Goal: Information Seeking & Learning: Learn about a topic

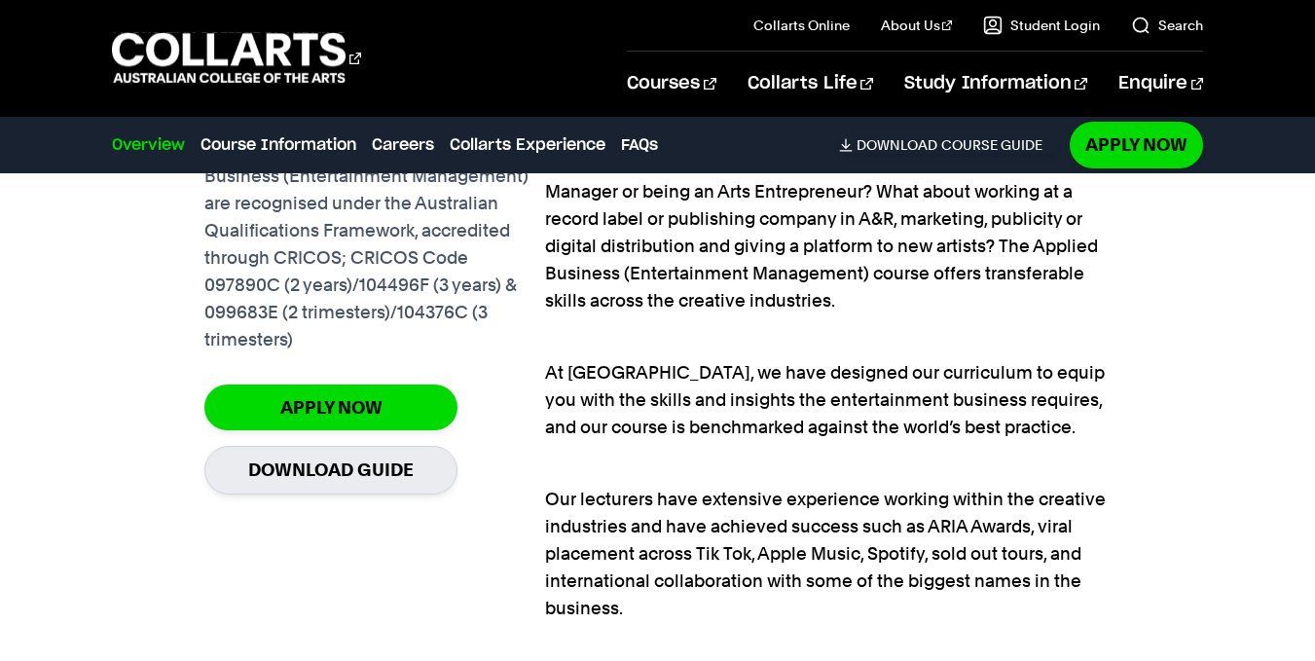
scroll to position [1471, 0]
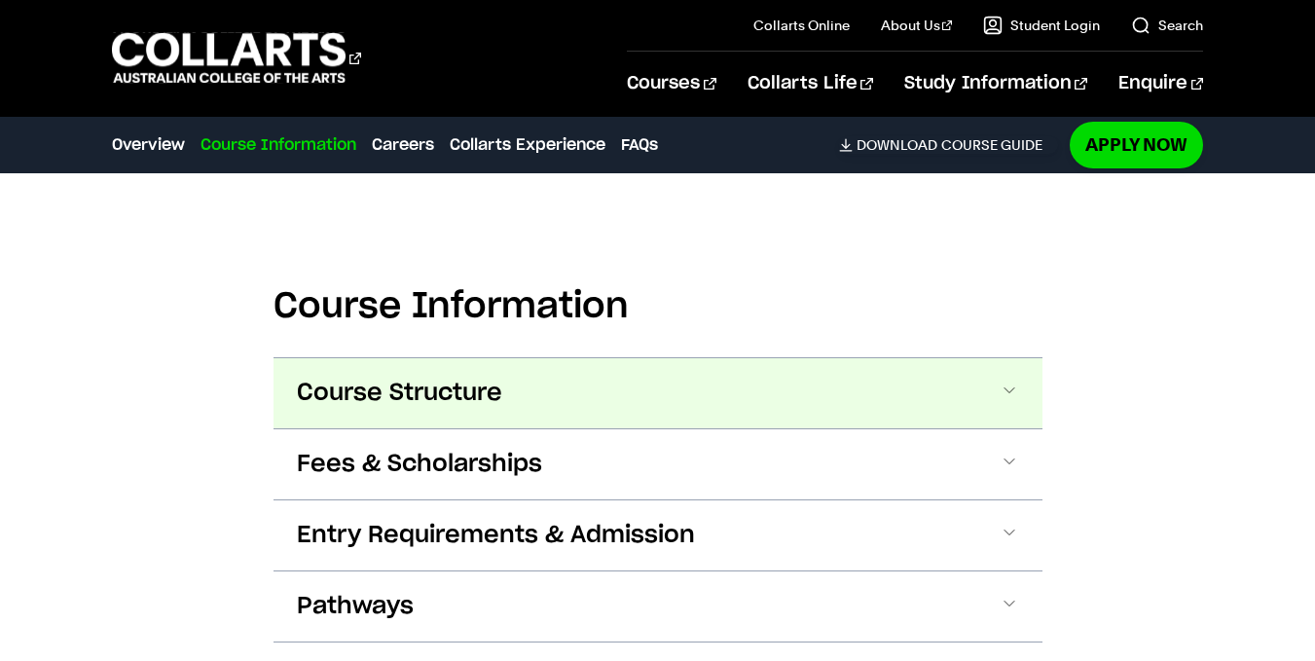
click at [622, 358] on button "Course Structure" at bounding box center [657, 393] width 769 height 70
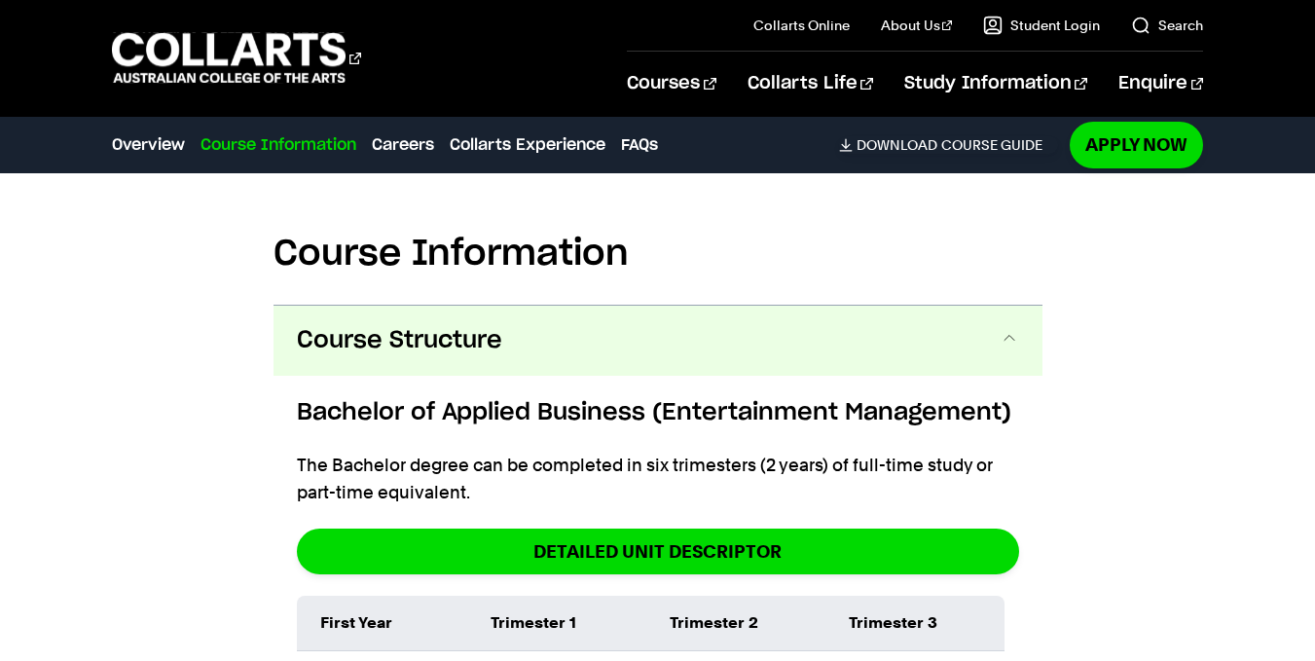
scroll to position [2861, 0]
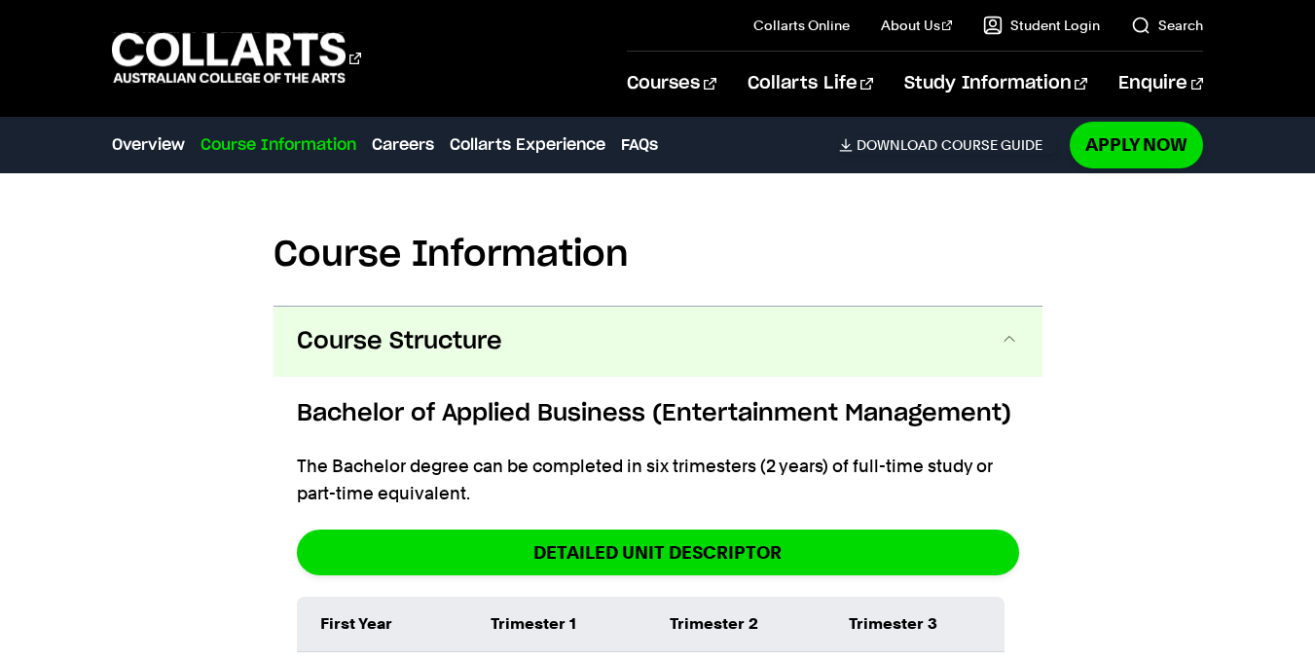
click at [659, 324] on button "Course Structure" at bounding box center [657, 342] width 769 height 70
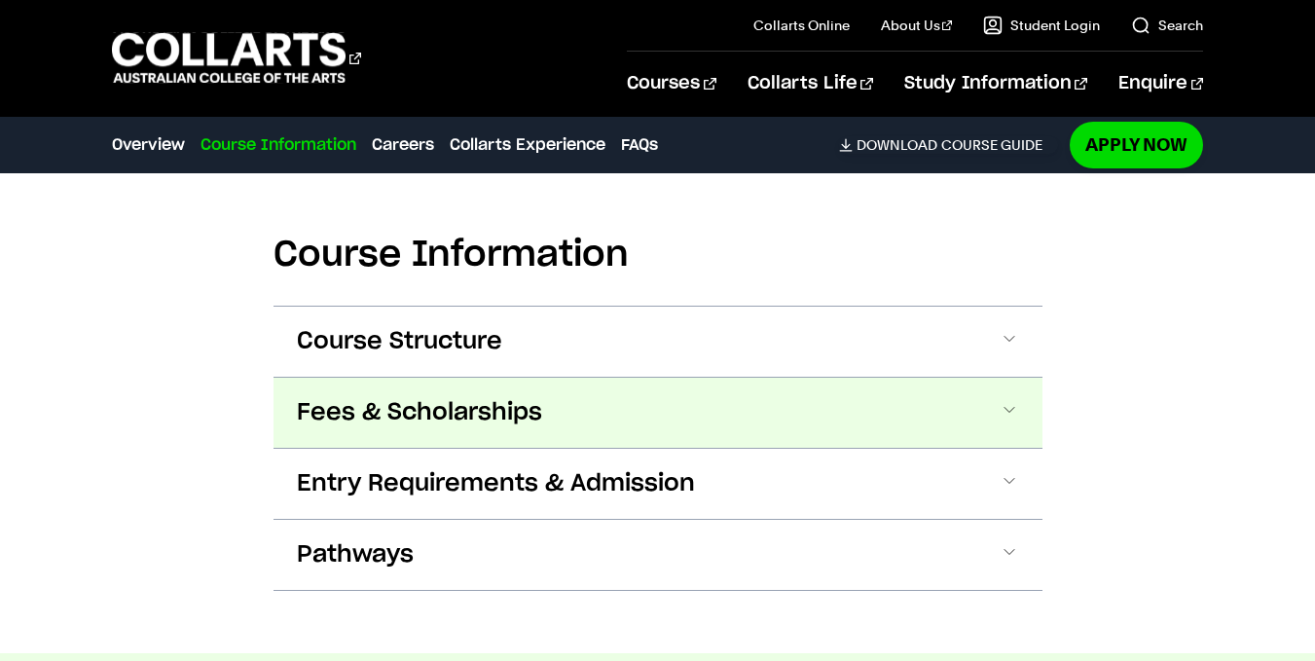
click at [593, 390] on button "Fees & Scholarships" at bounding box center [657, 413] width 769 height 70
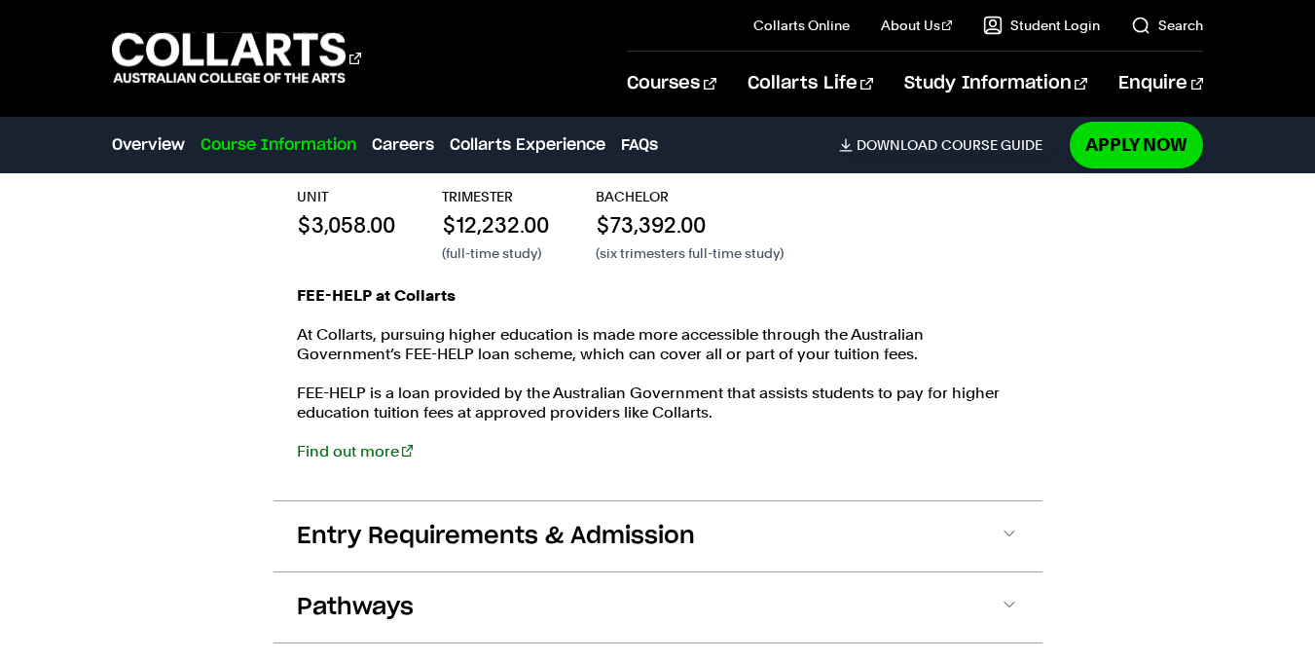
scroll to position [3254, 0]
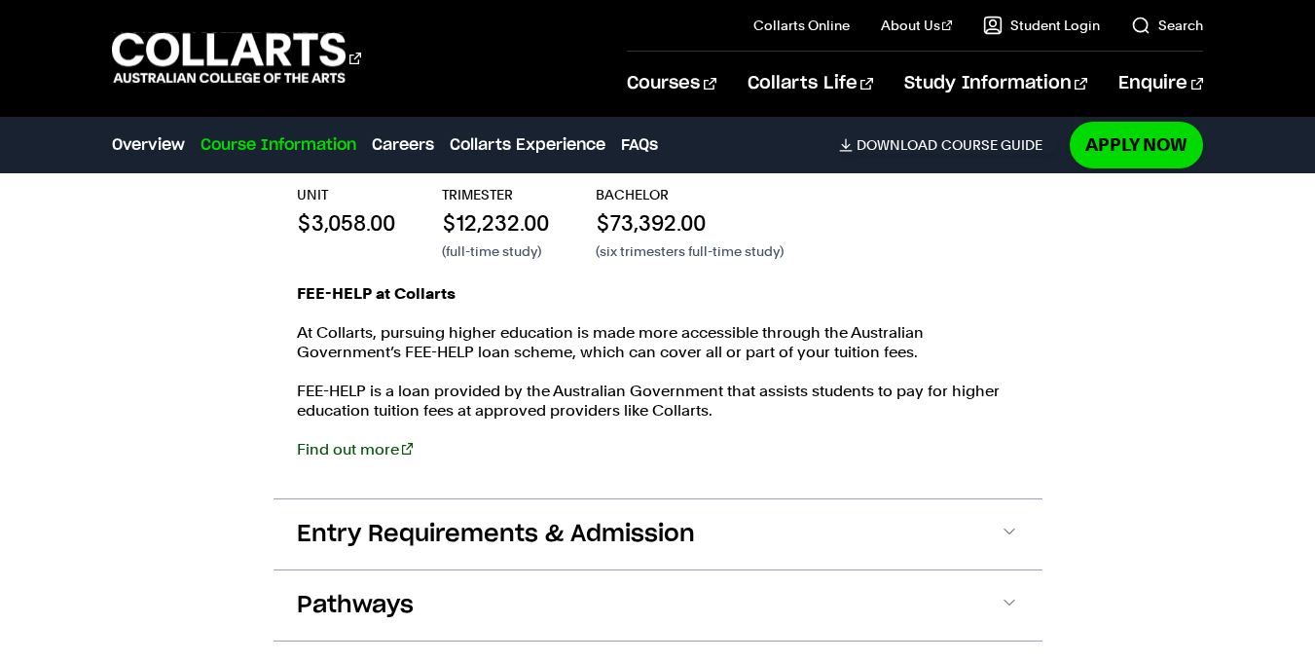
click at [356, 440] on link "Find out more" at bounding box center [355, 449] width 116 height 18
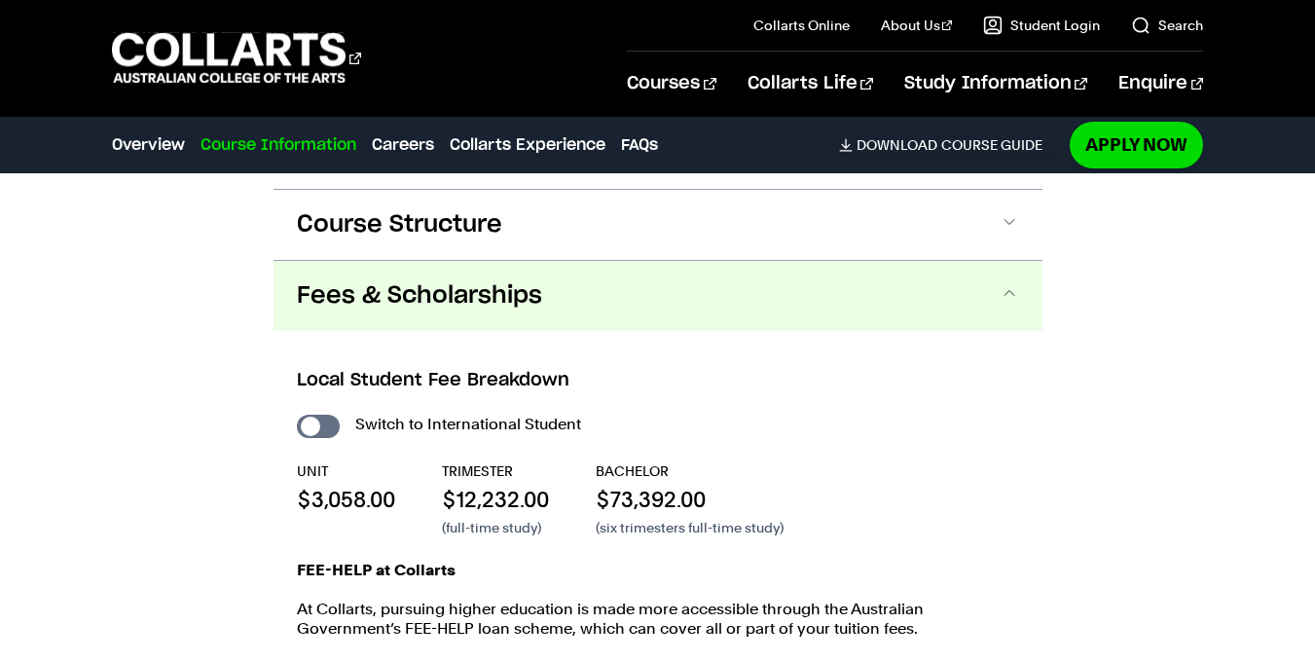
scroll to position [2976, 0]
click at [419, 281] on span "Fees & Scholarships" at bounding box center [419, 296] width 245 height 31
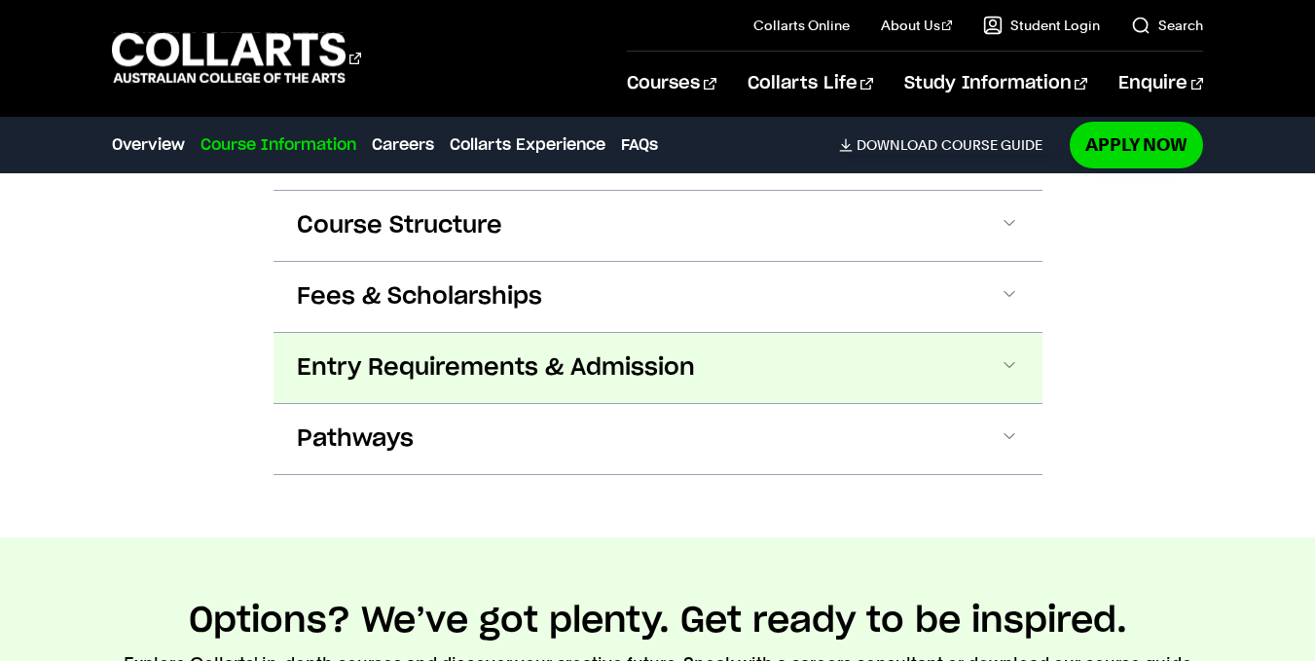
click at [452, 352] on span "Entry Requirements & Admission" at bounding box center [496, 367] width 398 height 31
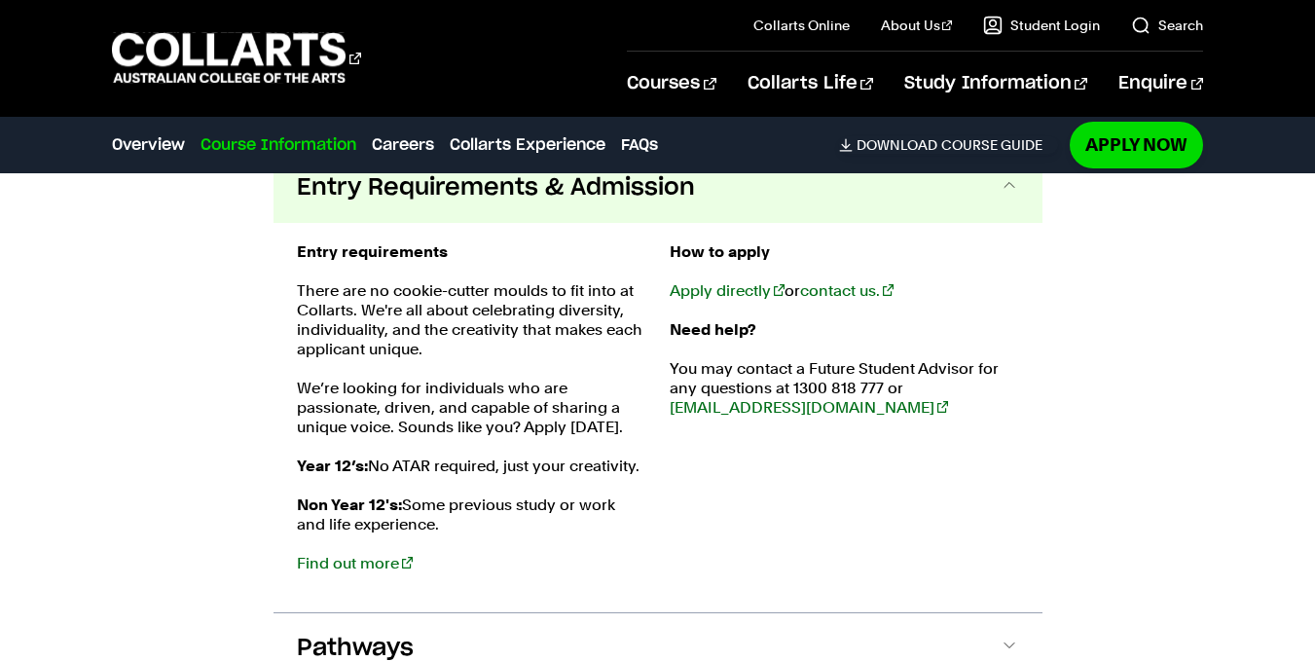
scroll to position [3175, 0]
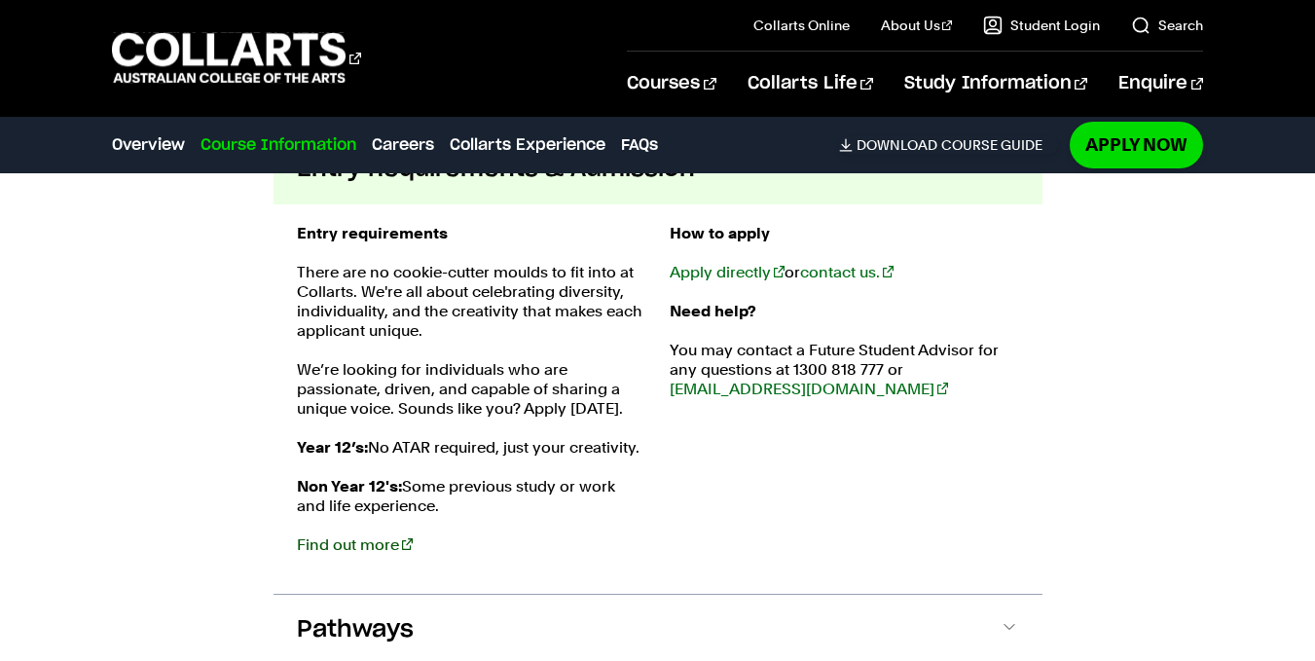
click at [357, 535] on link "Find out more" at bounding box center [355, 544] width 116 height 18
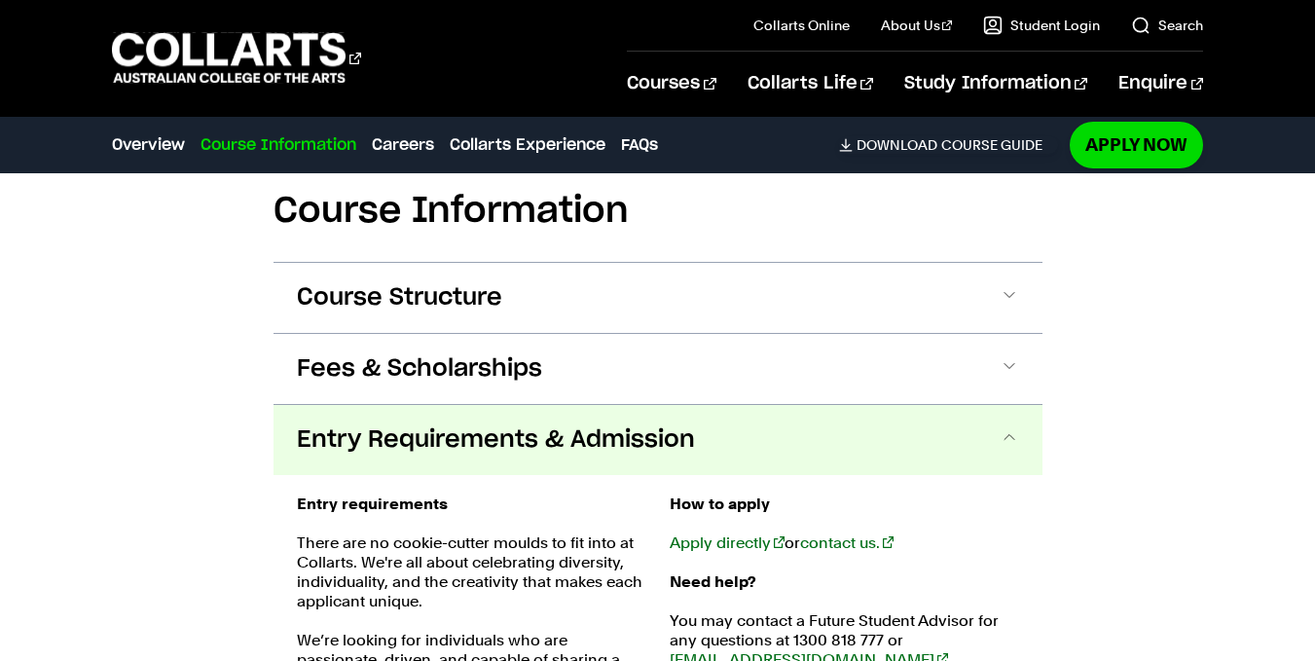
scroll to position [2903, 0]
click at [368, 425] on span "Entry Requirements & Admission" at bounding box center [496, 440] width 398 height 31
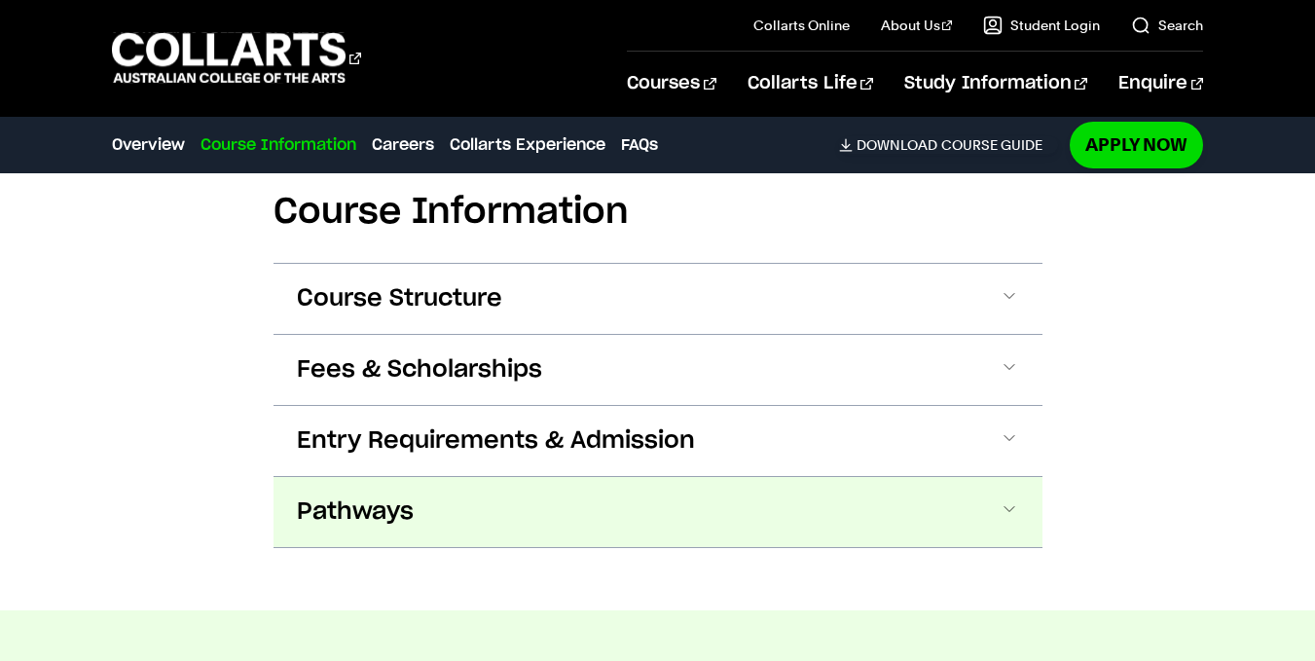
click at [399, 496] on span "Pathways" at bounding box center [355, 511] width 117 height 31
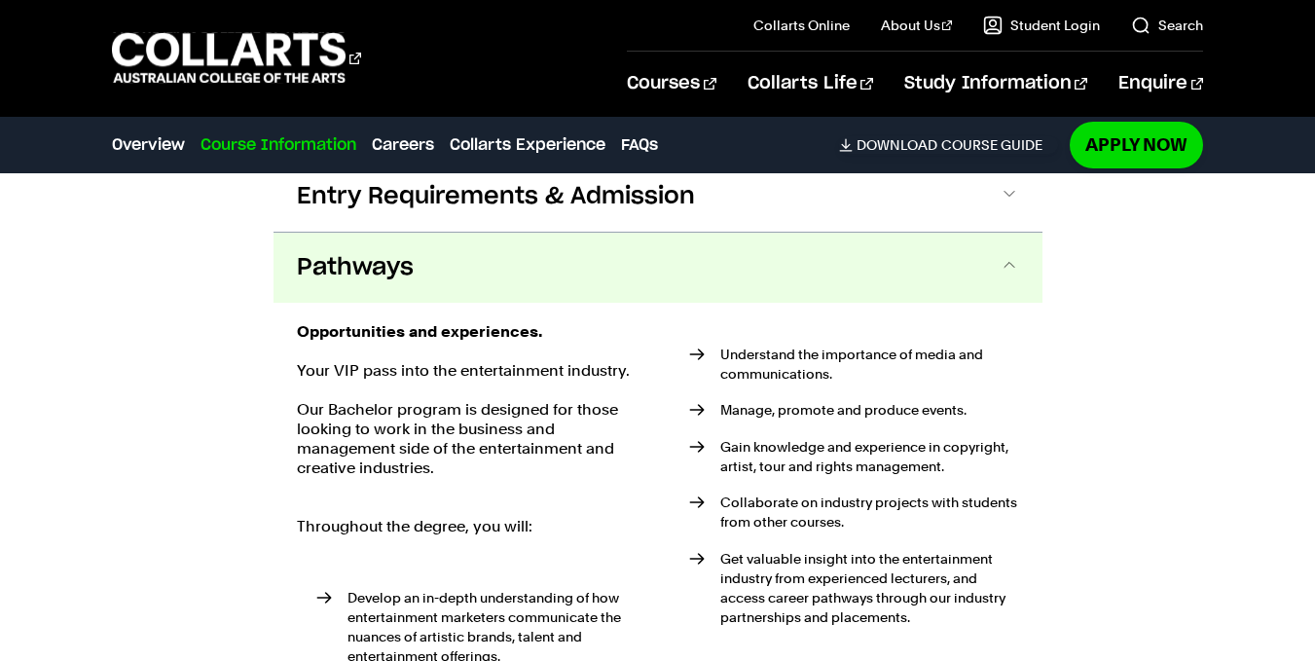
scroll to position [3104, 0]
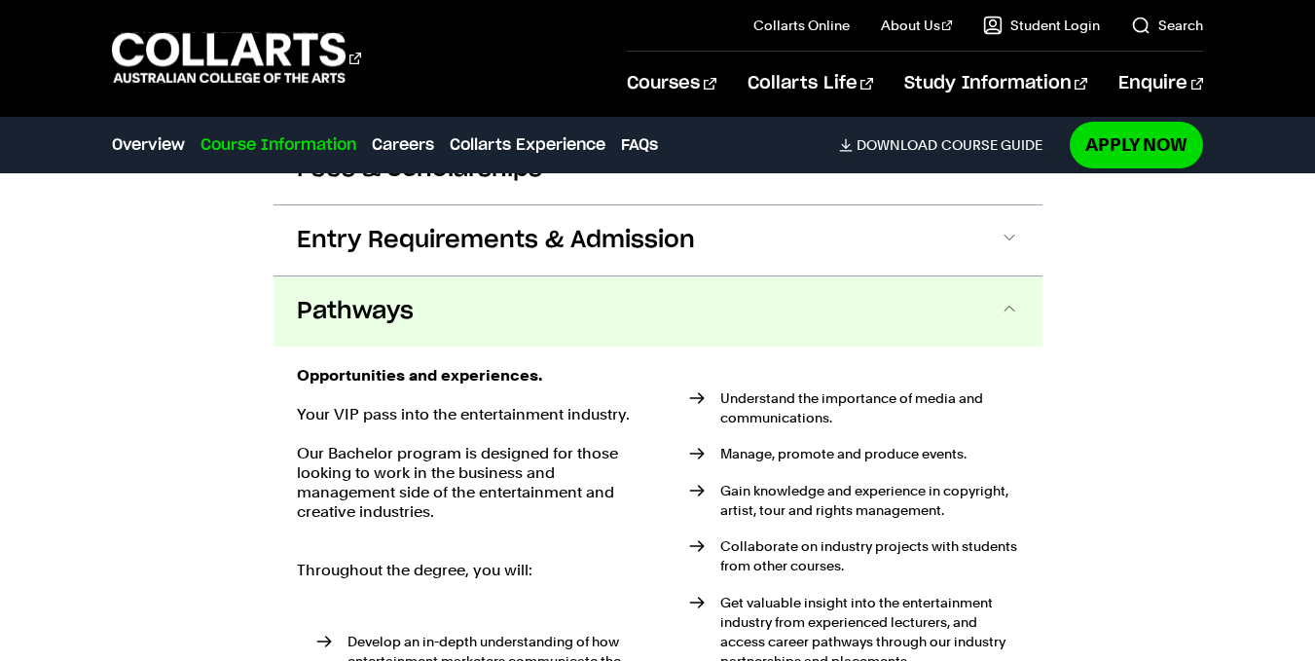
click at [677, 287] on button "Pathways" at bounding box center [657, 311] width 769 height 70
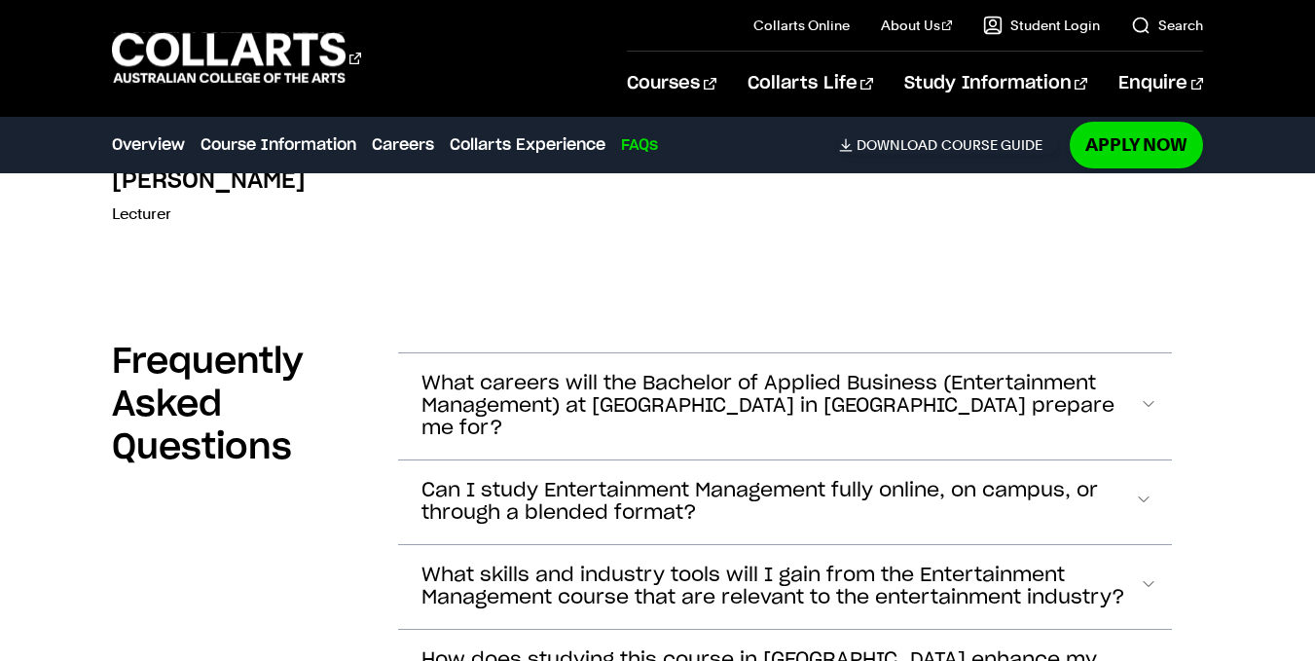
scroll to position [7122, 0]
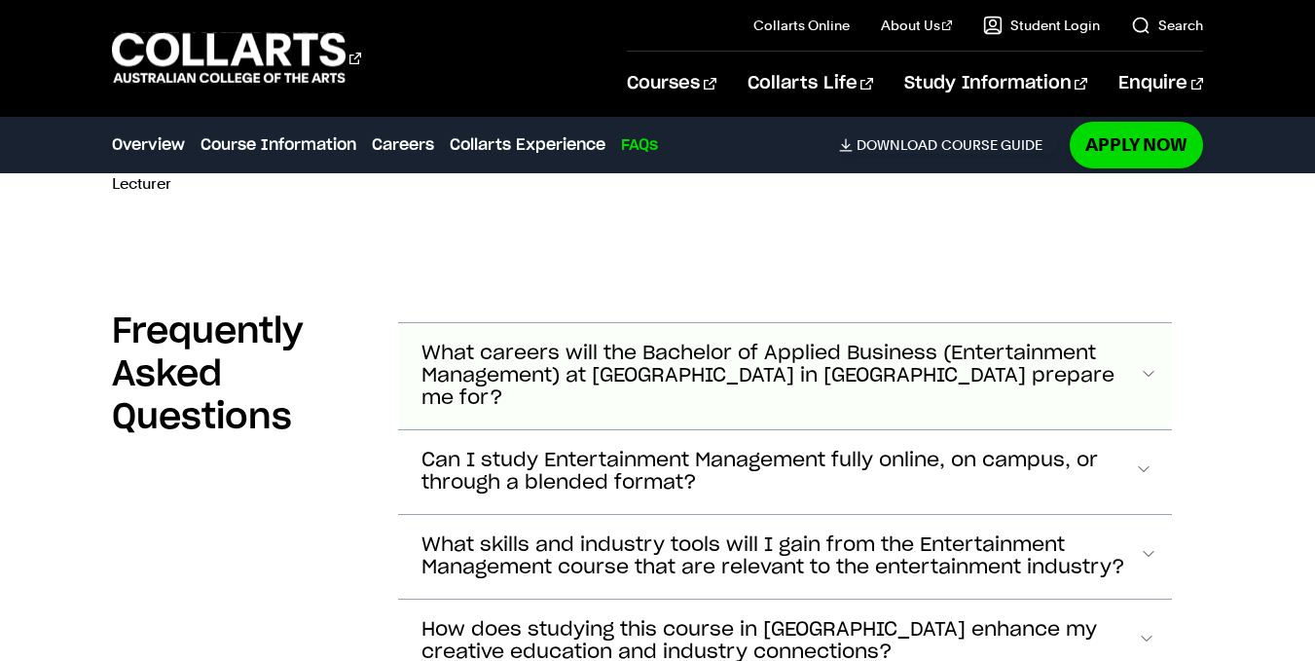
click at [1027, 343] on span "What careers will the Bachelor of Applied Business (Entertainment Management) a…" at bounding box center [780, 376] width 718 height 67
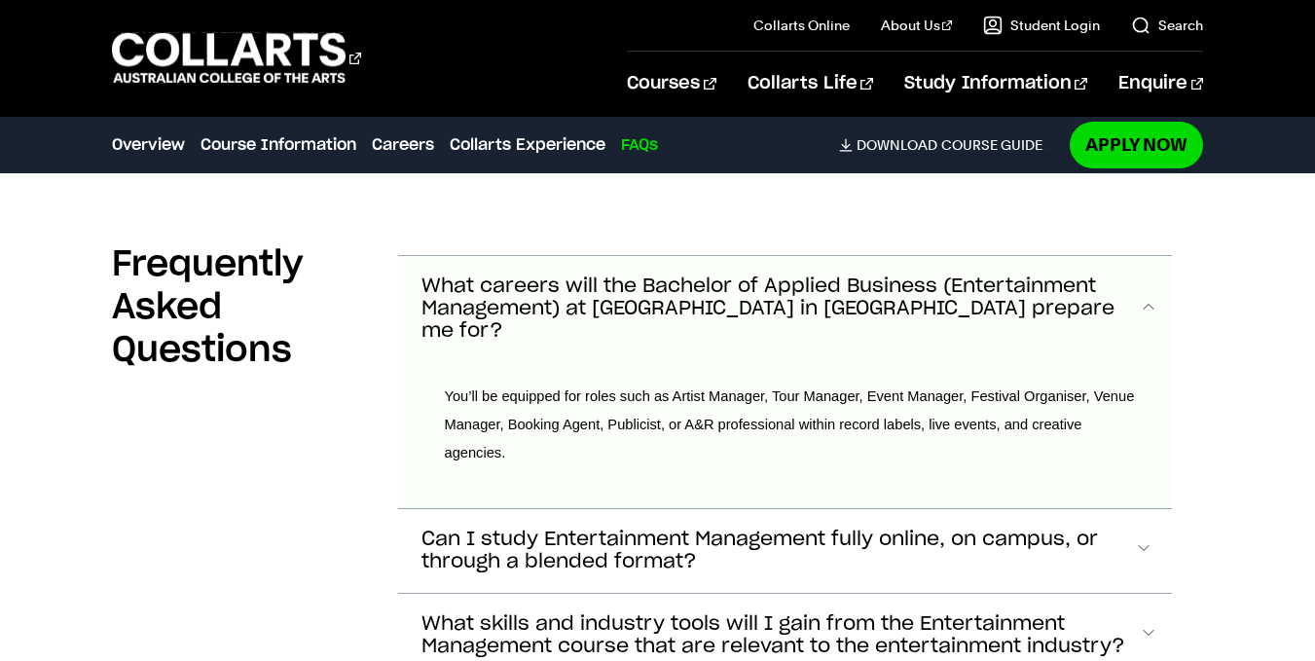
scroll to position [7187, 0]
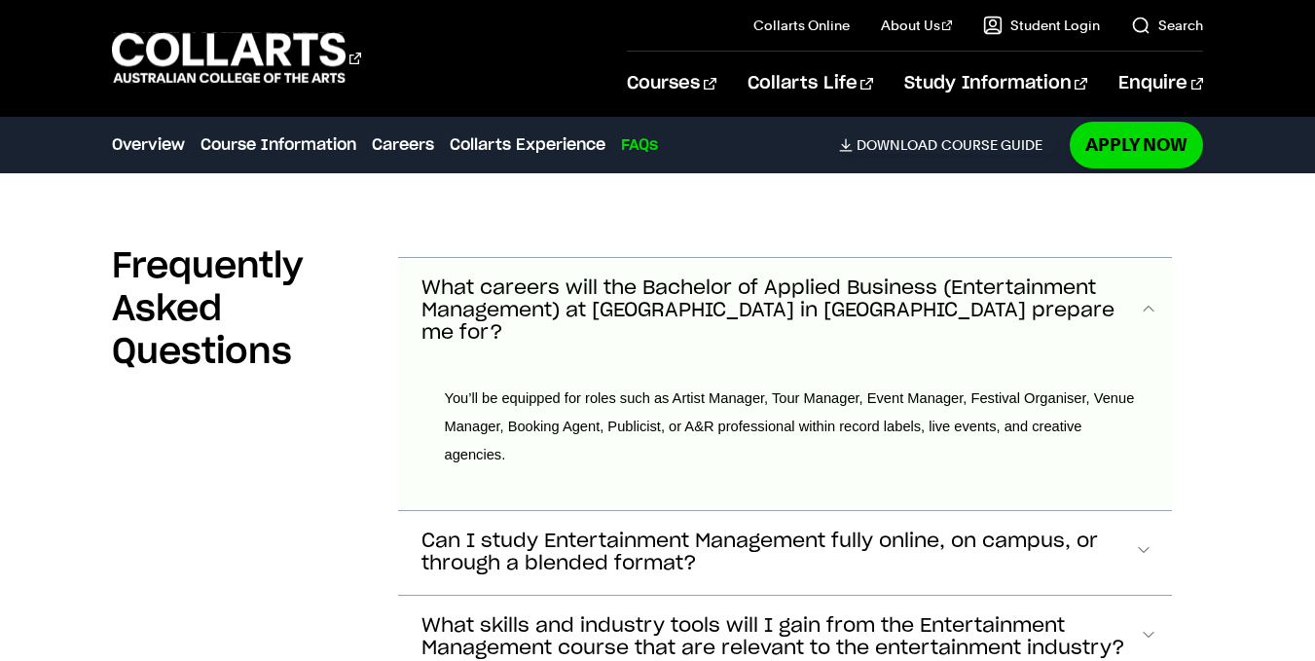
click at [824, 277] on span "What careers will the Bachelor of Applied Business (Entertainment Management) a…" at bounding box center [780, 310] width 718 height 67
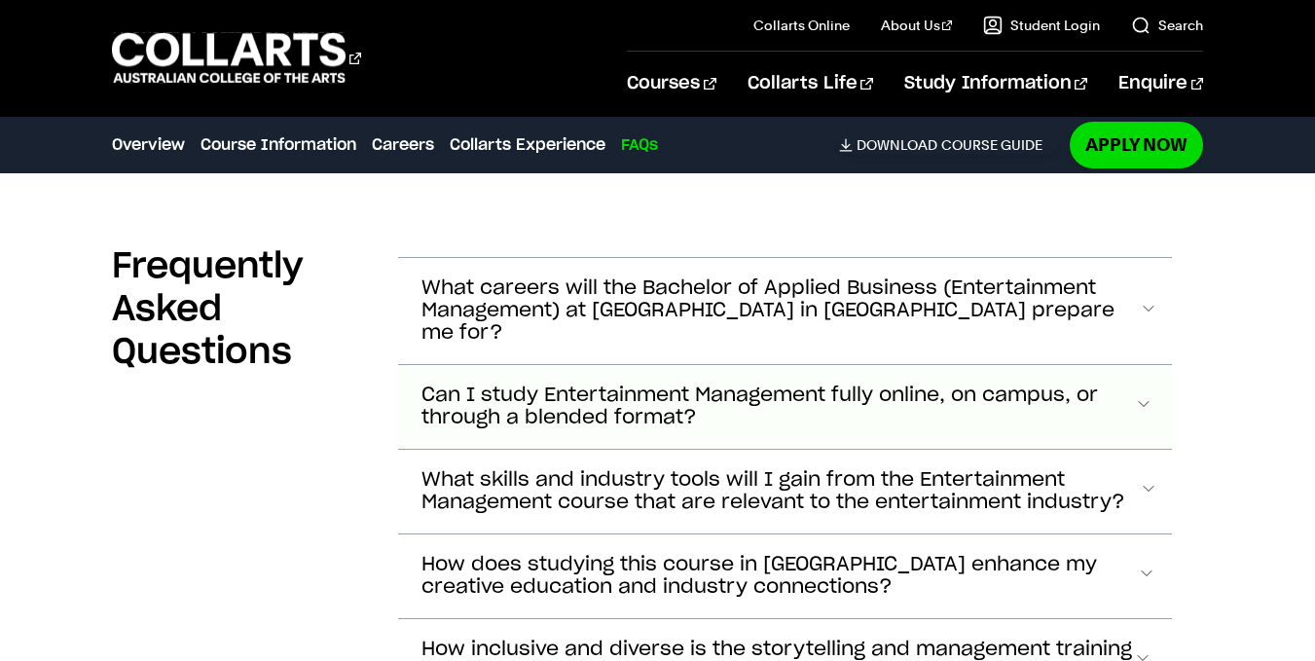
click at [780, 384] on span "Can I study Entertainment Management fully online, on campus, or through a blen…" at bounding box center [777, 406] width 713 height 45
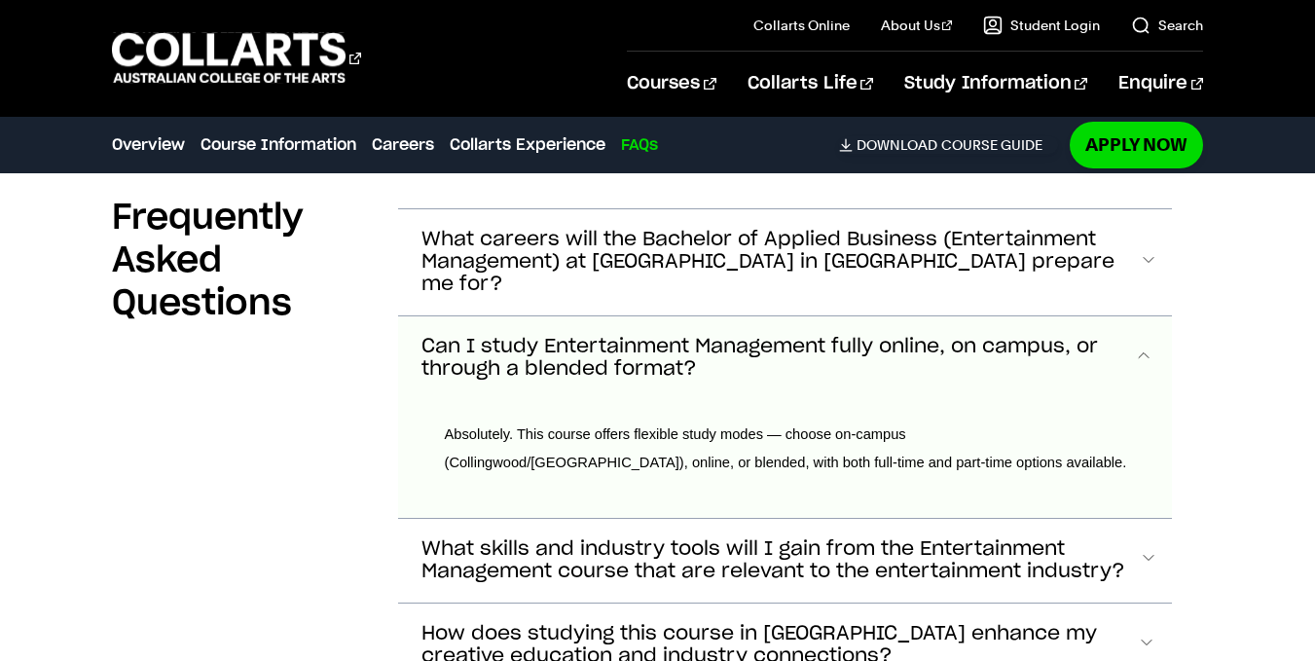
scroll to position [7235, 0]
click at [725, 337] on span "Can I study Entertainment Management fully online, on campus, or through a blen…" at bounding box center [777, 359] width 713 height 45
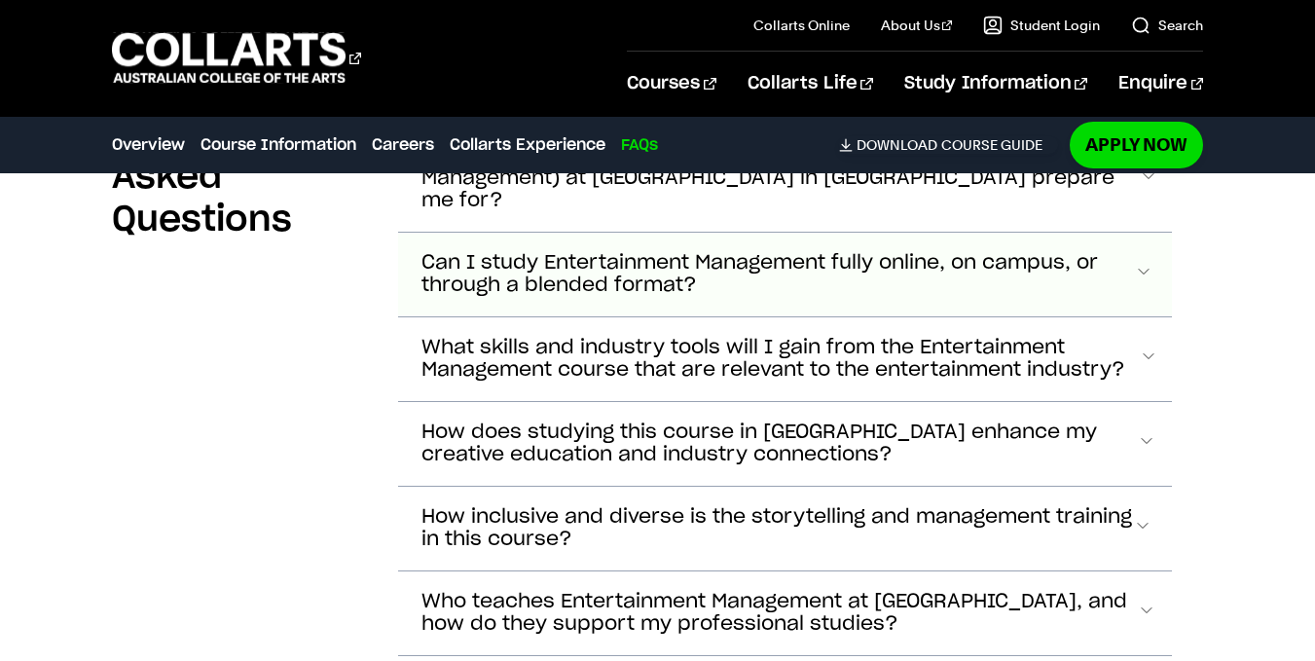
scroll to position [7321, 0]
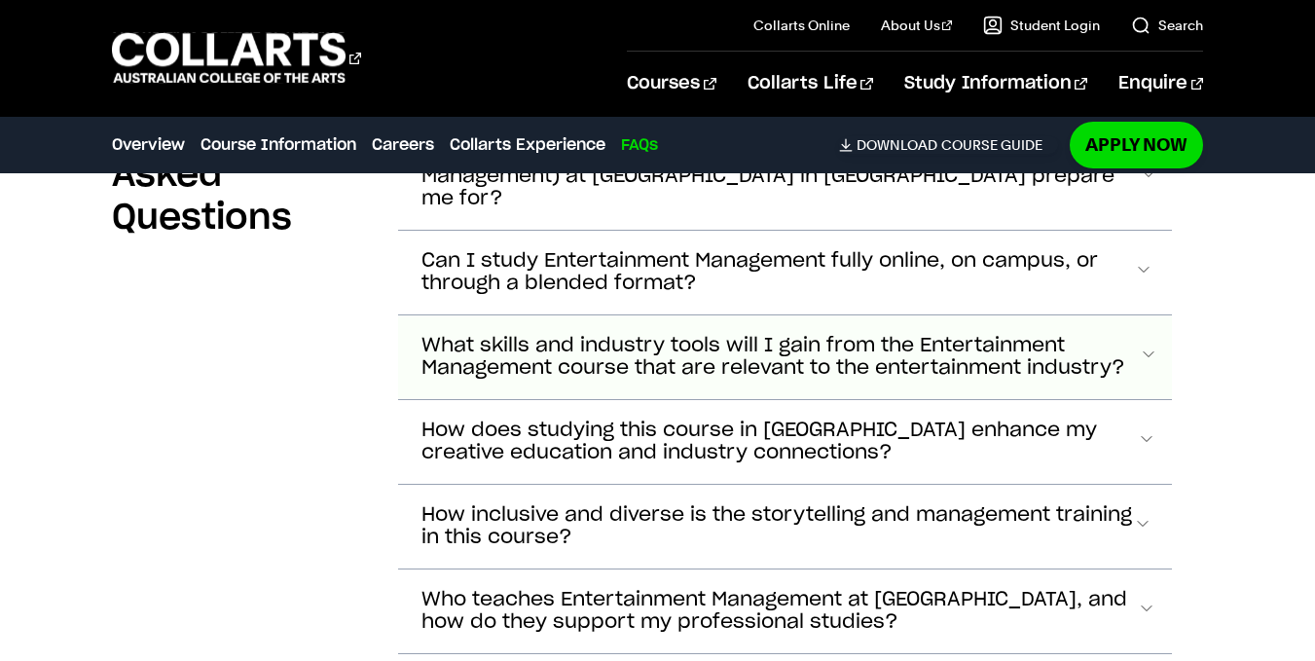
click at [705, 335] on span "What skills and industry tools will I gain from the Entertainment Management co…" at bounding box center [779, 357] width 717 height 45
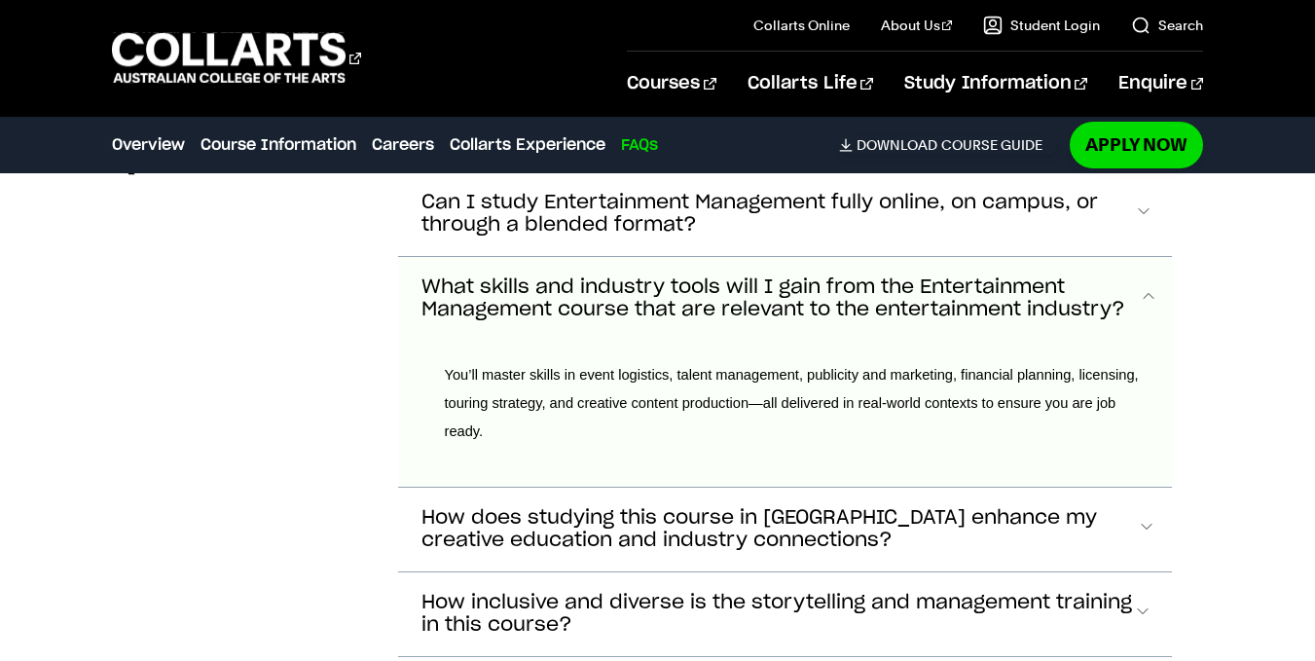
scroll to position [7378, 0]
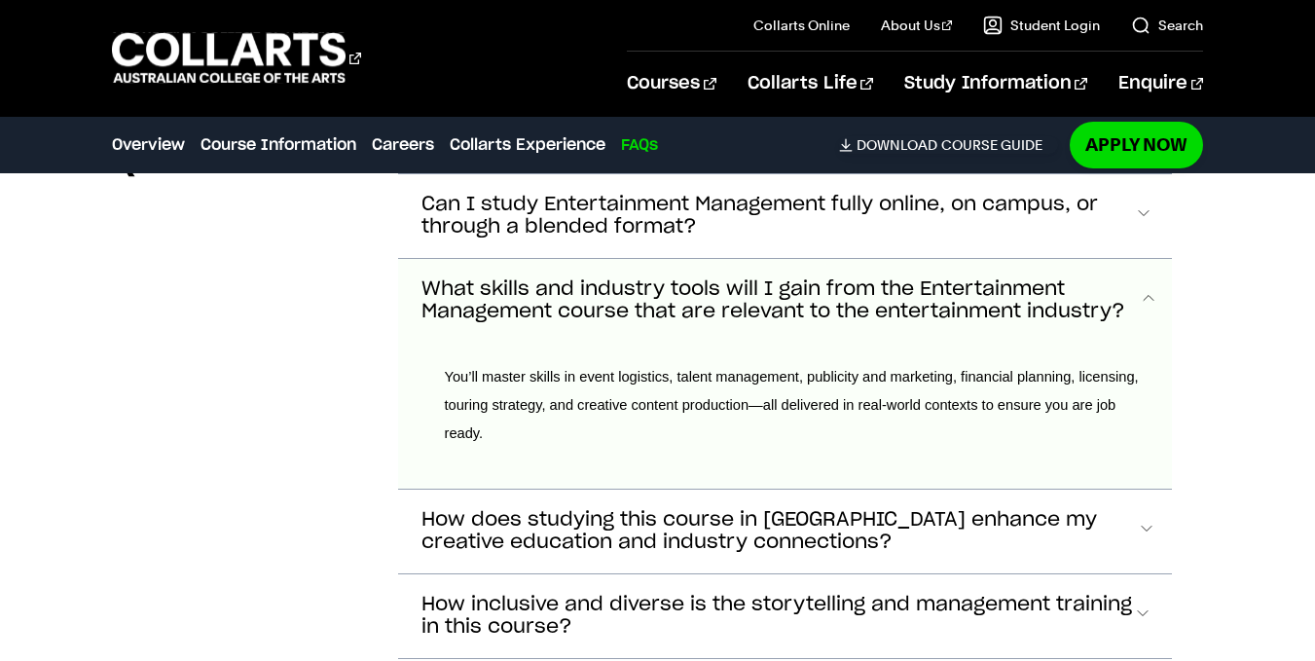
click at [768, 278] on span "What skills and industry tools will I gain from the Entertainment Management co…" at bounding box center [779, 300] width 717 height 45
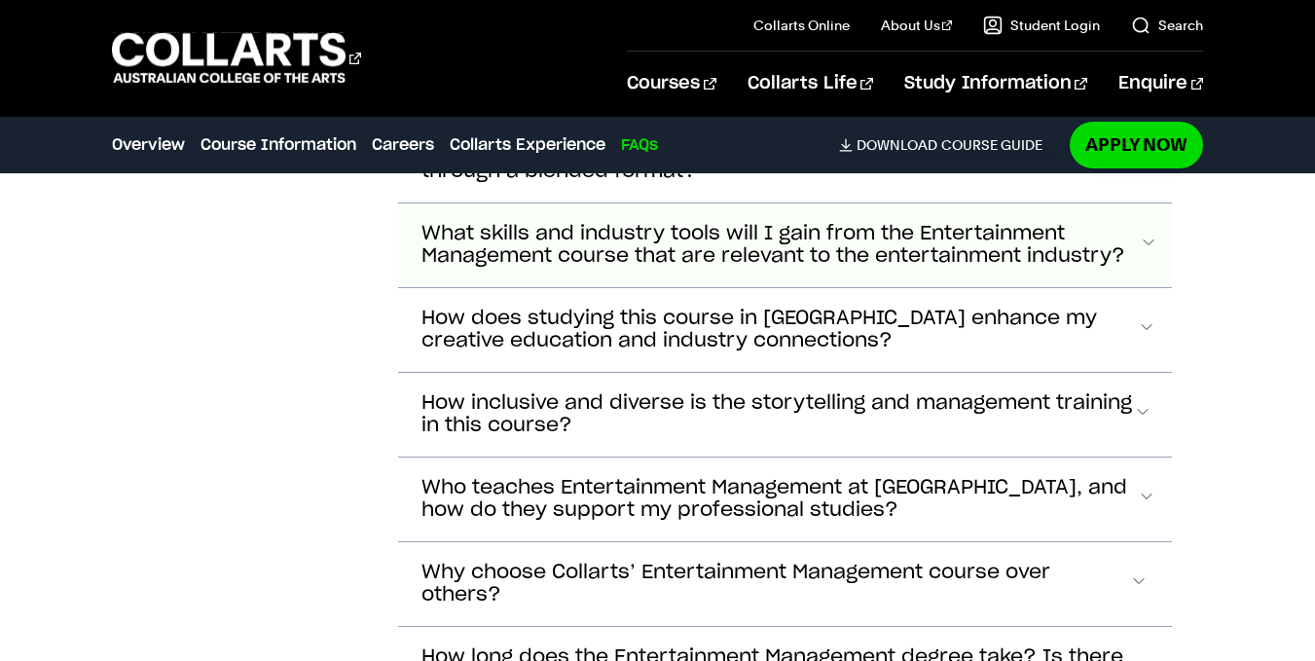
scroll to position [7436, 0]
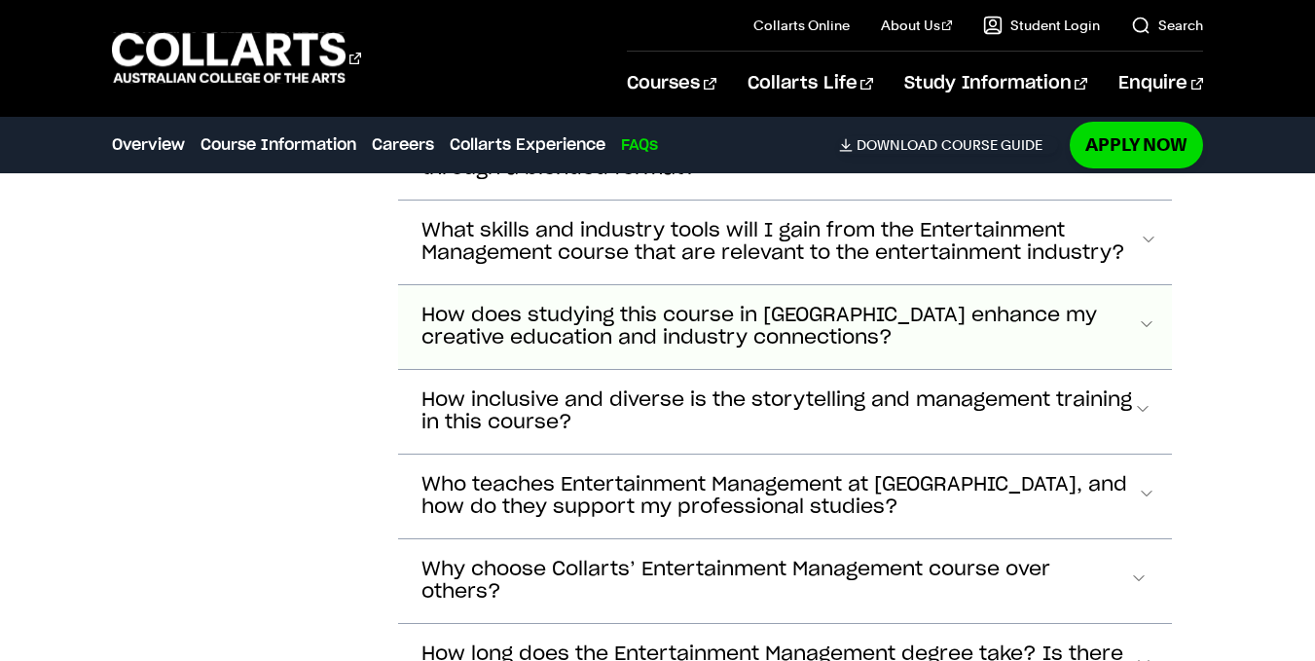
click at [748, 305] on span "How does studying this course in Melbourne enhance my creative education and in…" at bounding box center [778, 327] width 715 height 45
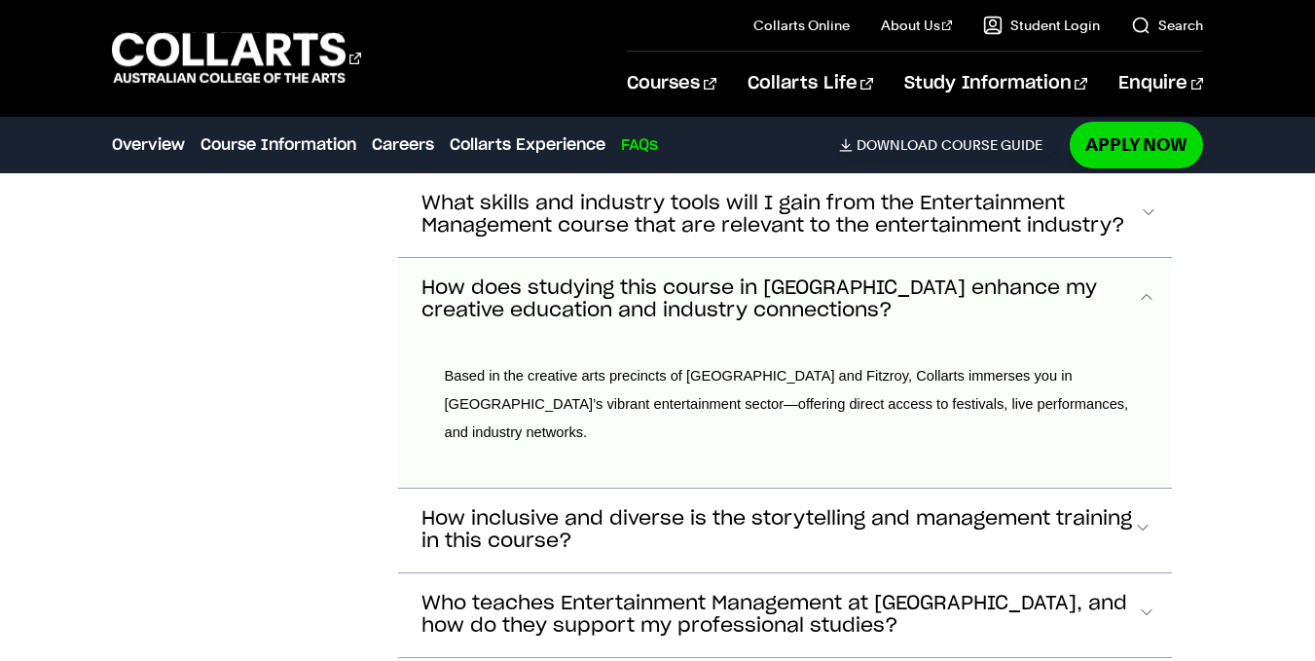
scroll to position [7465, 0]
click at [750, 275] on span "How does studying this course in Melbourne enhance my creative education and in…" at bounding box center [778, 297] width 715 height 45
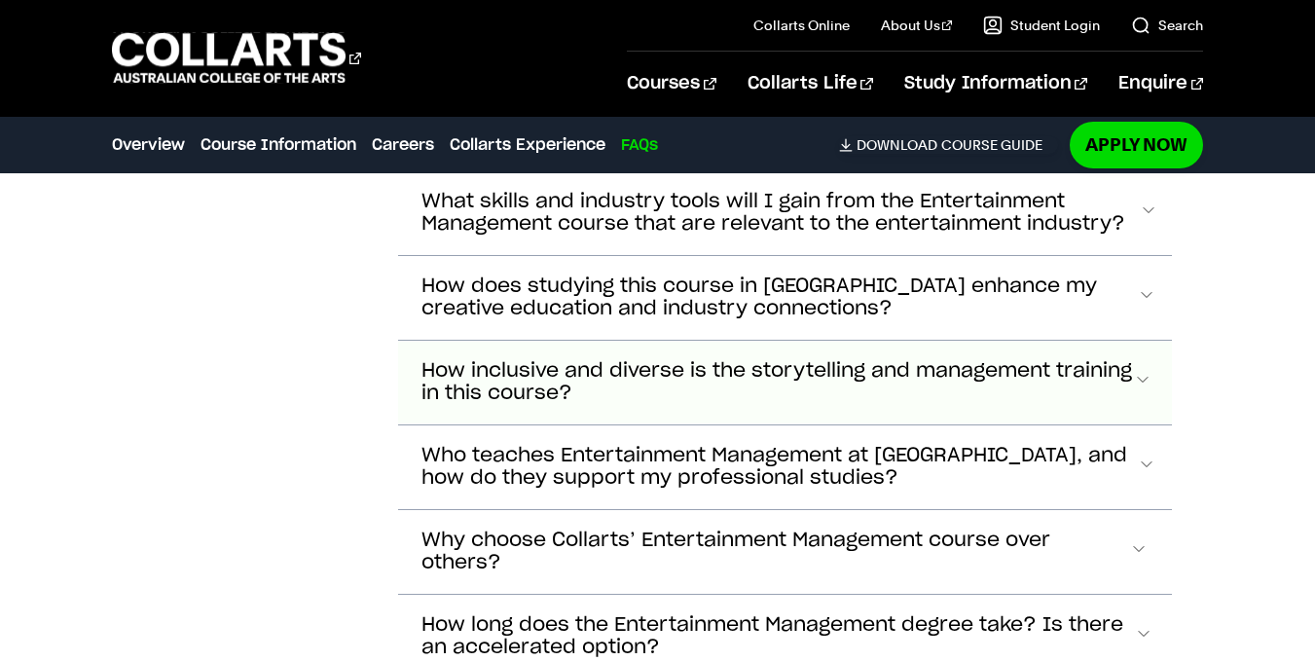
click at [687, 360] on span "How inclusive and diverse is the storytelling and management training in this c…" at bounding box center [776, 382] width 711 height 45
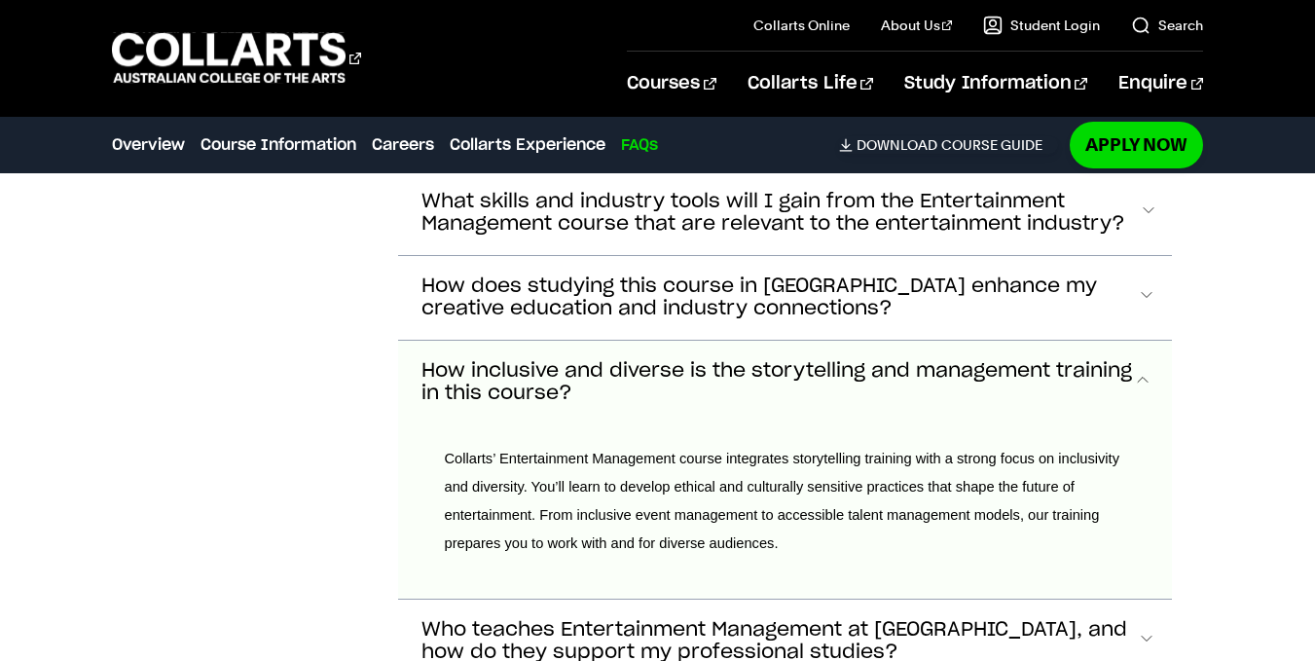
scroll to position [7603, 0]
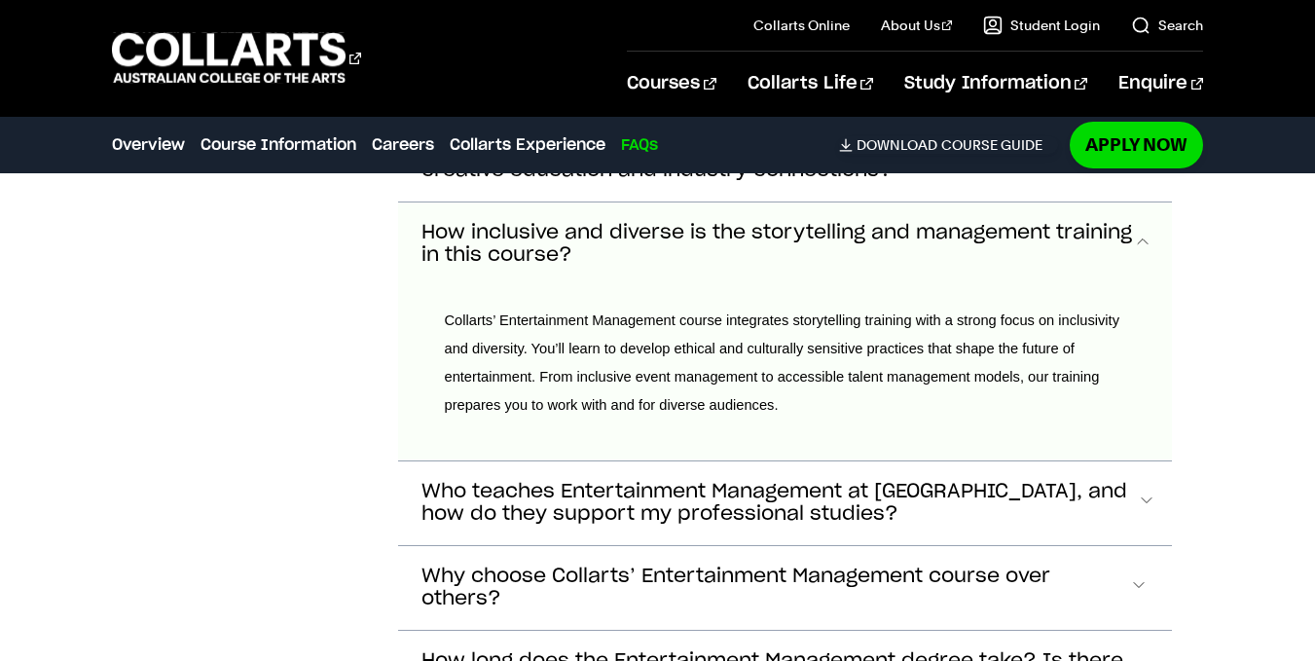
click at [715, 222] on span "How inclusive and diverse is the storytelling and management training in this c…" at bounding box center [776, 244] width 711 height 45
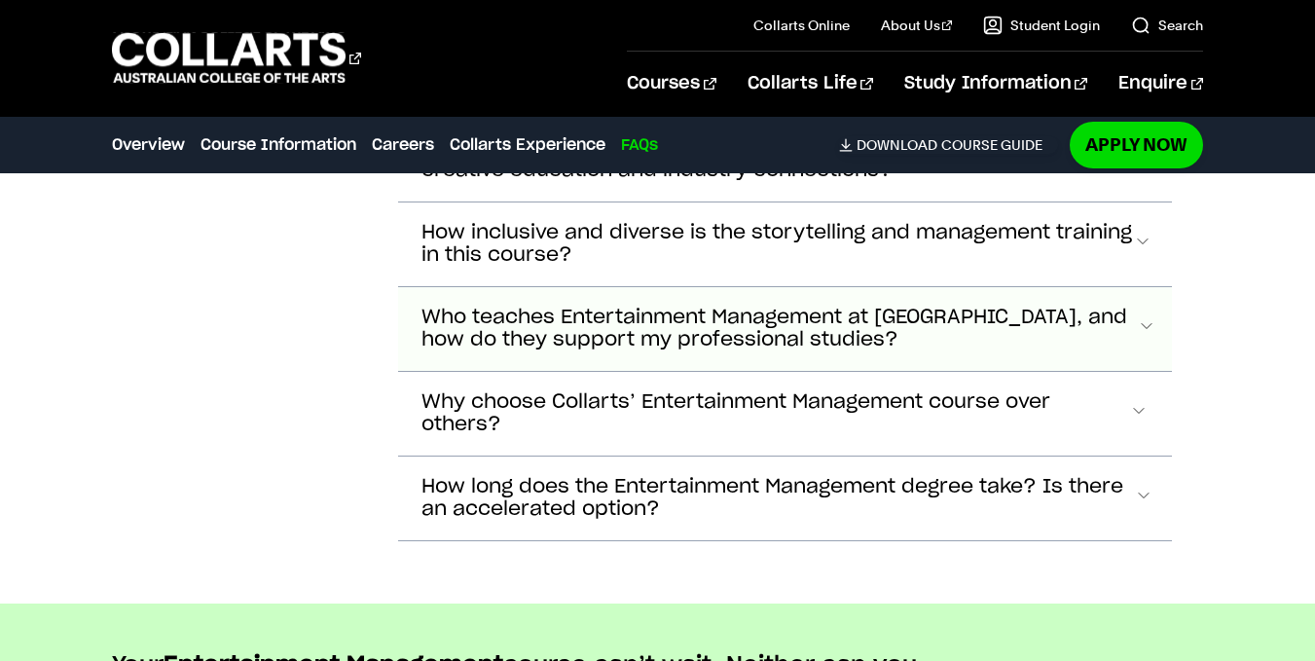
click at [680, 312] on span "Who teaches Entertainment Management at Collarts, and how do they support my pr…" at bounding box center [779, 329] width 716 height 45
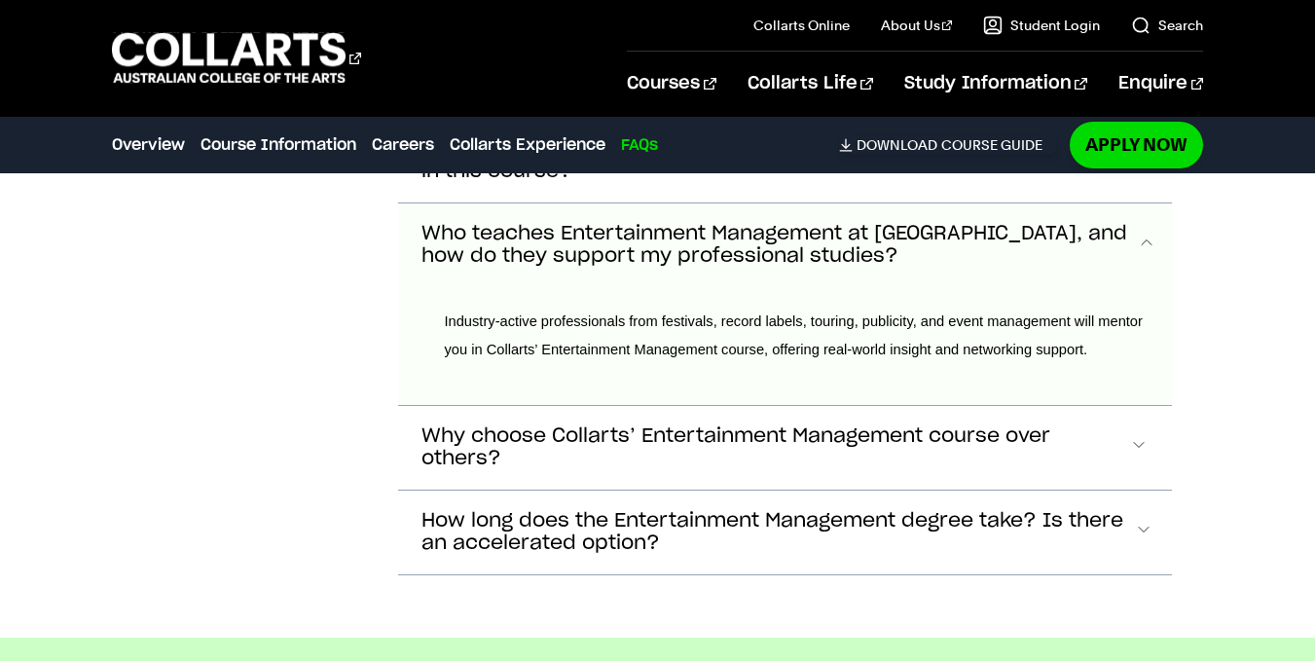
scroll to position [7688, 0]
click at [746, 231] on span "Who teaches Entertainment Management at Collarts, and how do they support my pr…" at bounding box center [779, 244] width 716 height 45
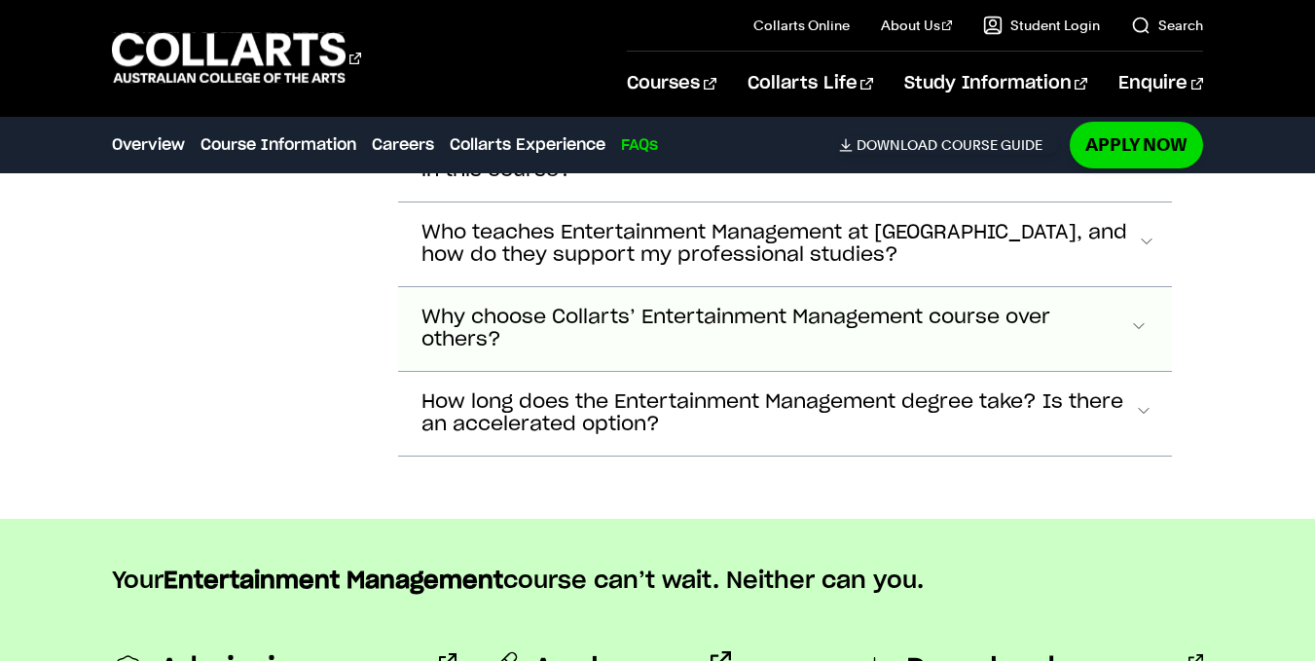
click at [671, 310] on span "Why choose Collarts’ Entertainment Management course over others?" at bounding box center [775, 329] width 709 height 45
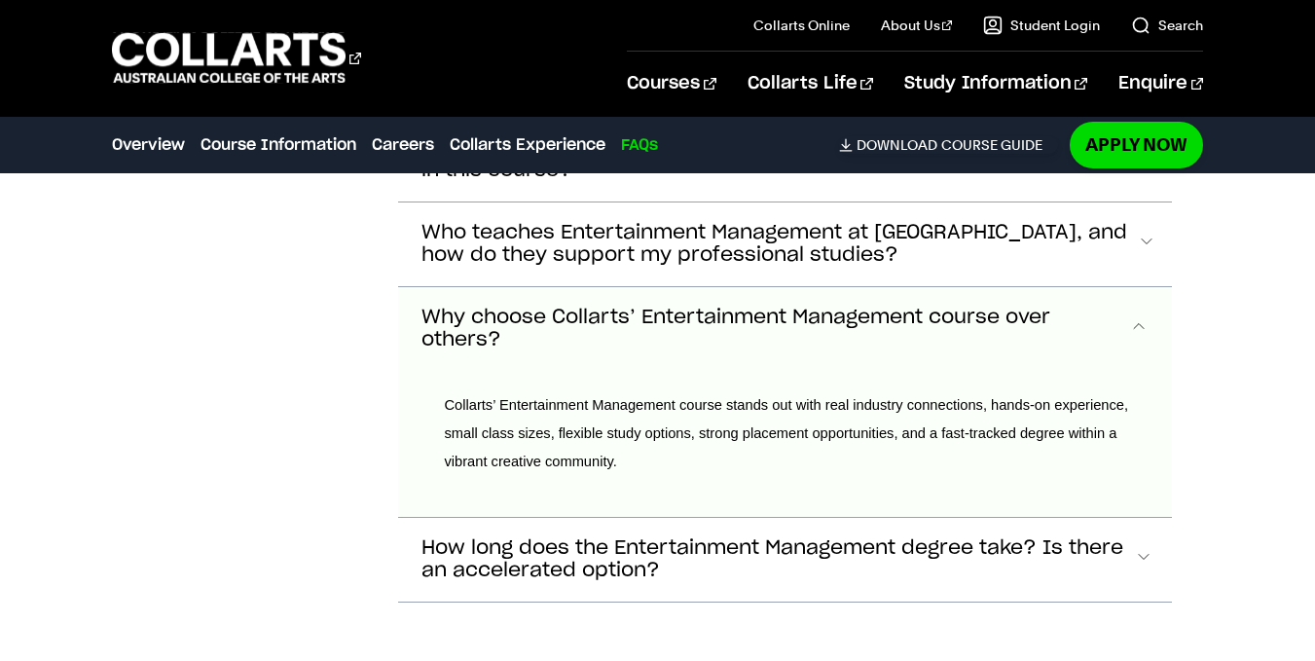
scroll to position [7773, 0]
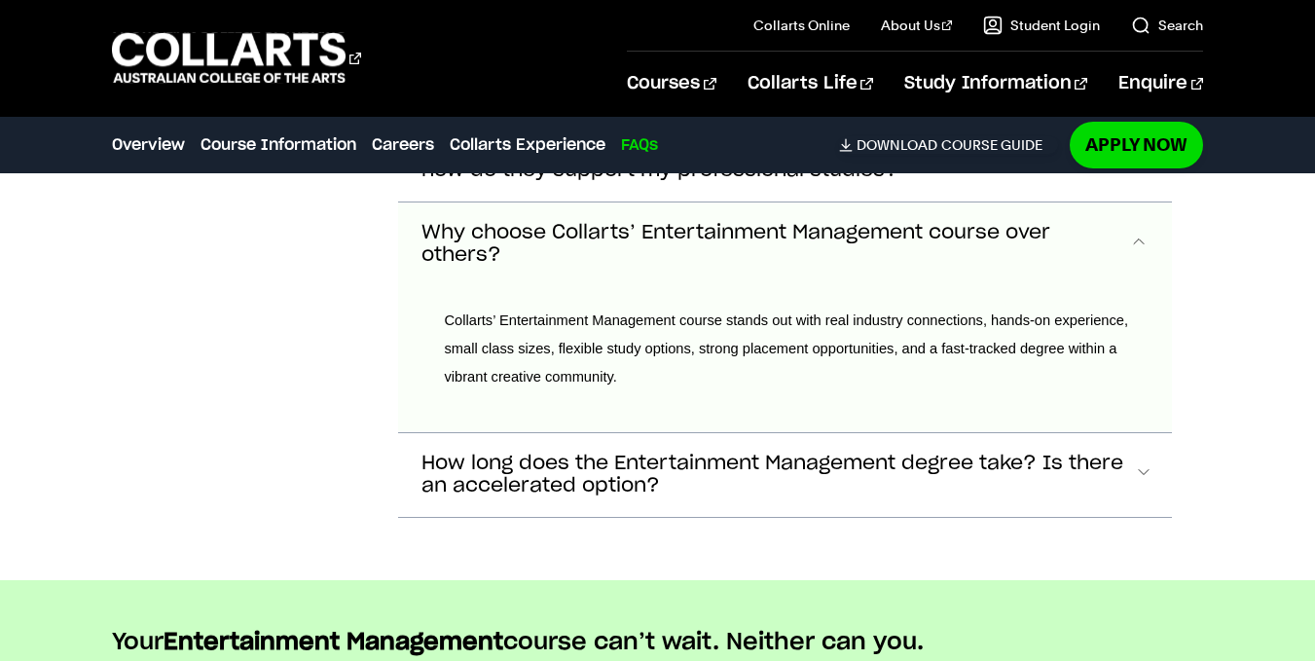
click at [644, 238] on span "Why choose Collarts’ Entertainment Management course over others?" at bounding box center [775, 244] width 709 height 45
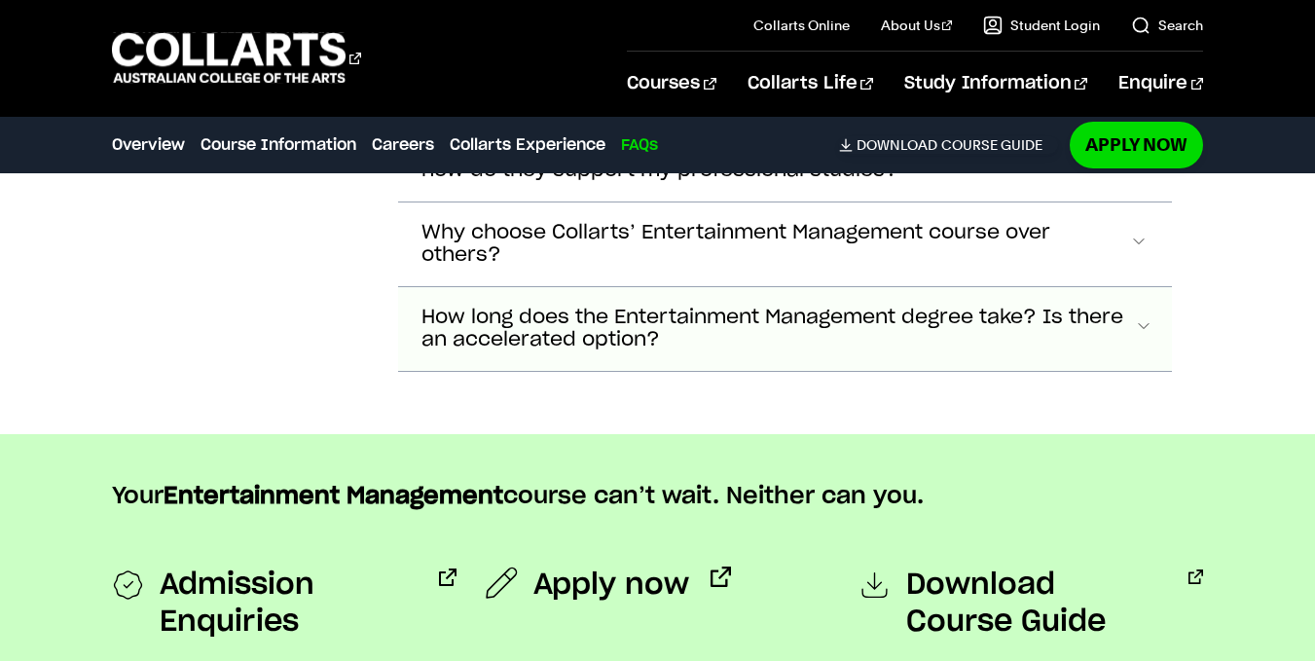
click at [625, 310] on span "How long does the Entertainment Management degree take? Is there an accelerated…" at bounding box center [777, 329] width 713 height 45
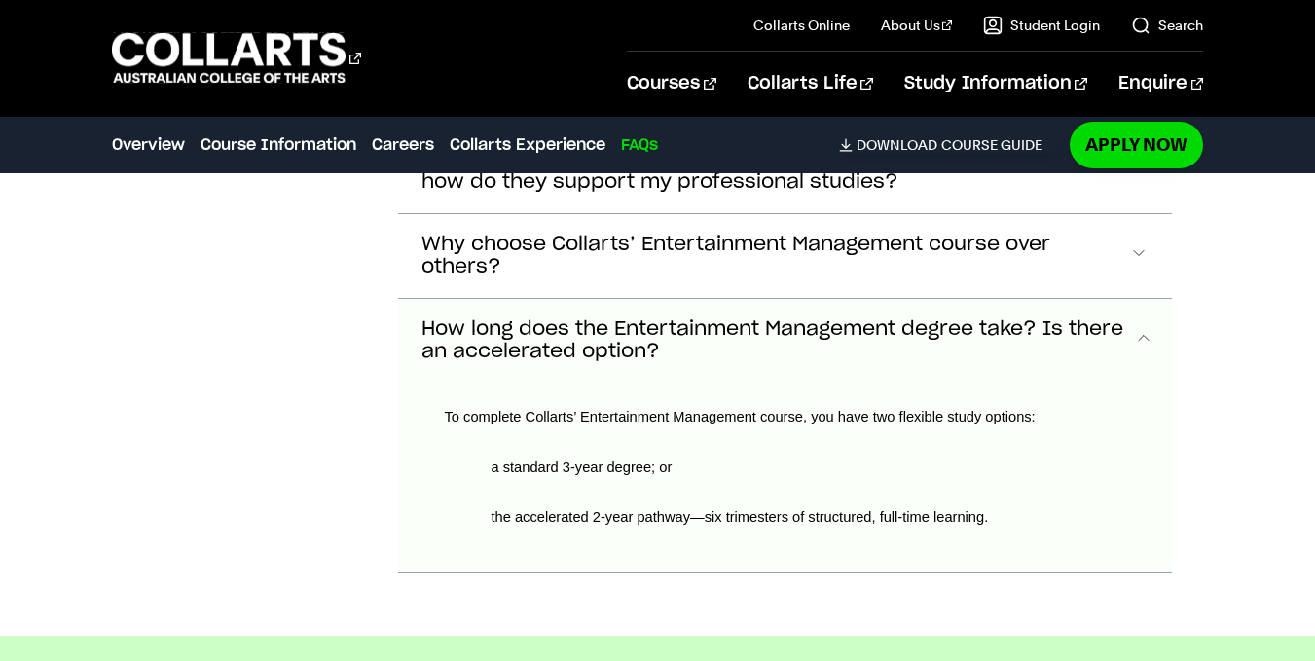
scroll to position [7758, 0]
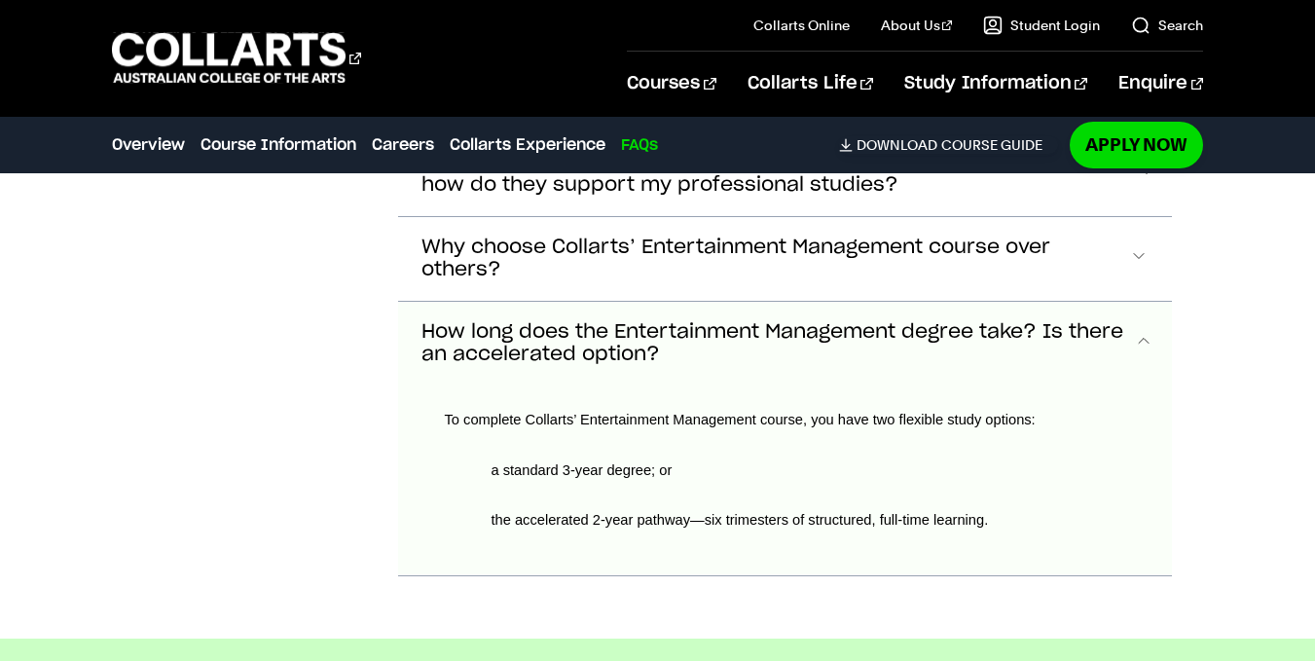
click at [649, 321] on span "How long does the Entertainment Management degree take? Is there an accelerated…" at bounding box center [777, 343] width 713 height 45
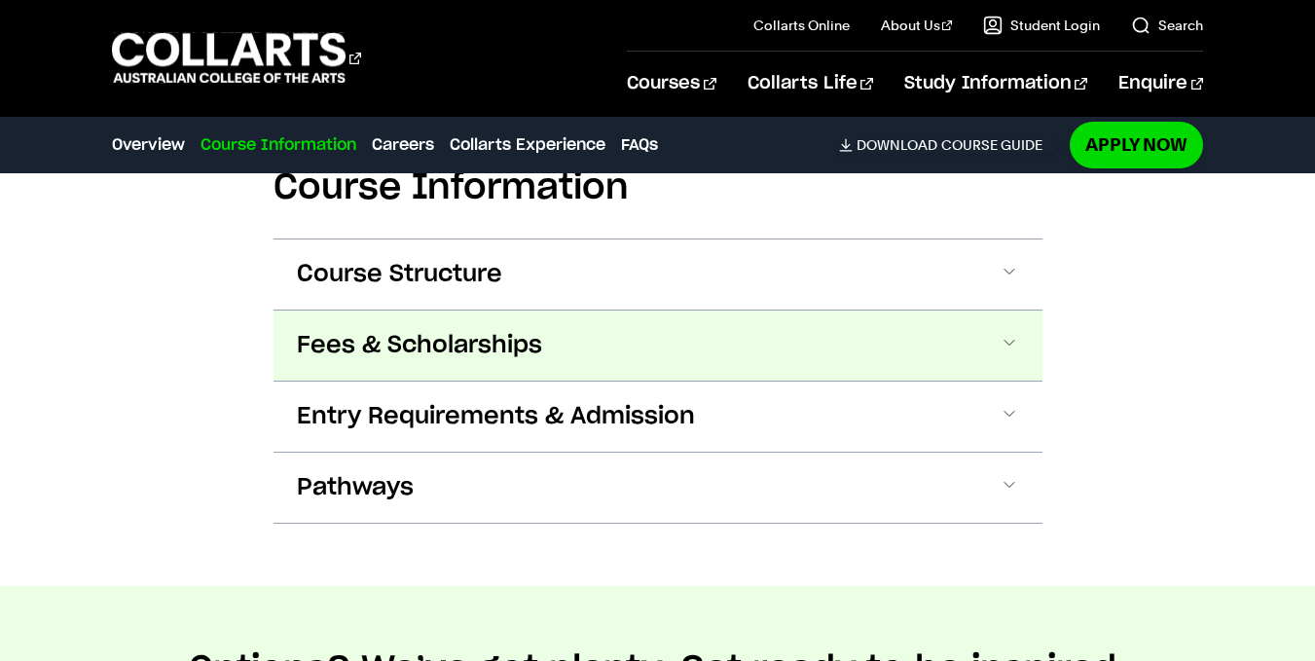
click at [565, 316] on button "Fees & Scholarships" at bounding box center [657, 345] width 769 height 70
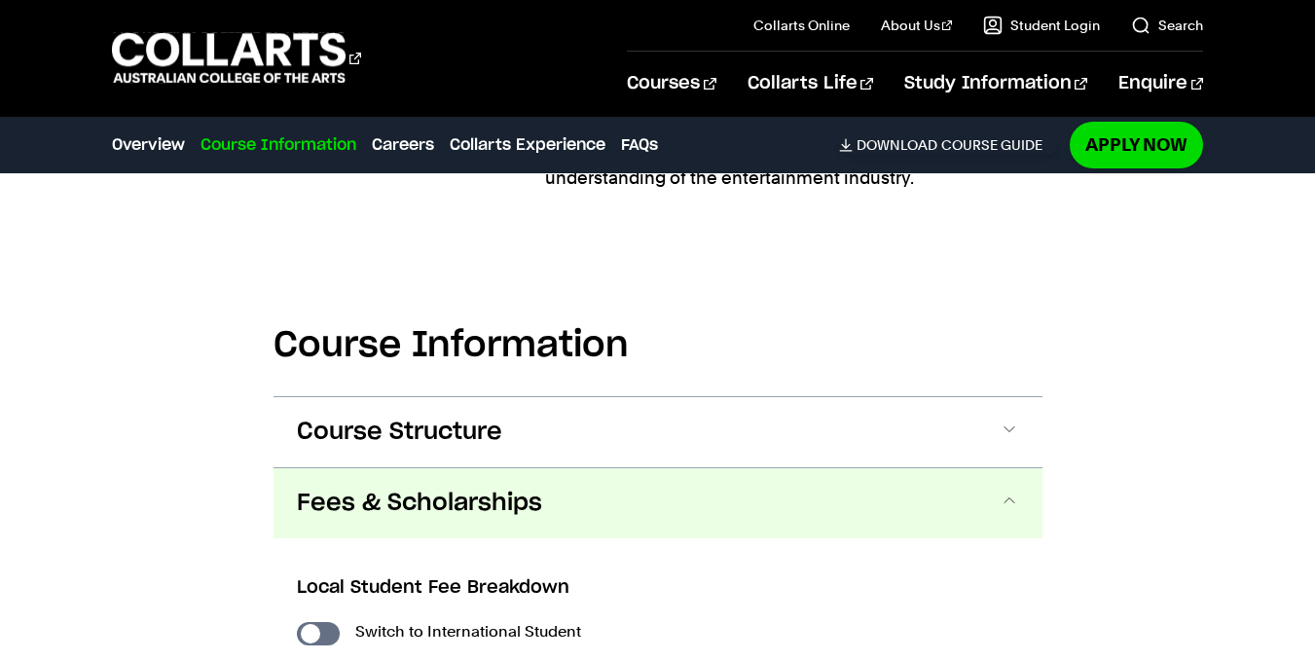
scroll to position [2771, 0]
click at [456, 487] on span "Fees & Scholarships" at bounding box center [419, 502] width 245 height 31
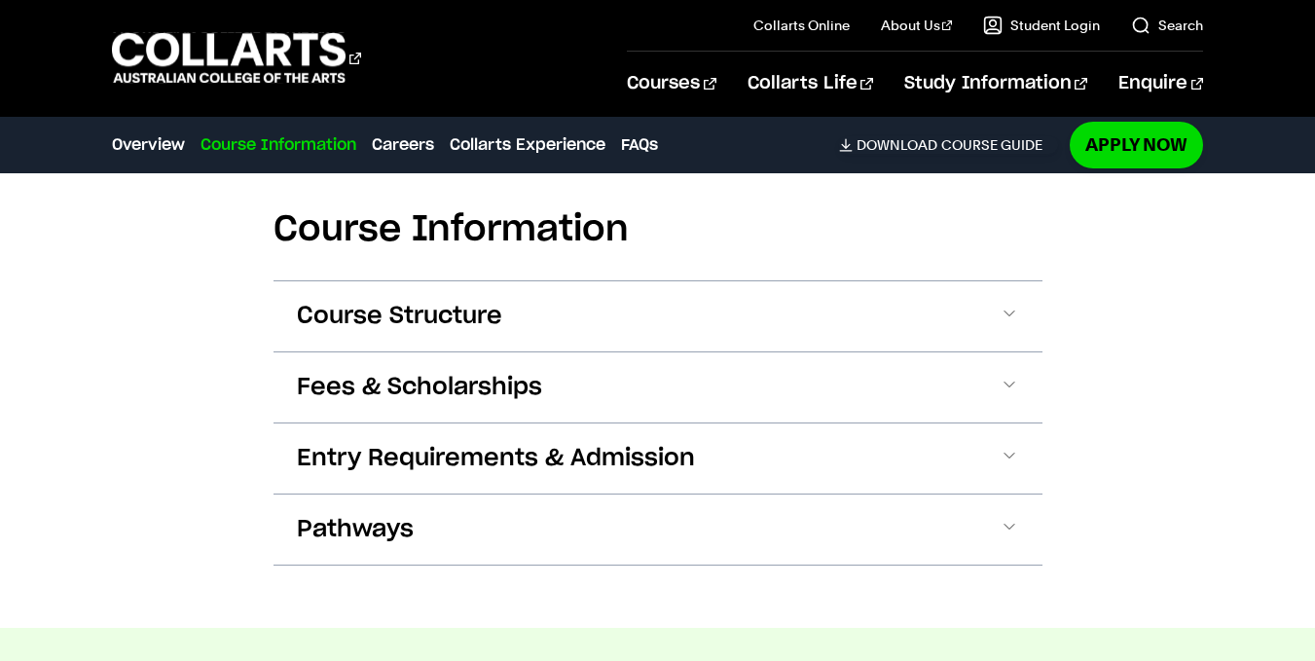
scroll to position [2874, 0]
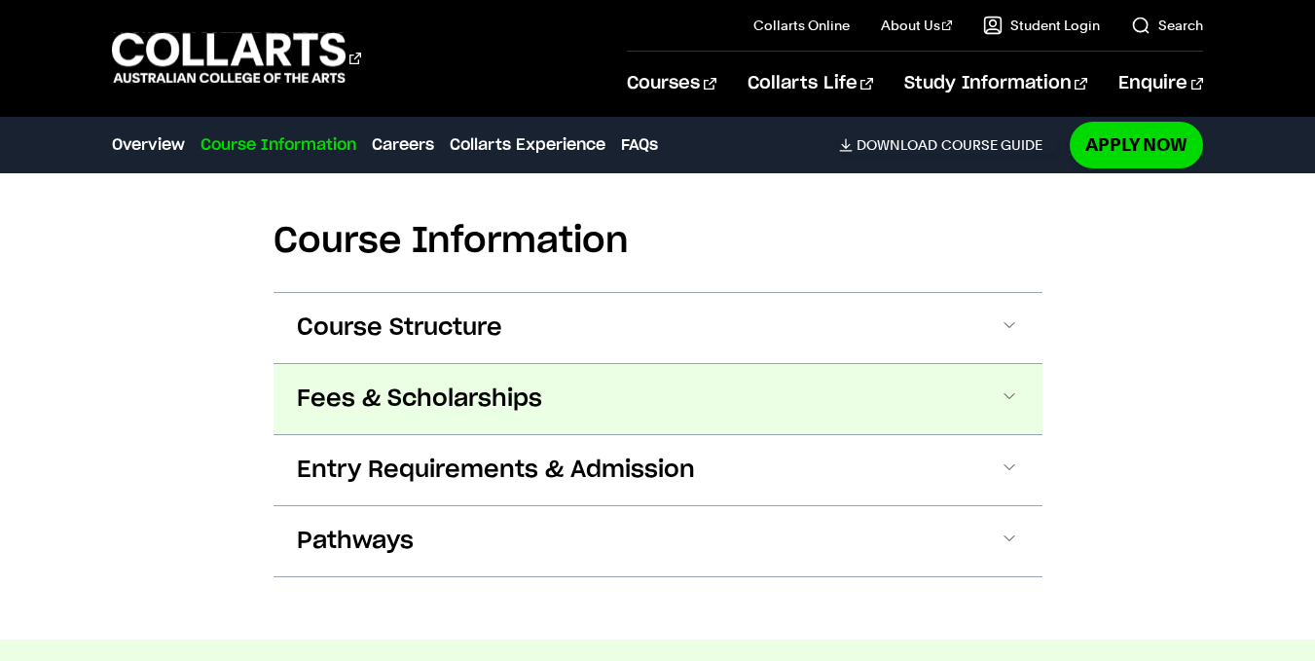
click at [433, 383] on span "Fees & Scholarships" at bounding box center [419, 398] width 245 height 31
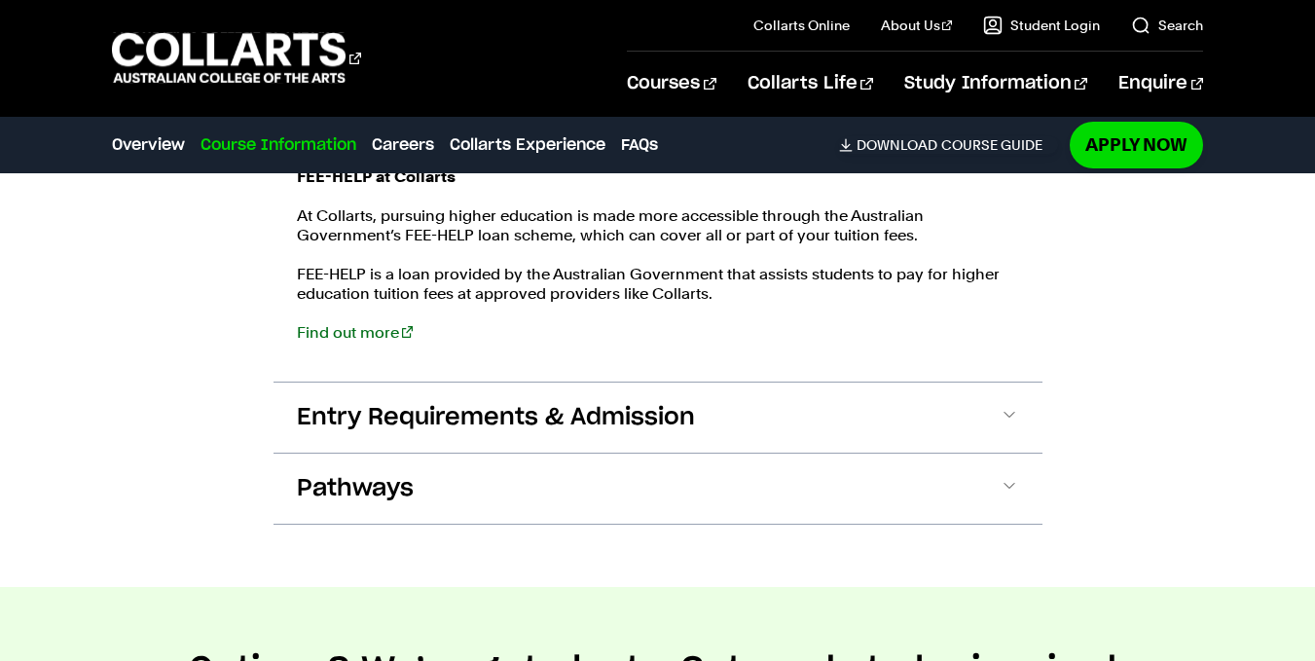
scroll to position [3372, 0]
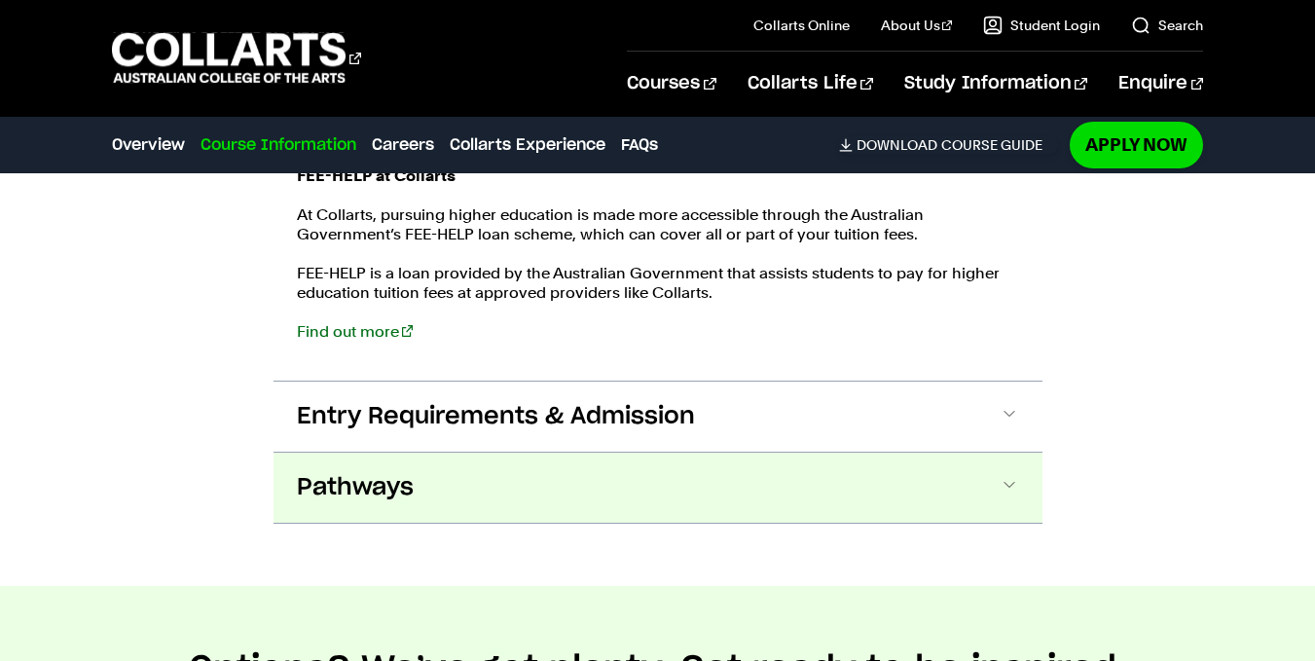
click at [377, 494] on button "Pathways" at bounding box center [657, 488] width 769 height 70
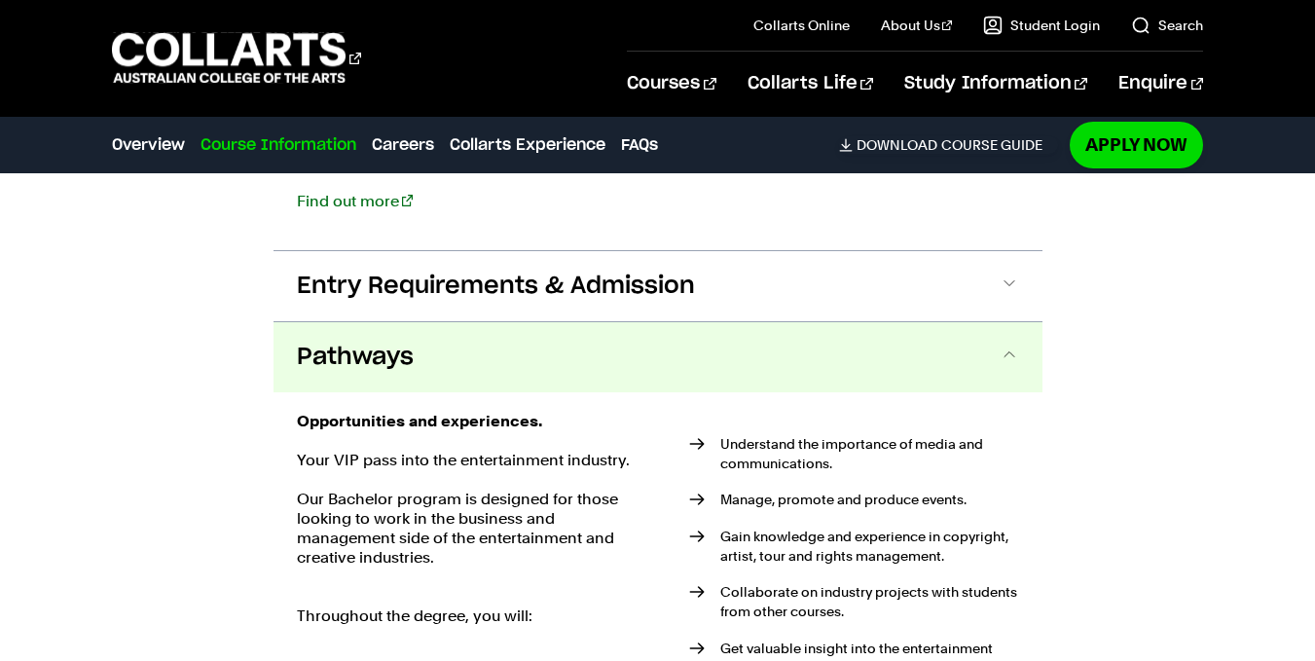
scroll to position [3501, 0]
click at [347, 360] on button "Pathways" at bounding box center [657, 358] width 769 height 70
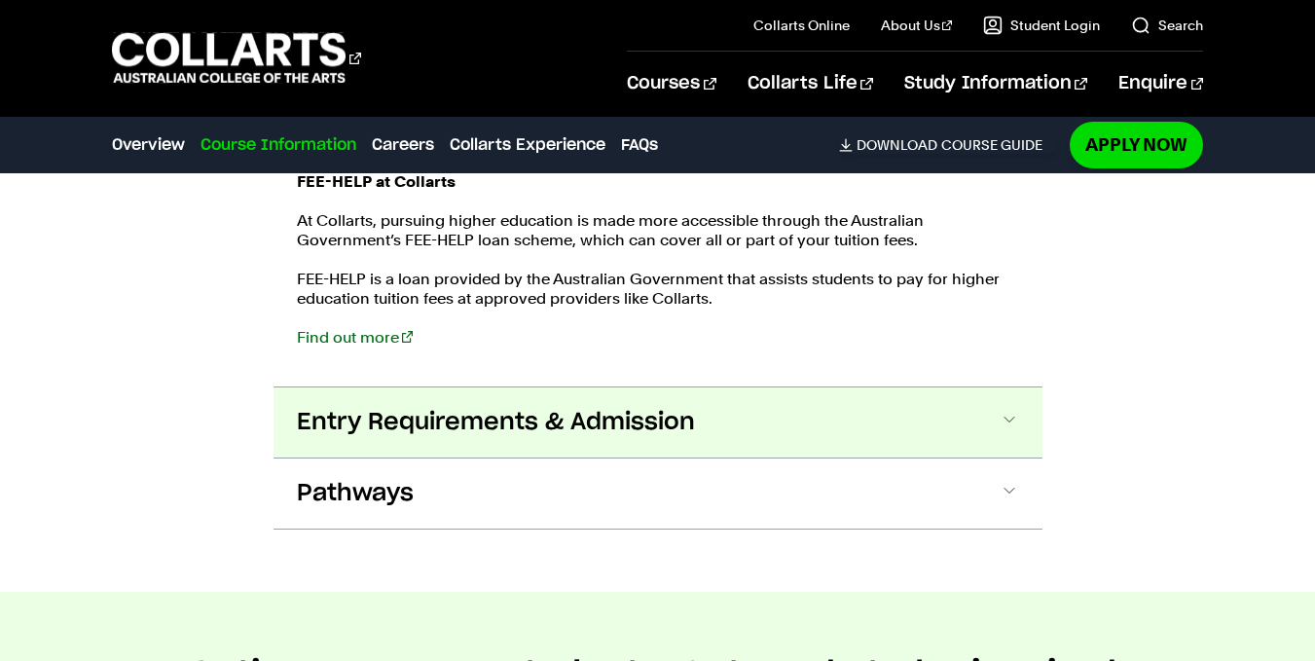
click at [349, 407] on span "Entry Requirements & Admission" at bounding box center [496, 422] width 398 height 31
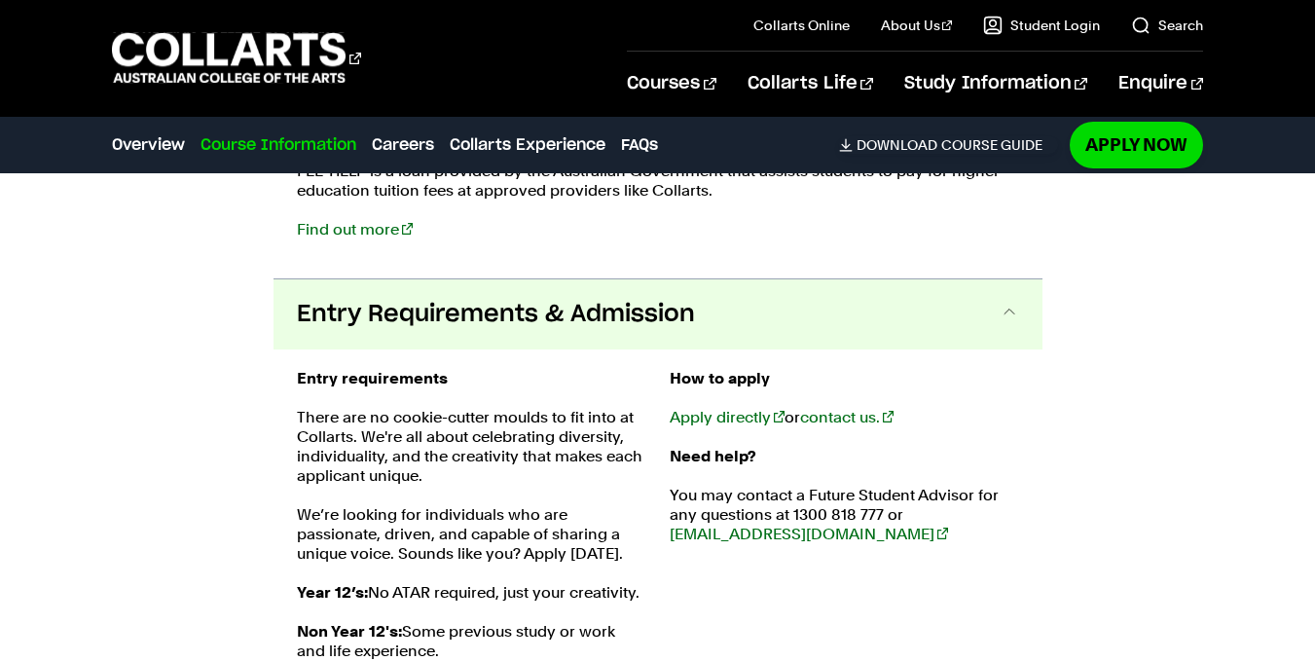
scroll to position [3471, 0]
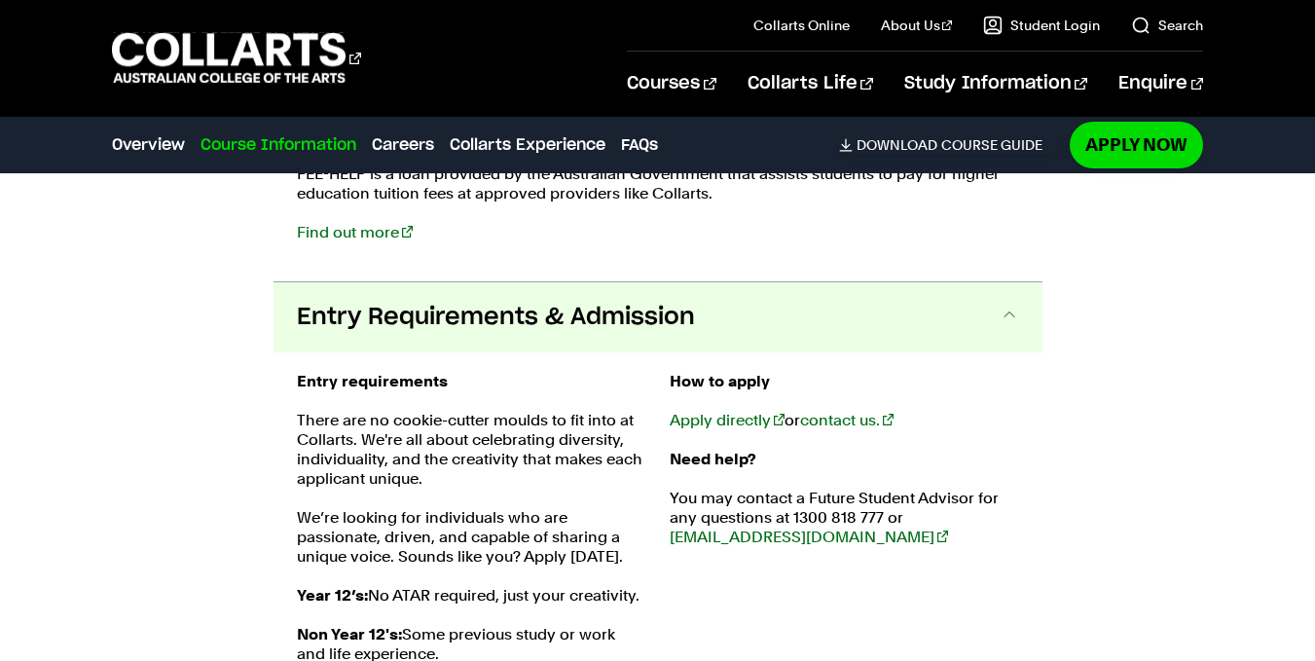
click at [322, 310] on button "Entry Requirements & Admission" at bounding box center [657, 317] width 769 height 70
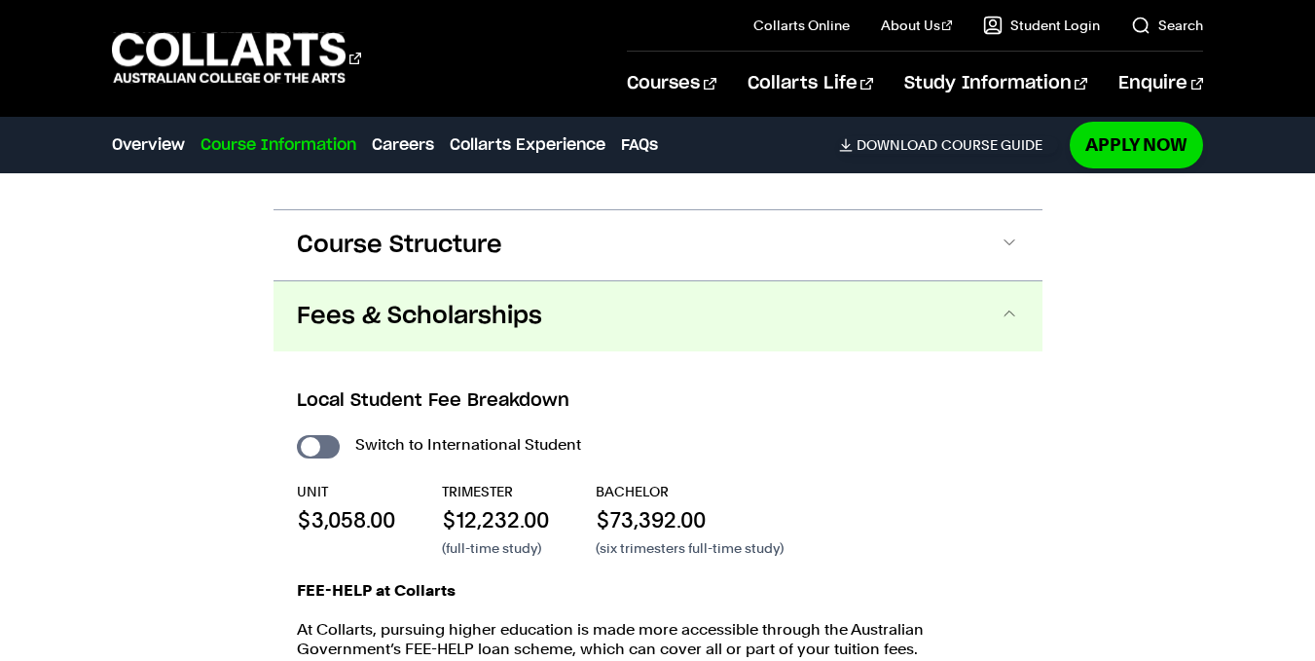
scroll to position [2902, 0]
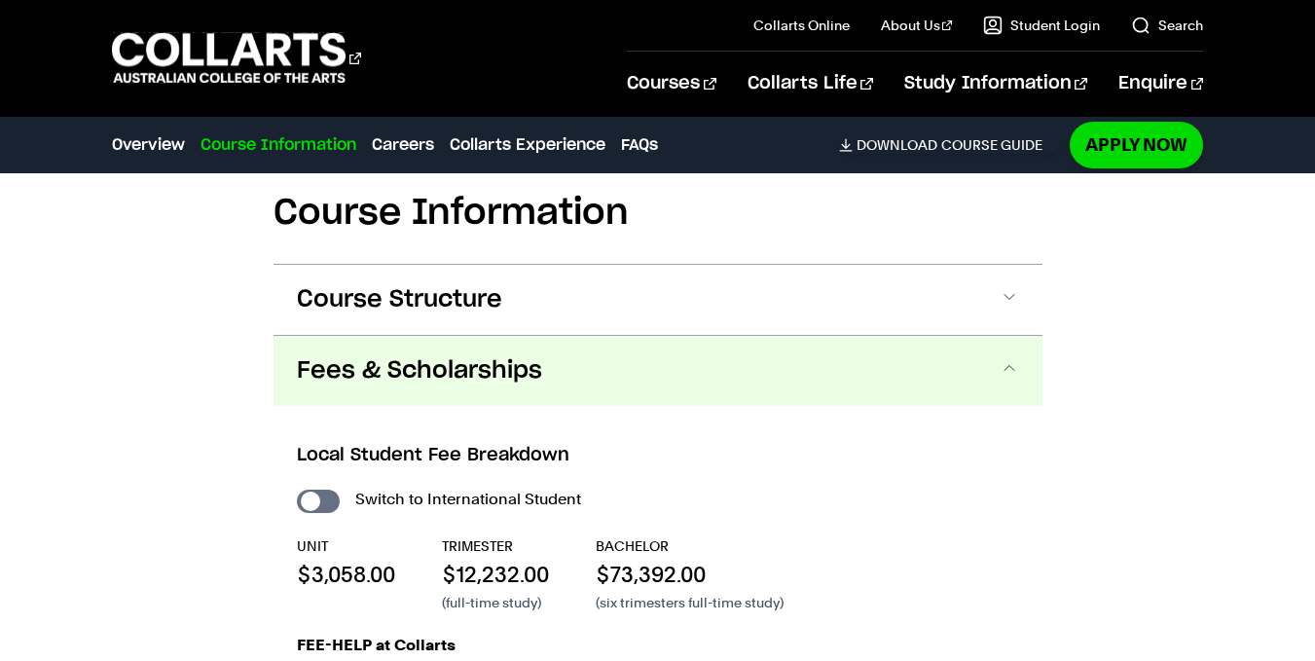
click at [312, 355] on span "Fees & Scholarships" at bounding box center [419, 370] width 245 height 31
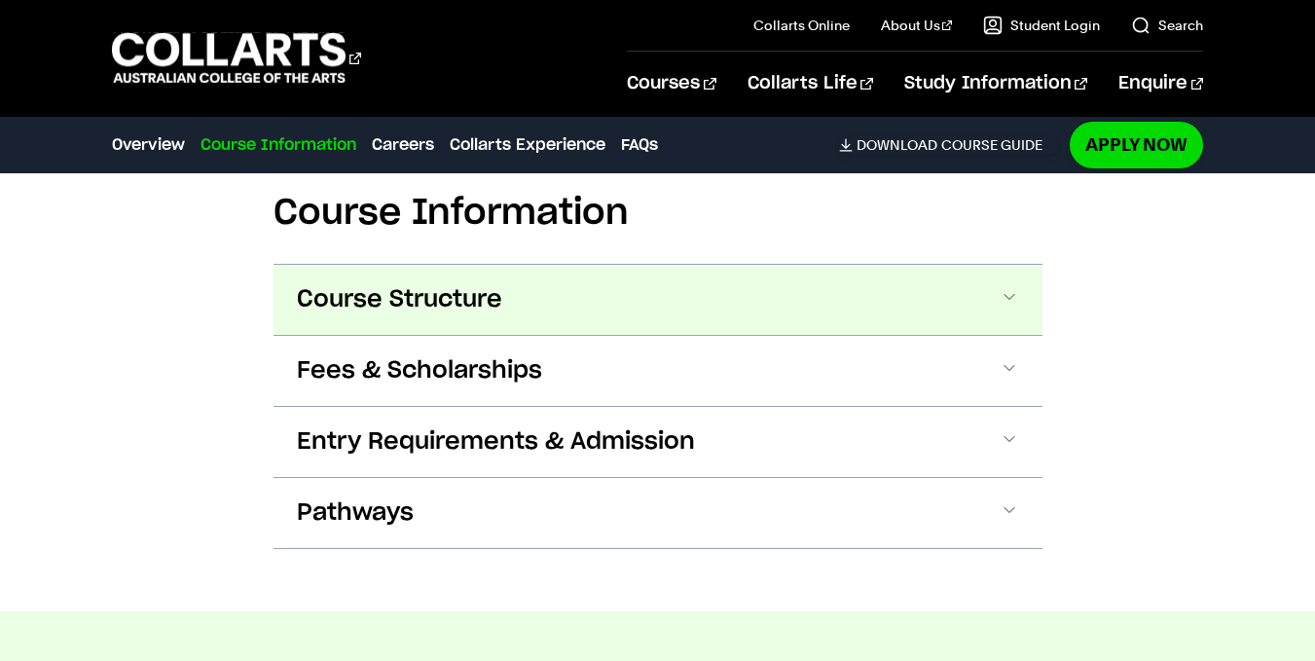
click at [360, 284] on span "Course Structure" at bounding box center [399, 299] width 205 height 31
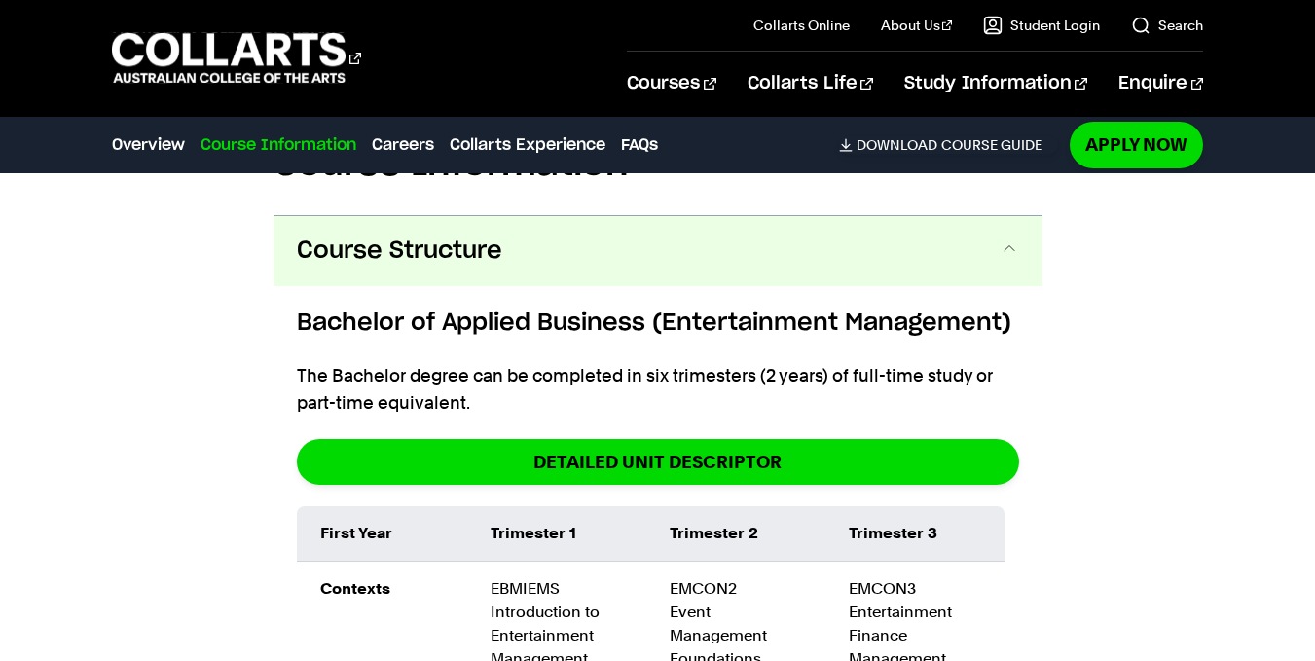
scroll to position [2952, 0]
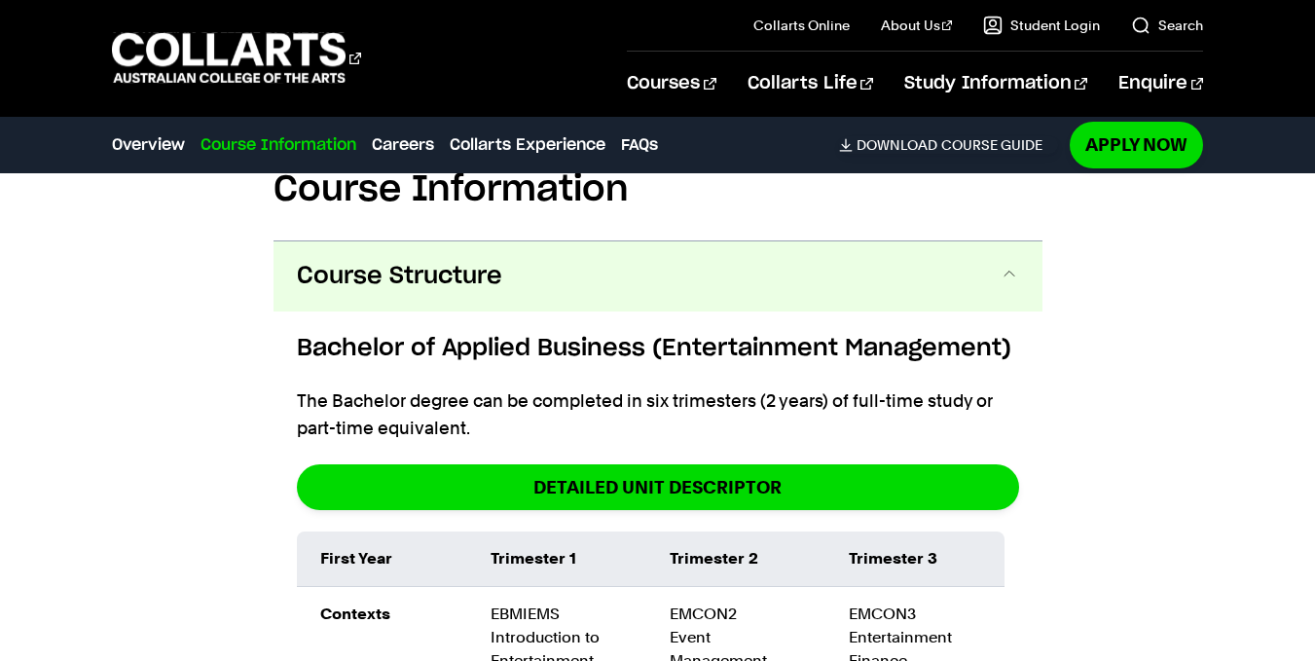
scroll to position [2925, 0]
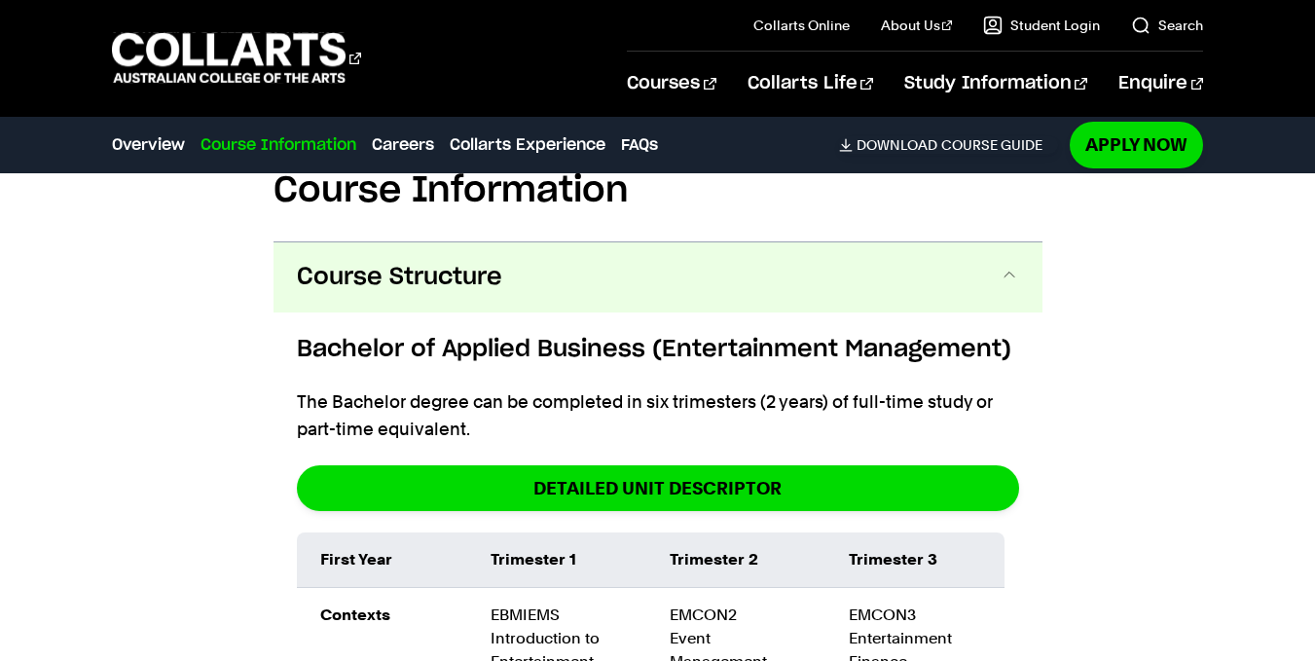
click at [420, 266] on button "Course Structure" at bounding box center [657, 277] width 769 height 70
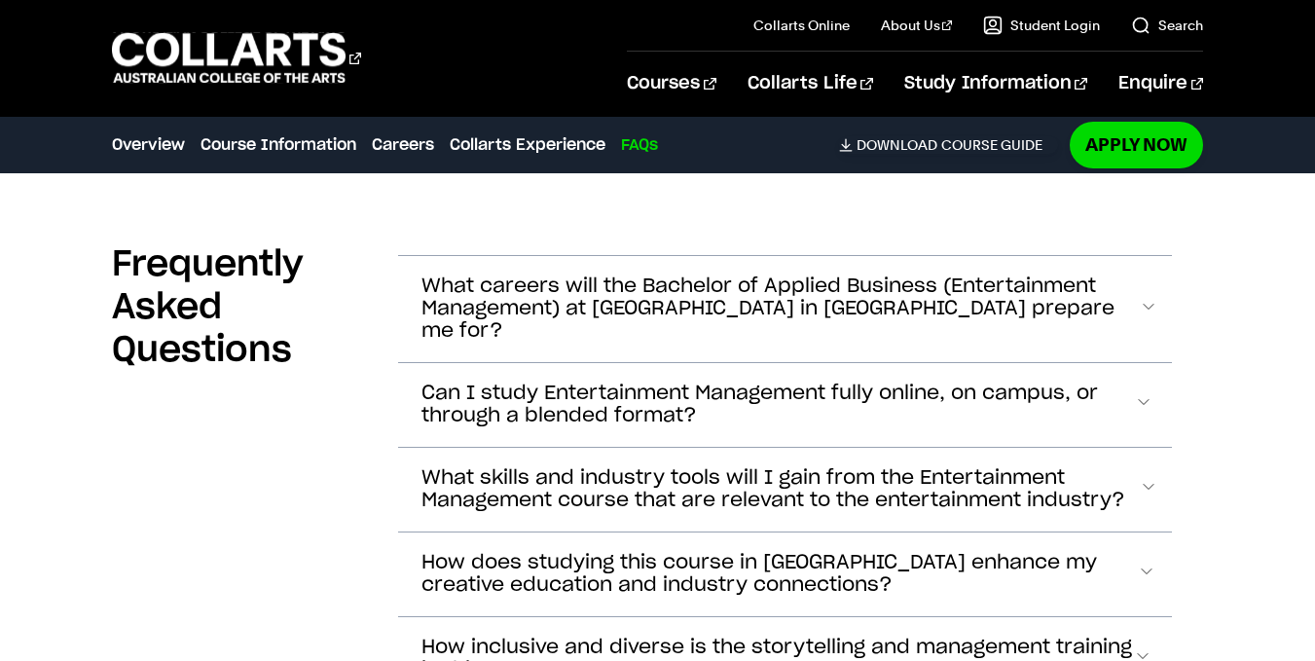
scroll to position [7190, 0]
click at [610, 382] on span "Can I study Entertainment Management fully online, on campus, or through a blen…" at bounding box center [777, 404] width 713 height 45
click at [610, 361] on div "Can I study Entertainment Management fully online, on campus, or through a blen…" at bounding box center [785, 403] width 775 height 85
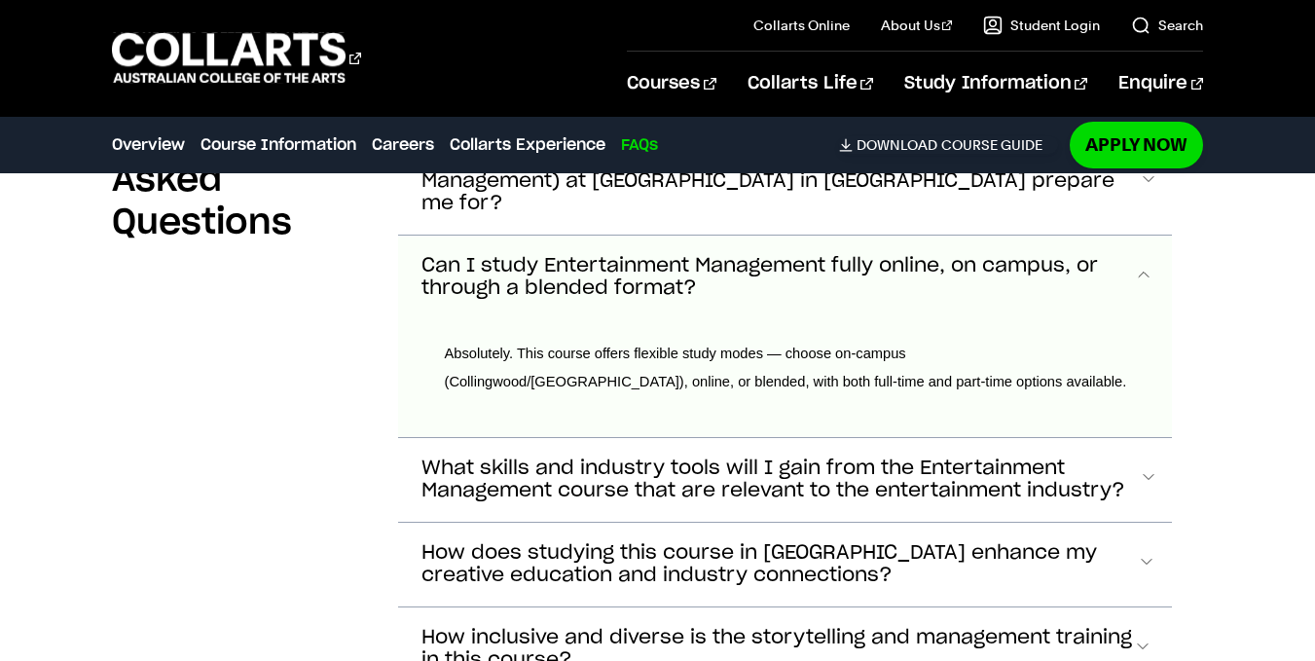
scroll to position [7327, 0]
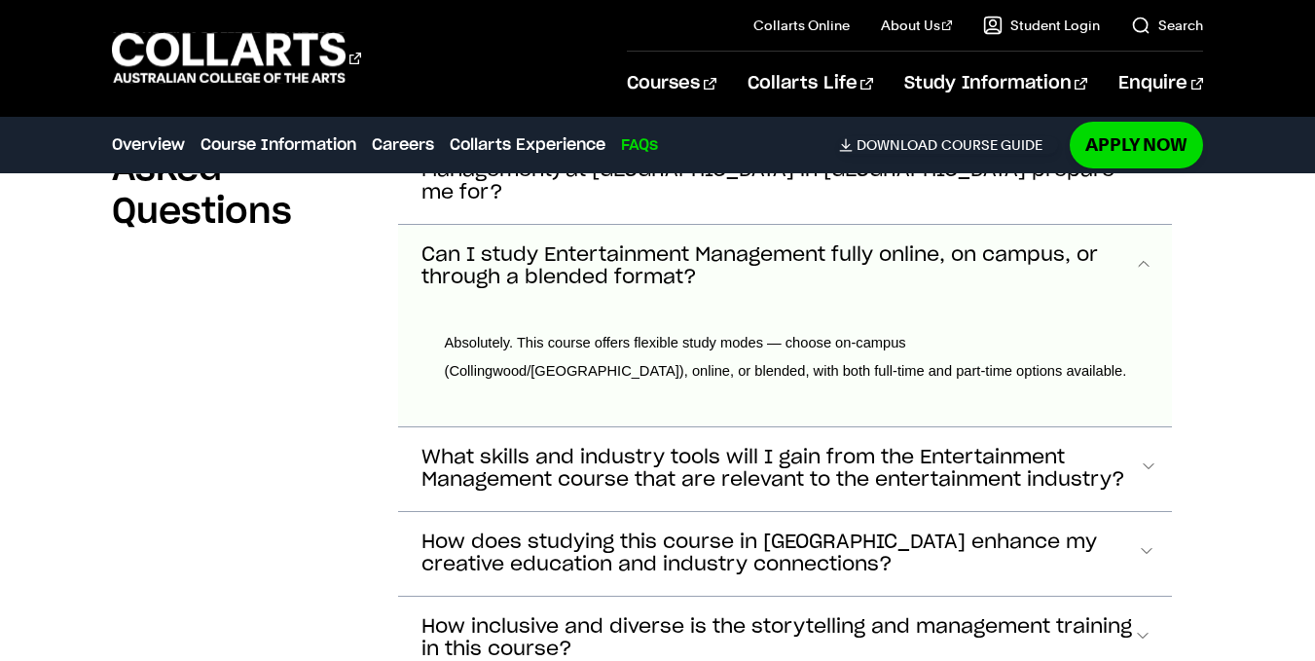
click at [602, 244] on span "Can I study Entertainment Management fully online, on campus, or through a blen…" at bounding box center [777, 266] width 713 height 45
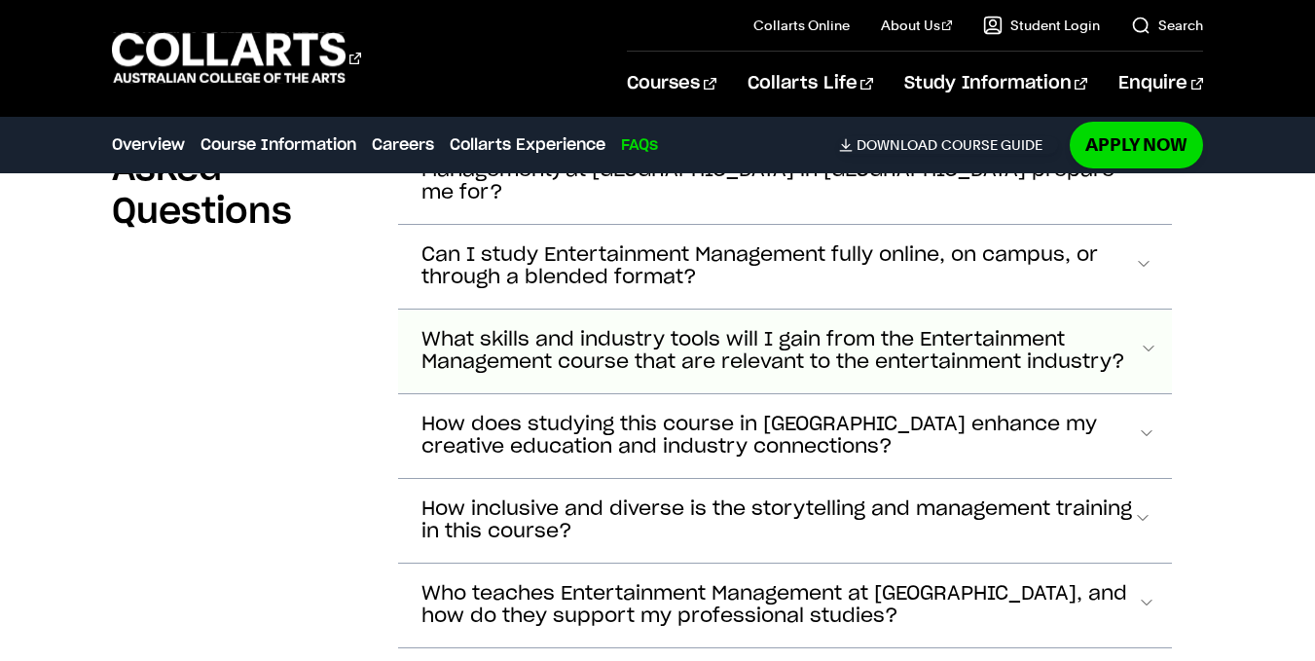
click at [597, 329] on span "What skills and industry tools will I gain from the Entertainment Management co…" at bounding box center [779, 351] width 717 height 45
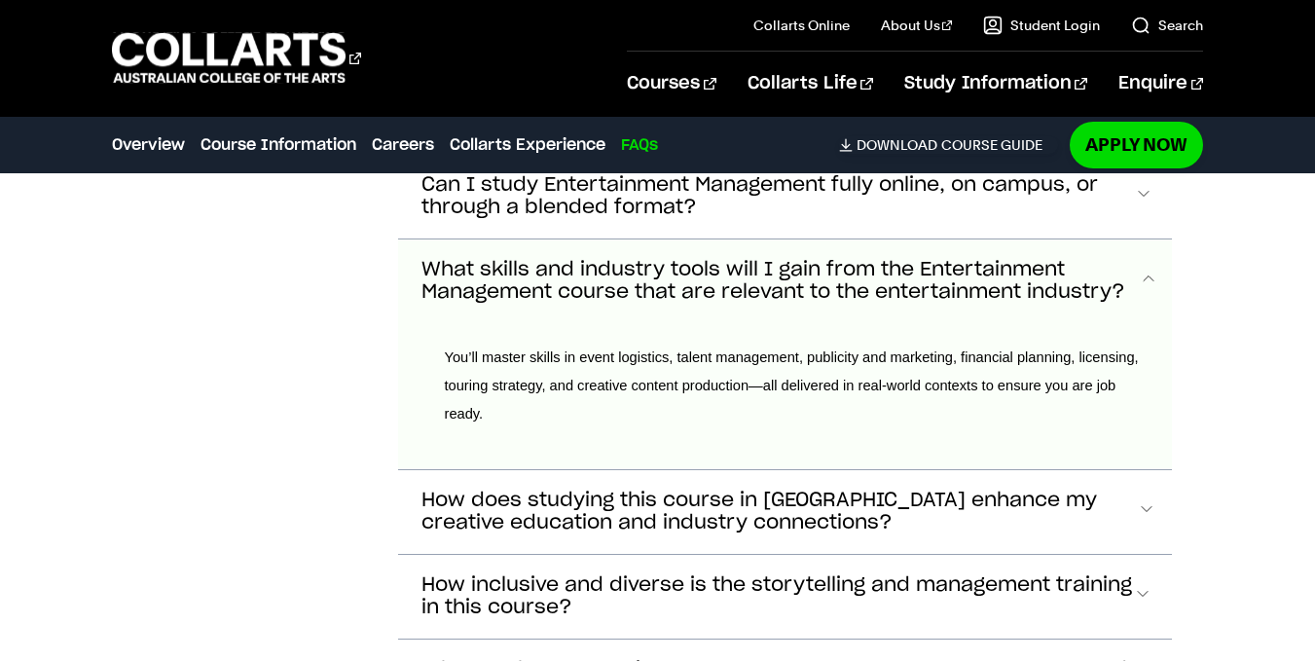
scroll to position [7393, 0]
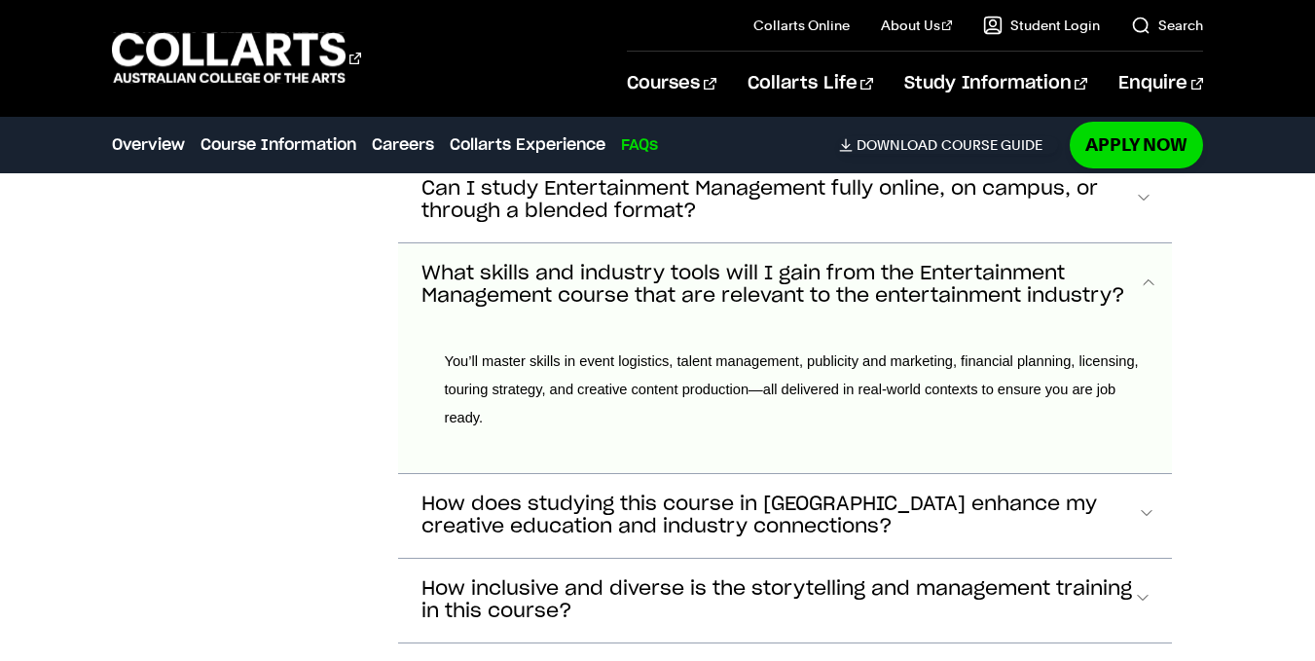
click at [605, 263] on span "What skills and industry tools will I gain from the Entertainment Management co…" at bounding box center [779, 285] width 717 height 45
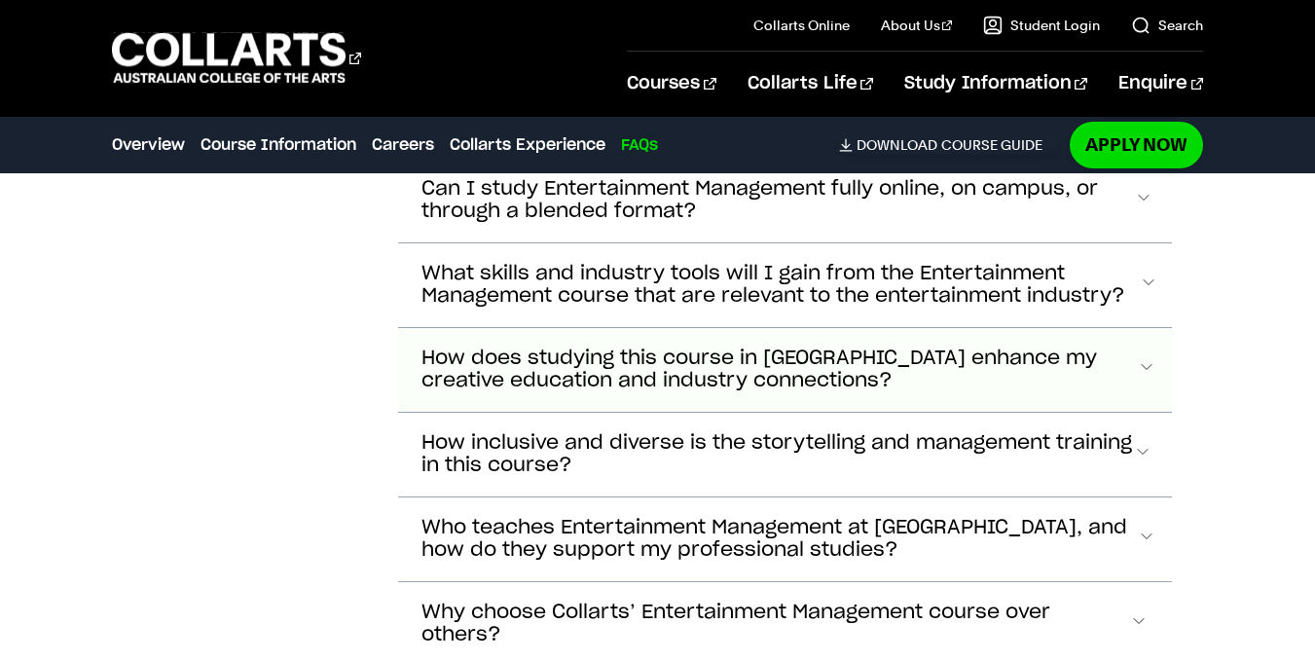
click at [599, 347] on span "How does studying this course in Melbourne enhance my creative education and in…" at bounding box center [778, 369] width 715 height 45
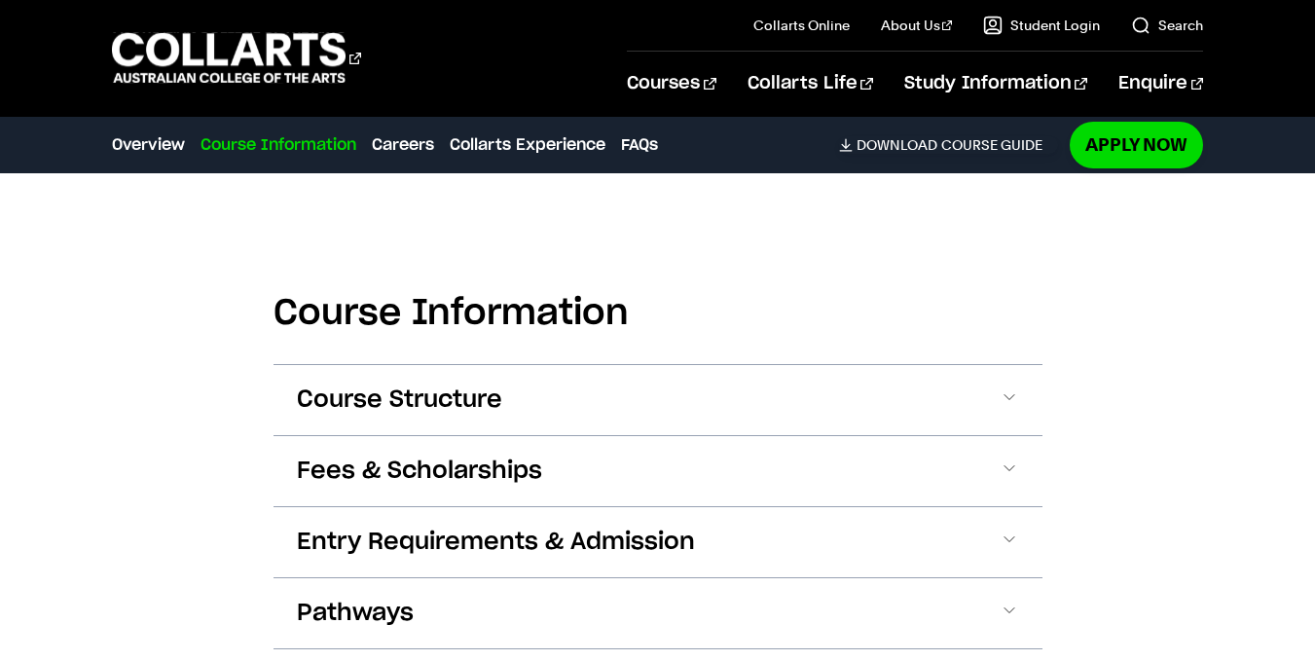
scroll to position [2736, 0]
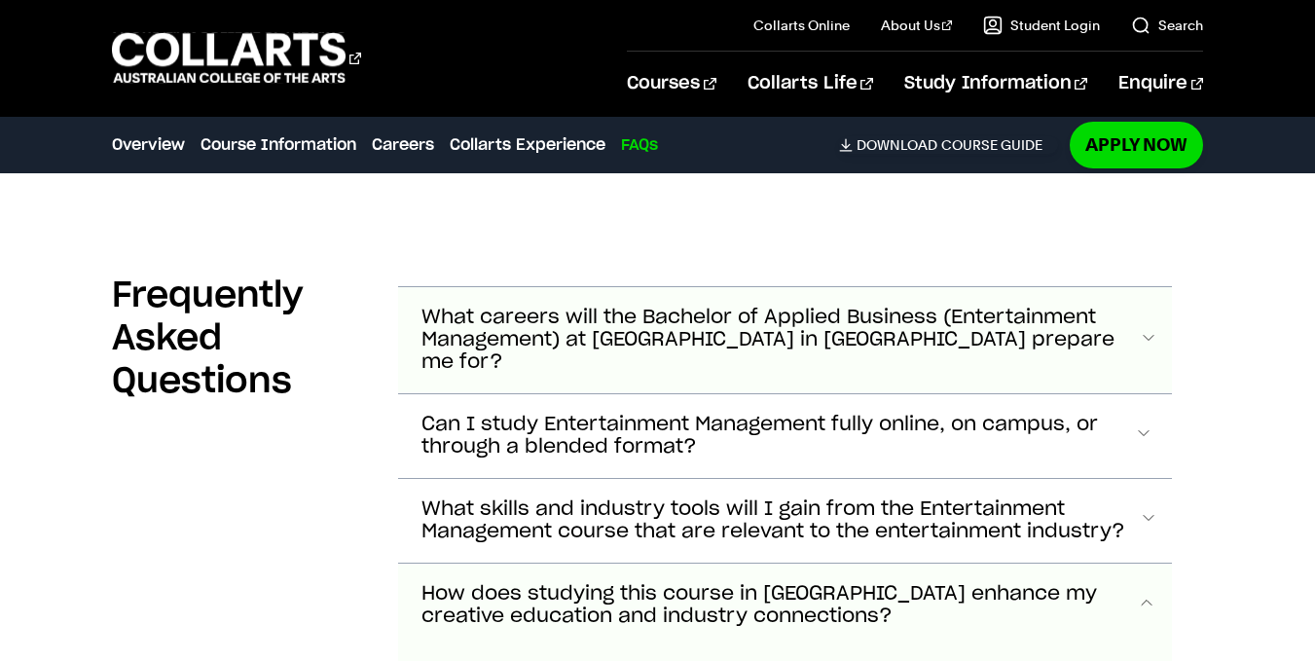
click at [585, 311] on span "What careers will the Bachelor of Applied Business (Entertainment Management) a…" at bounding box center [780, 340] width 718 height 67
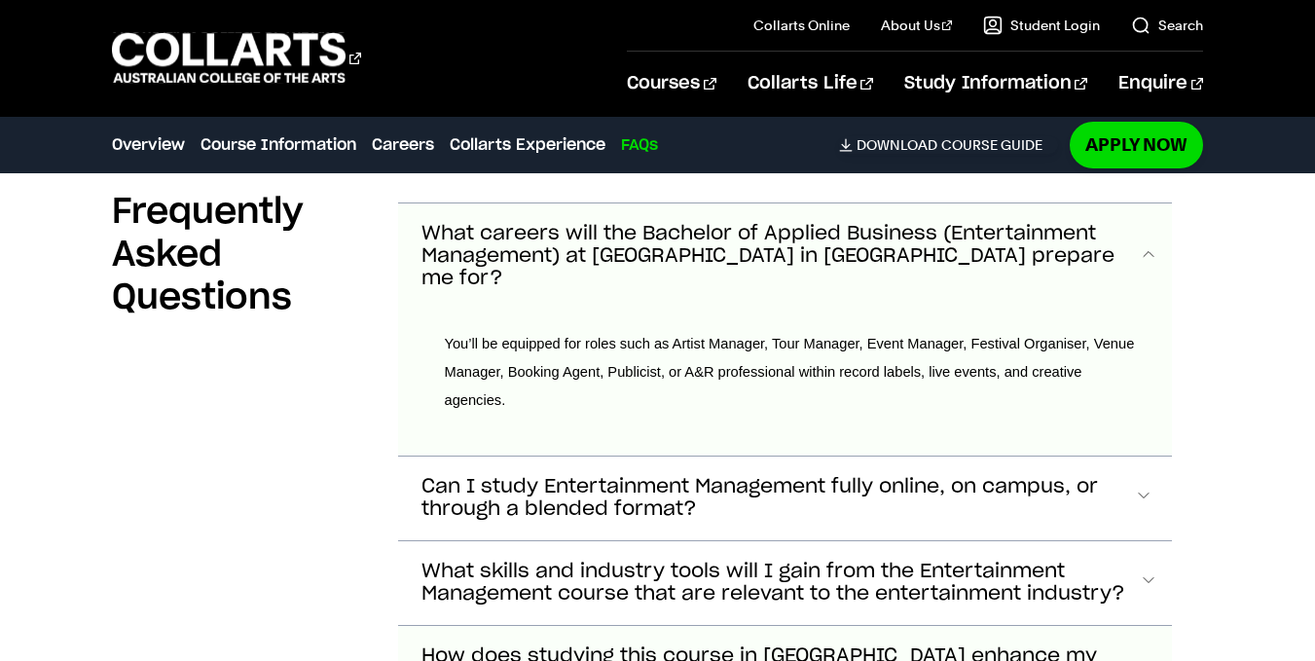
scroll to position [7242, 0]
click at [635, 243] on button "What careers will the Bachelor of Applied Business (Entertainment Management) a…" at bounding box center [785, 255] width 775 height 106
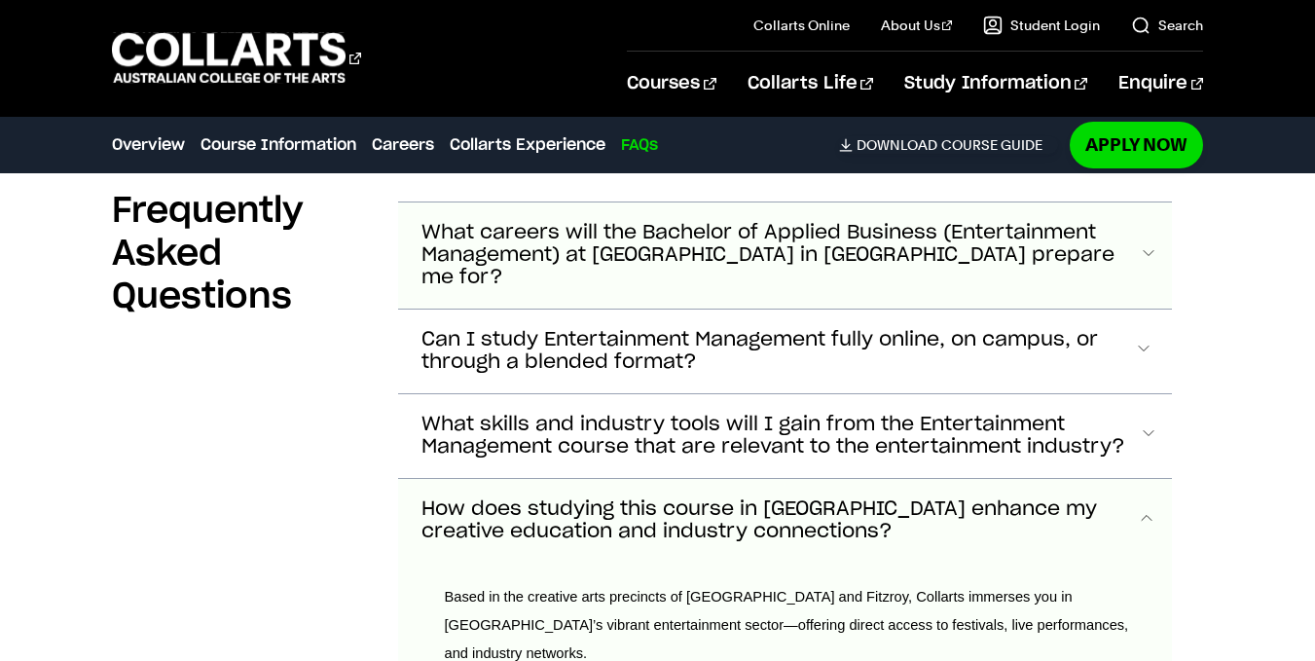
click at [635, 243] on button "What careers will the Bachelor of Applied Business (Entertainment Management) a…" at bounding box center [785, 255] width 775 height 106
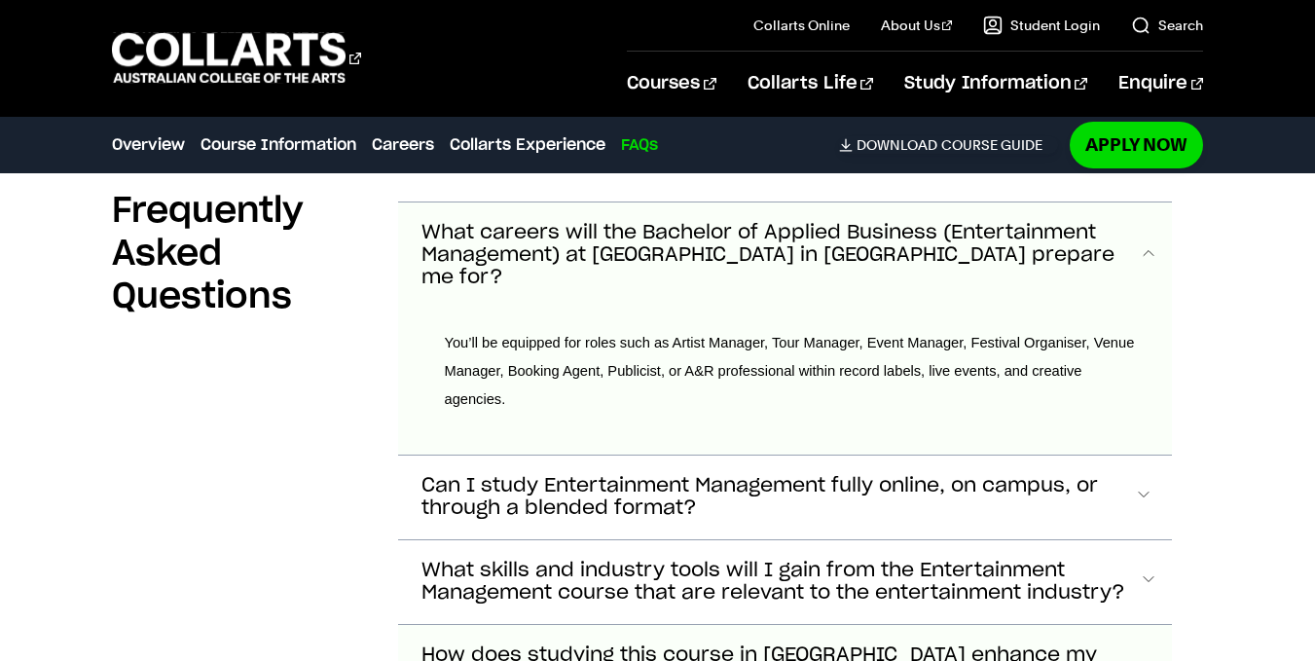
click at [635, 243] on button "What careers will the Bachelor of Applied Business (Entertainment Management) a…" at bounding box center [785, 255] width 775 height 106
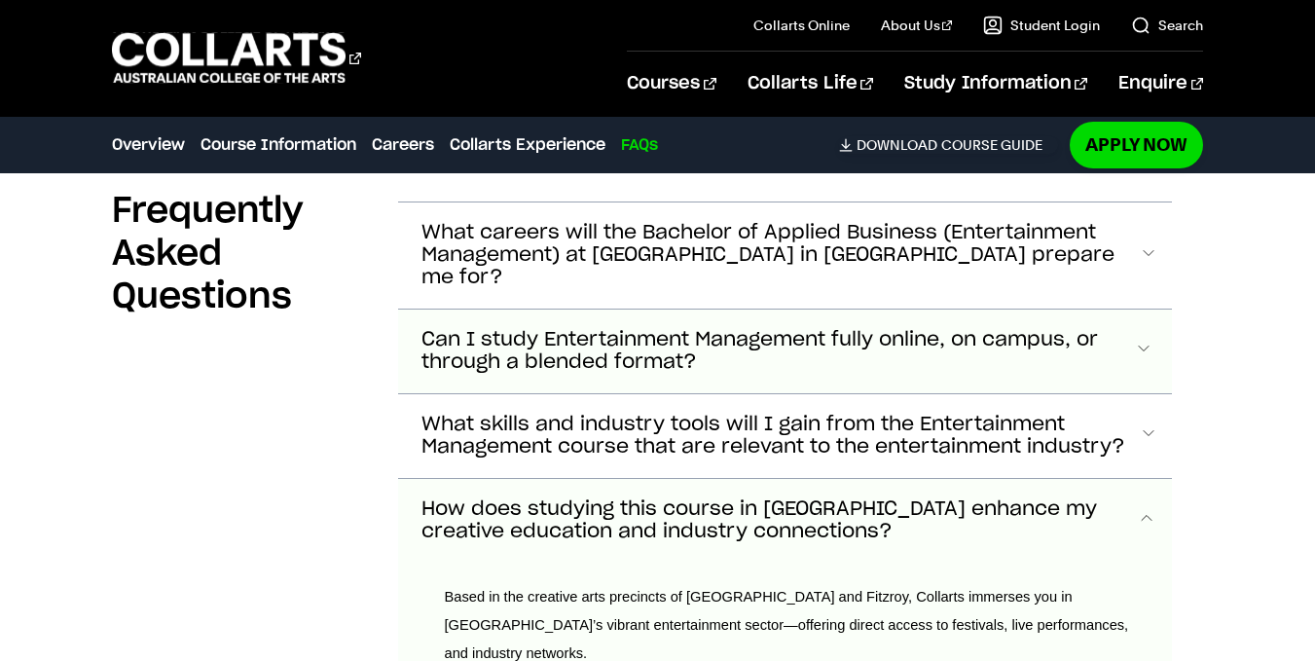
click at [623, 329] on span "Can I study Entertainment Management fully online, on campus, or through a blen…" at bounding box center [777, 351] width 713 height 45
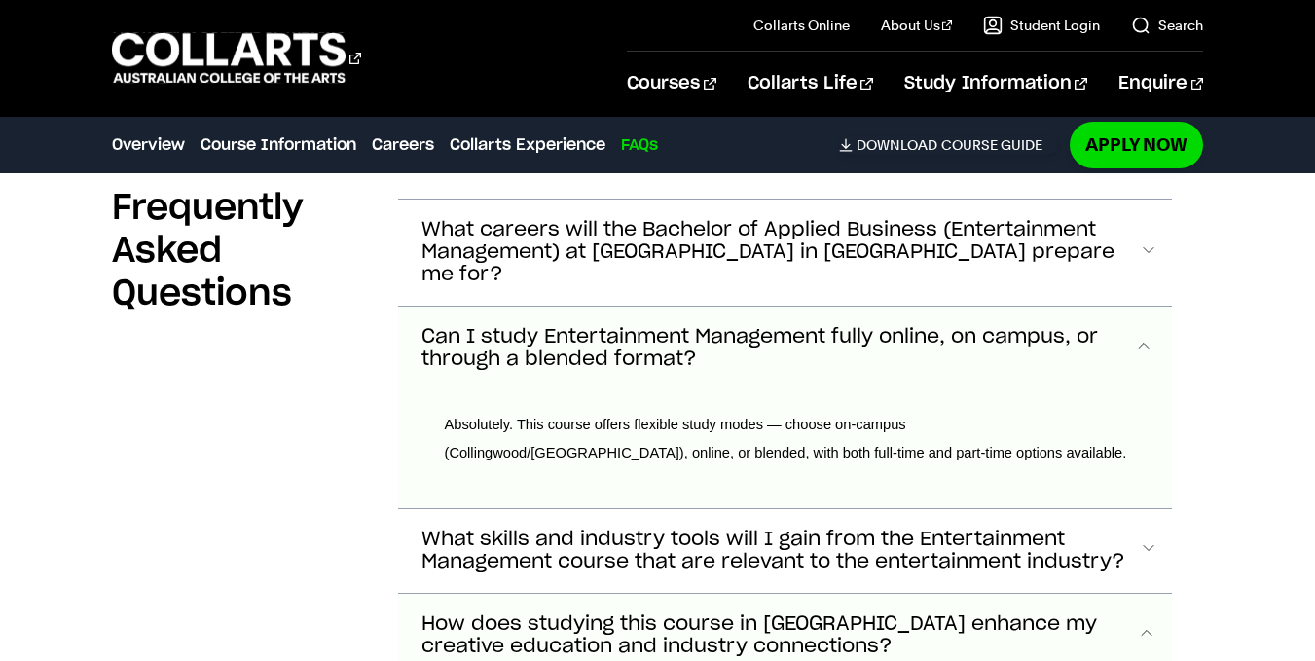
scroll to position [7327, 0]
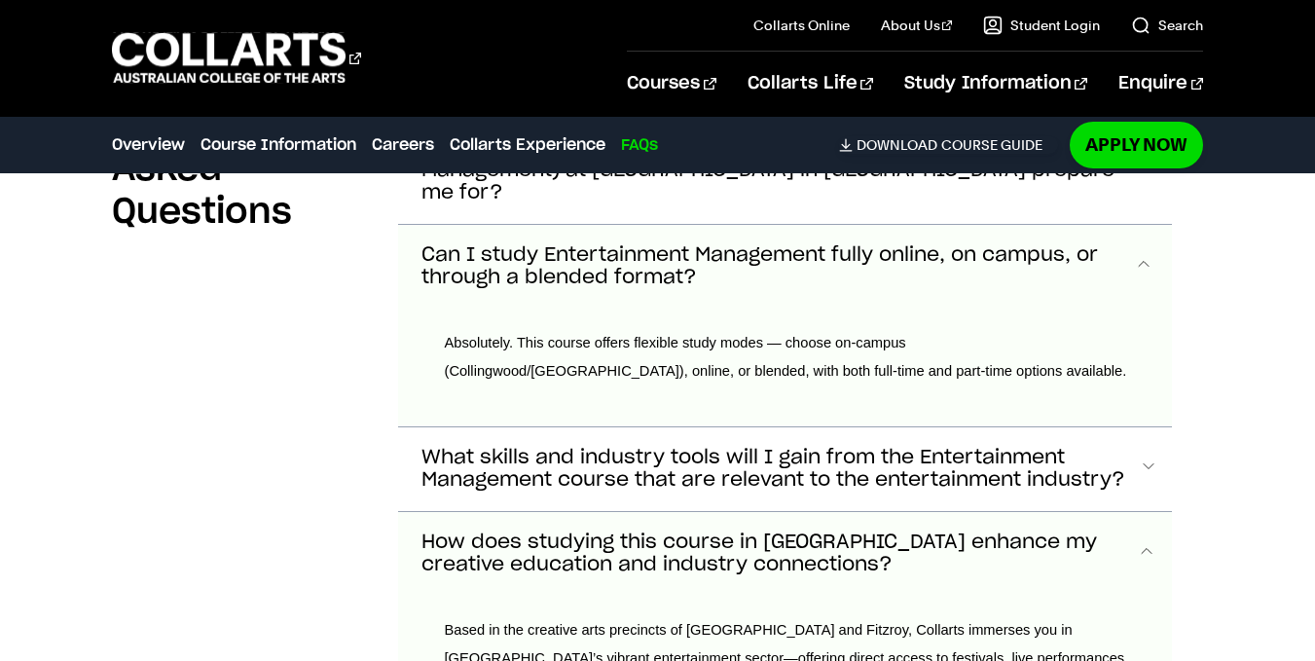
click at [623, 335] on span "Absolutely. This course offers flexible study modes — choose on-campus (Colling…" at bounding box center [786, 357] width 682 height 44
click at [635, 242] on button "Can I study Entertainment Management fully online, on campus, or through a blen…" at bounding box center [785, 267] width 775 height 84
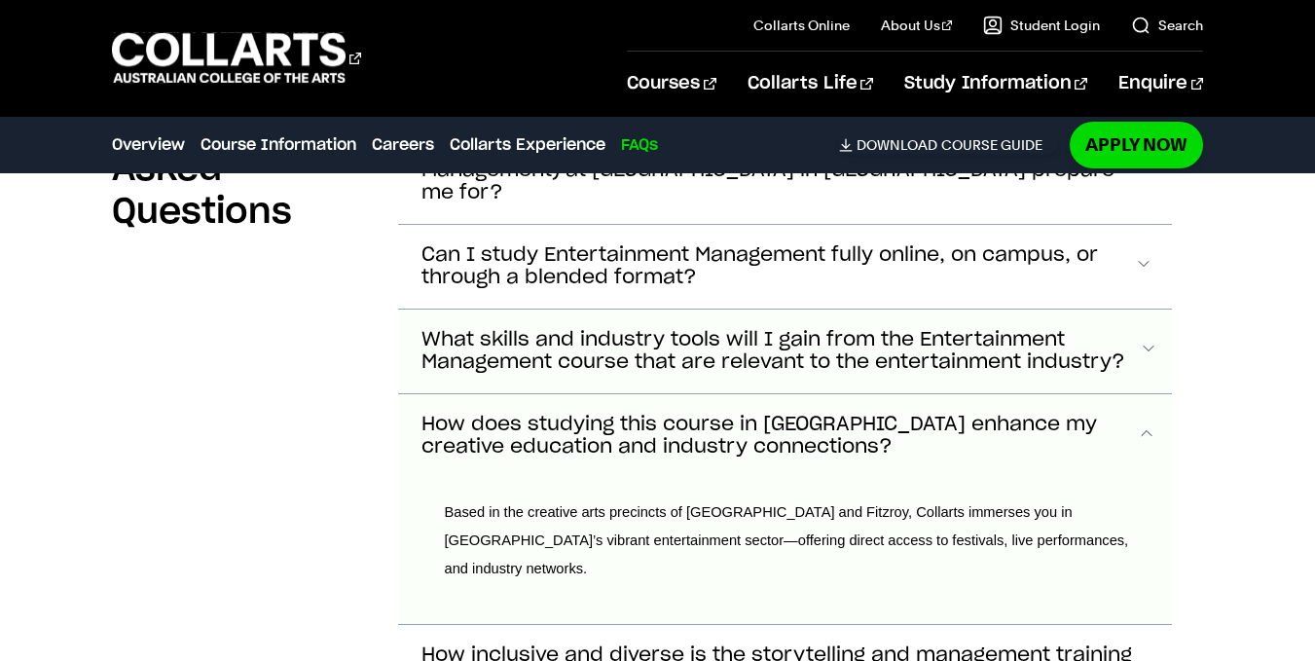
click at [640, 329] on span "What skills and industry tools will I gain from the Entertainment Management co…" at bounding box center [779, 351] width 717 height 45
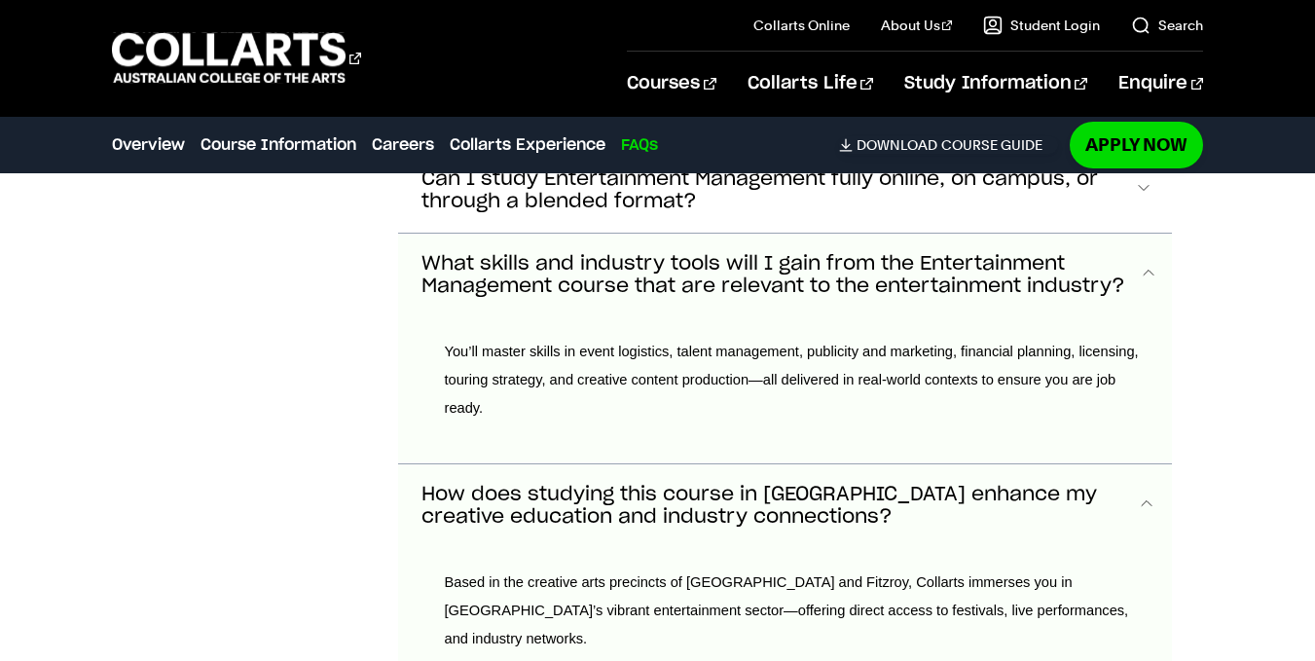
scroll to position [7402, 0]
click at [634, 254] on span "What skills and industry tools will I gain from the Entertainment Management co…" at bounding box center [779, 276] width 717 height 45
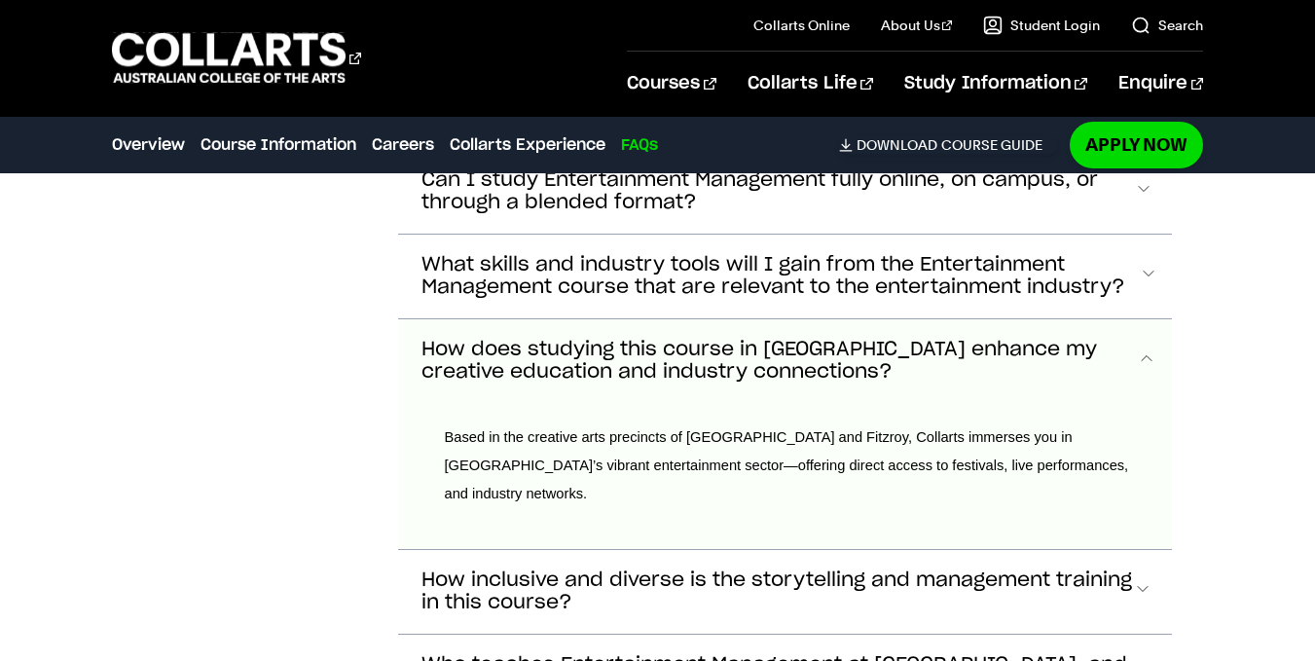
click at [629, 339] on span "How does studying this course in Melbourne enhance my creative education and in…" at bounding box center [778, 361] width 715 height 45
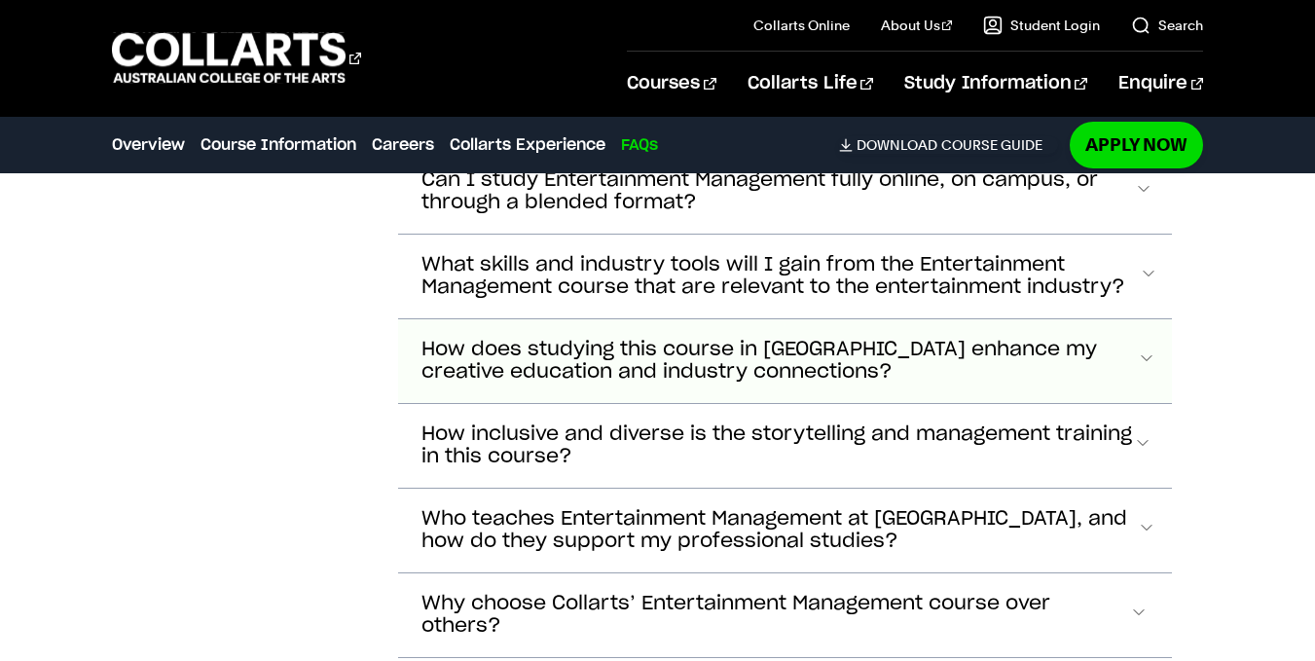
click at [629, 339] on span "How does studying this course in Melbourne enhance my creative education and in…" at bounding box center [778, 361] width 715 height 45
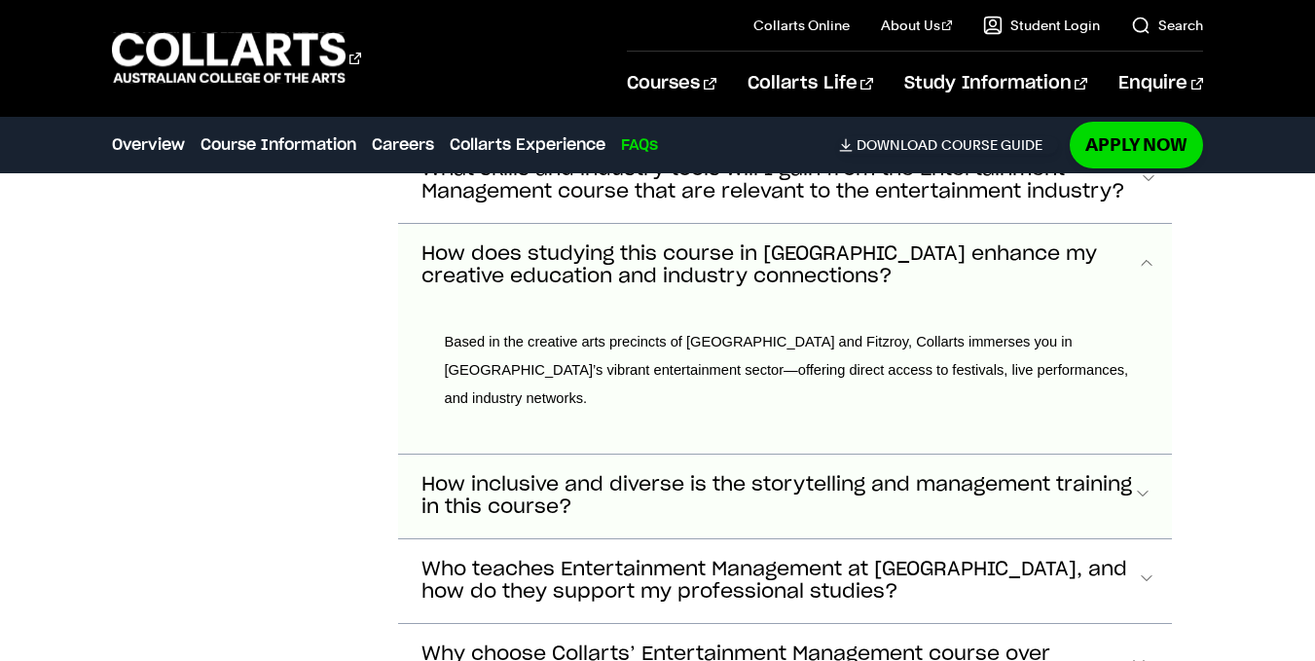
scroll to position [7496, 0]
click at [568, 269] on button "How does studying this course in Melbourne enhance my creative education and in…" at bounding box center [785, 267] width 775 height 84
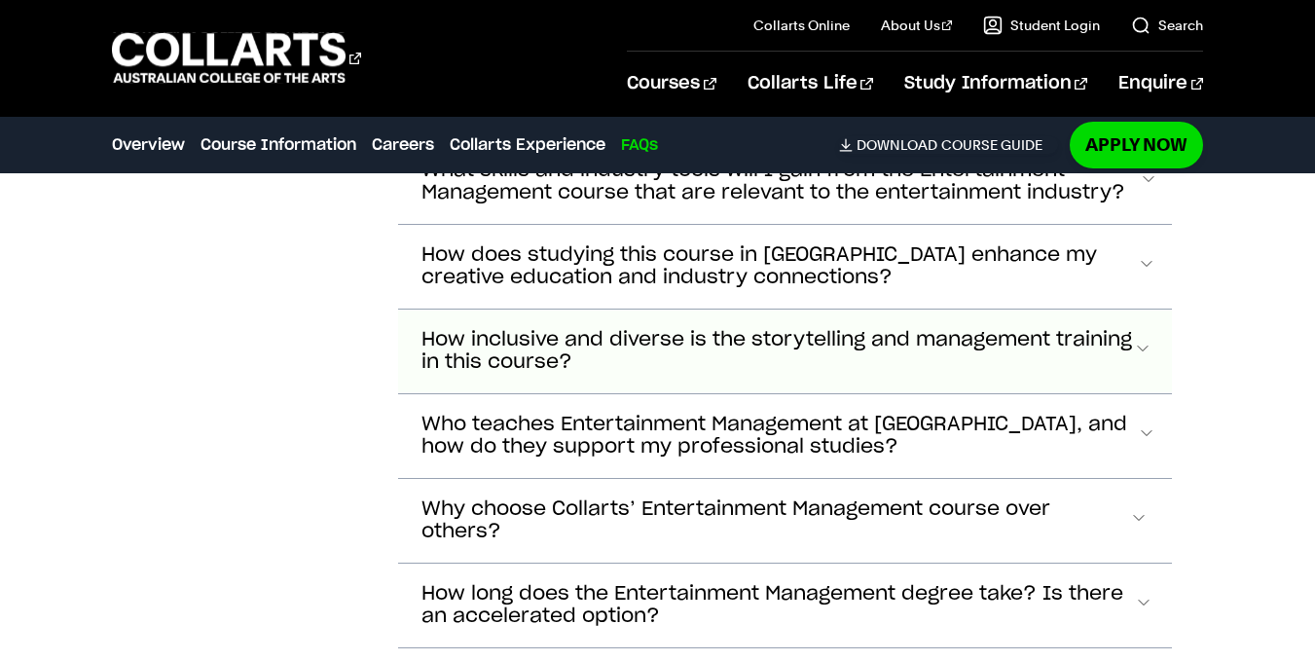
click at [557, 329] on span "How inclusive and diverse is the storytelling and management training in this c…" at bounding box center [776, 351] width 711 height 45
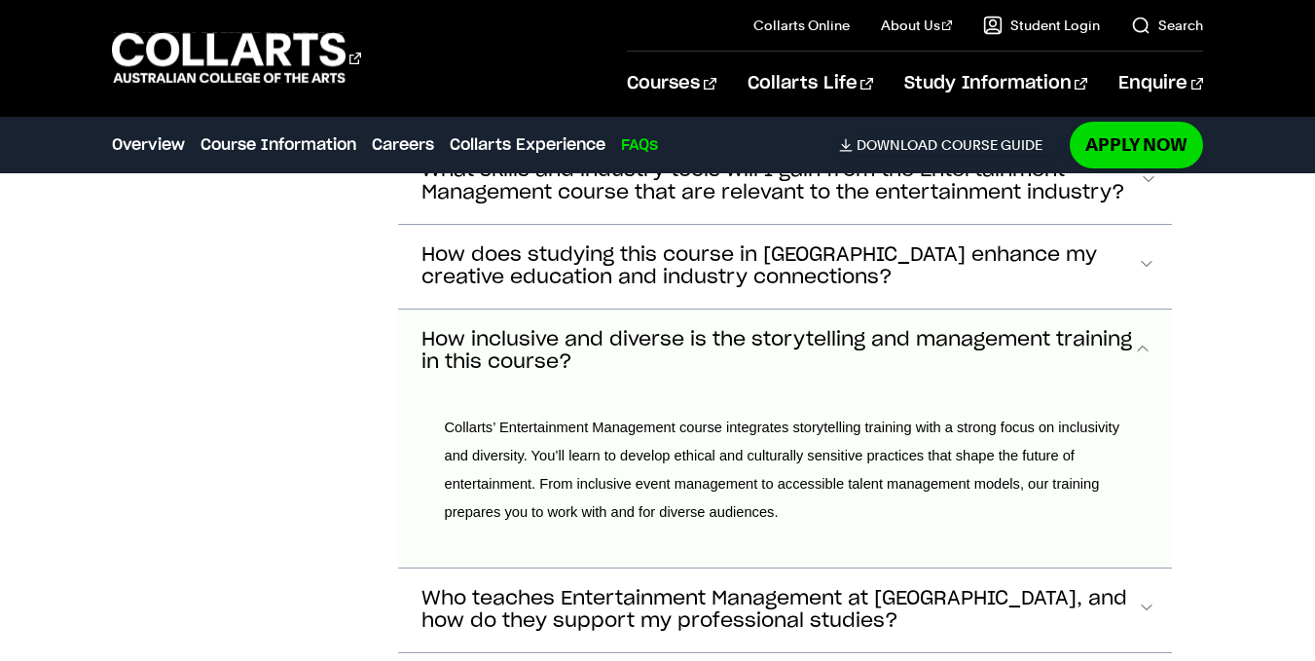
scroll to position [7603, 0]
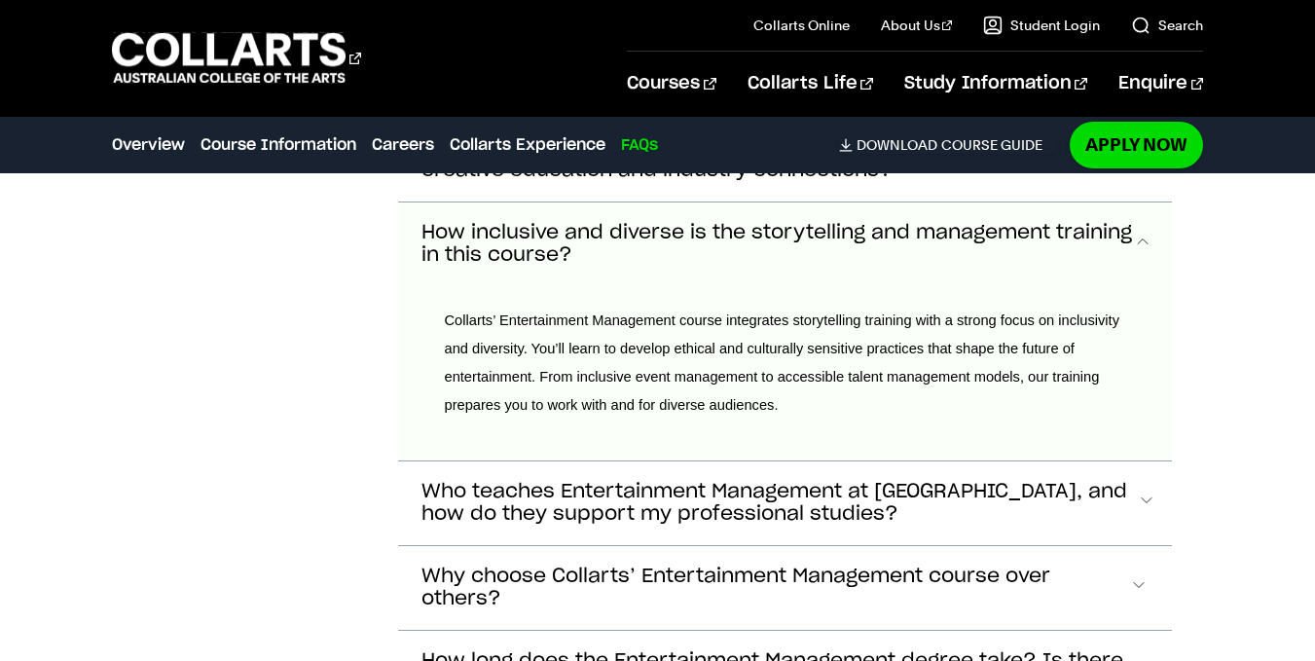
click at [612, 222] on span "How inclusive and diverse is the storytelling and management training in this c…" at bounding box center [776, 244] width 711 height 45
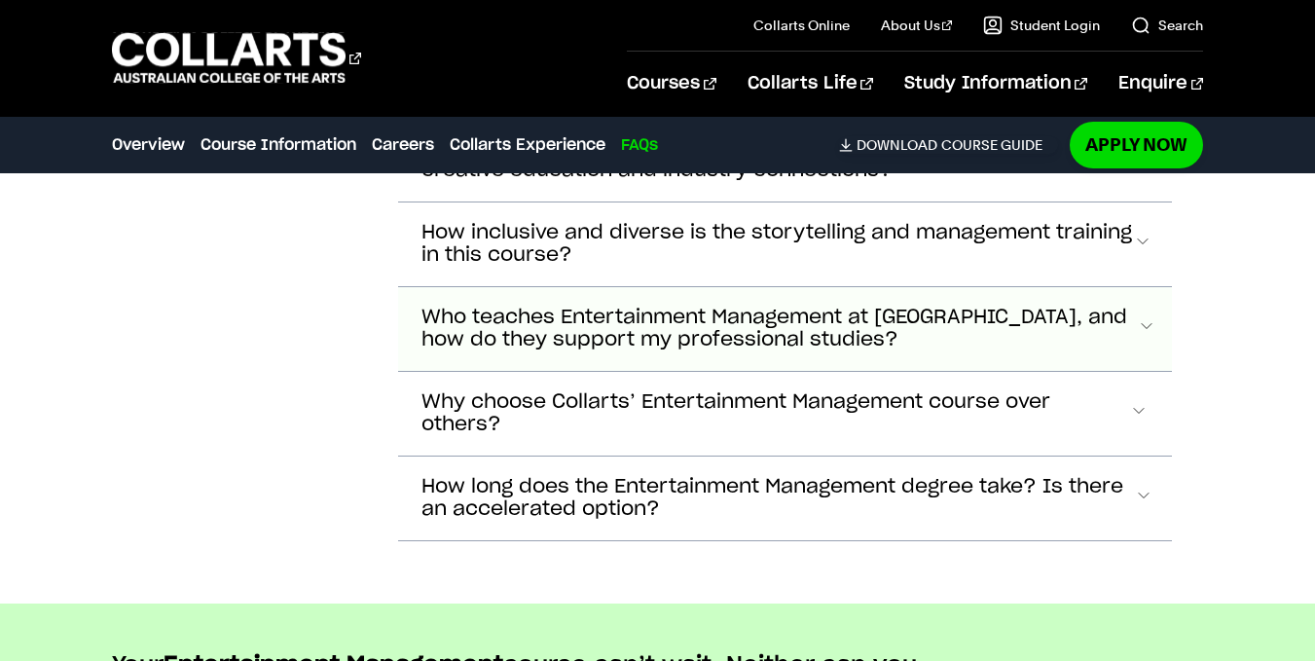
click at [620, 307] on span "Who teaches Entertainment Management at Collarts, and how do they support my pr…" at bounding box center [779, 329] width 716 height 45
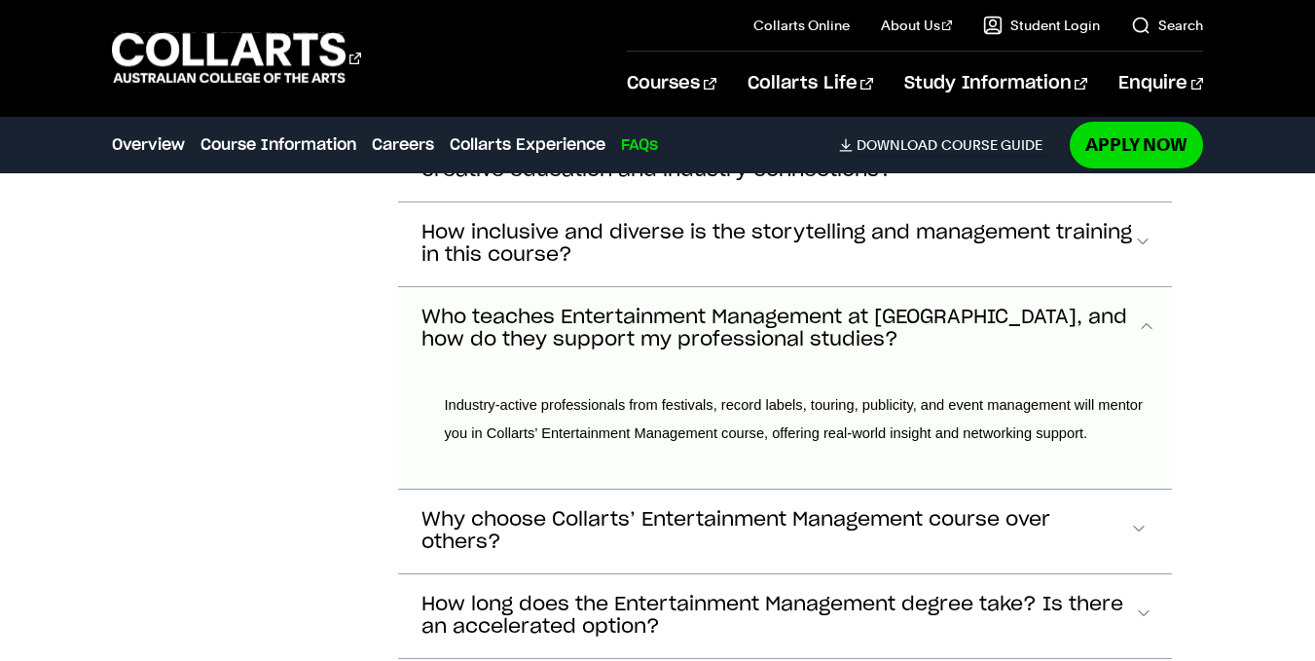
scroll to position [7688, 0]
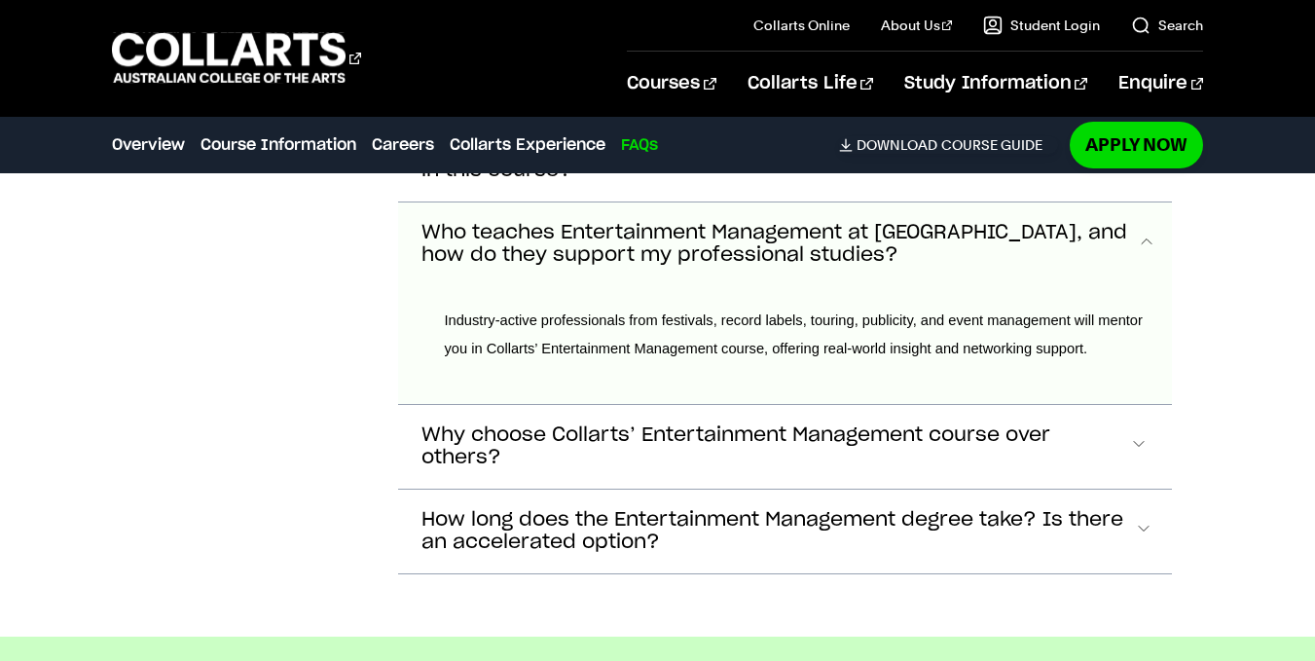
click at [617, 222] on span "Who teaches Entertainment Management at Collarts, and how do they support my pr…" at bounding box center [779, 244] width 716 height 45
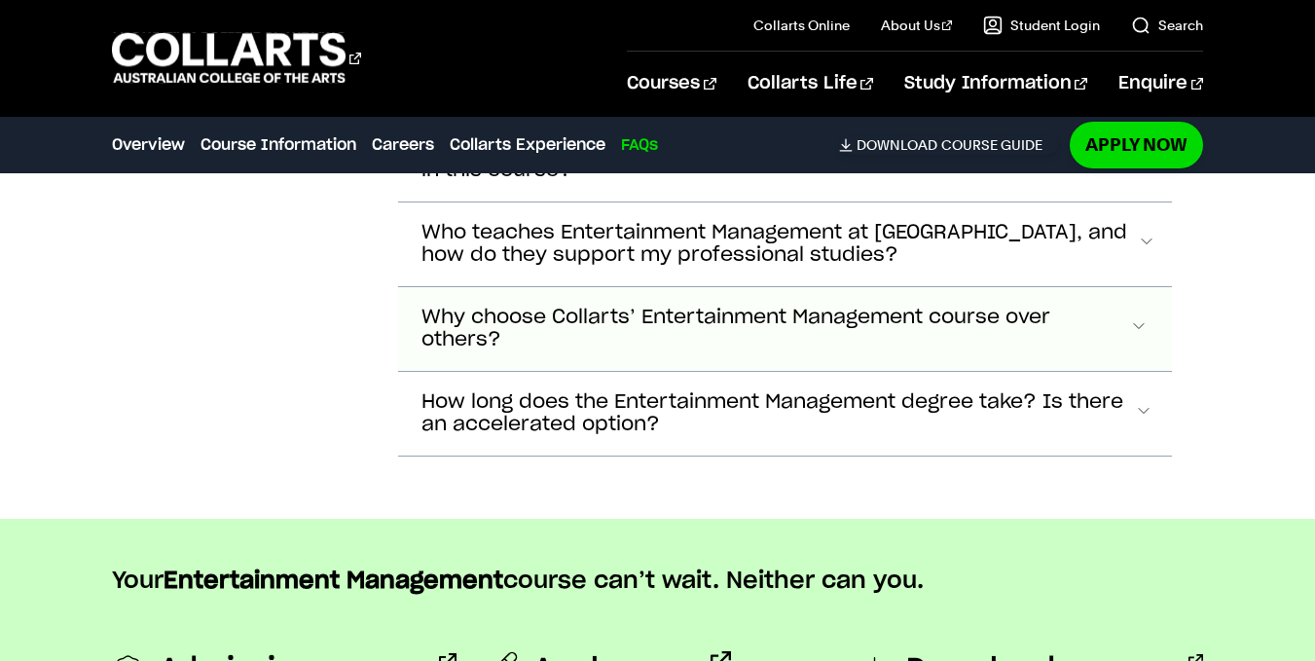
click at [591, 307] on span "Why choose Collarts’ Entertainment Management course over others?" at bounding box center [775, 329] width 709 height 45
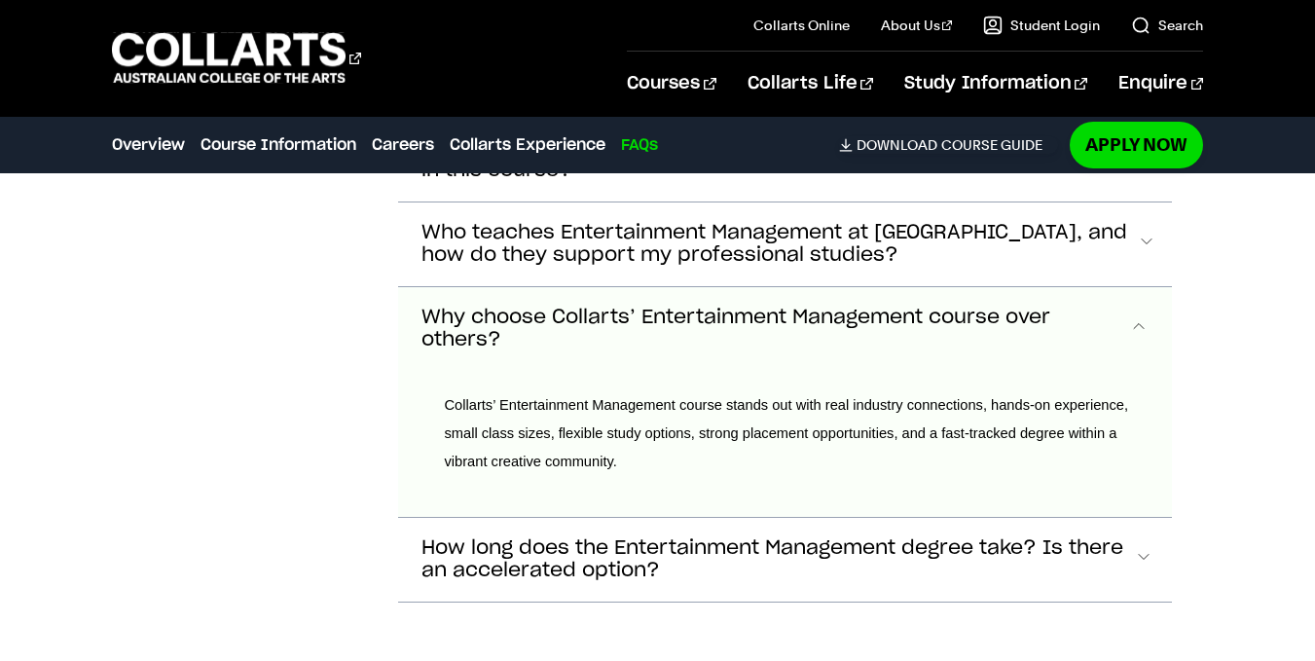
scroll to position [7773, 0]
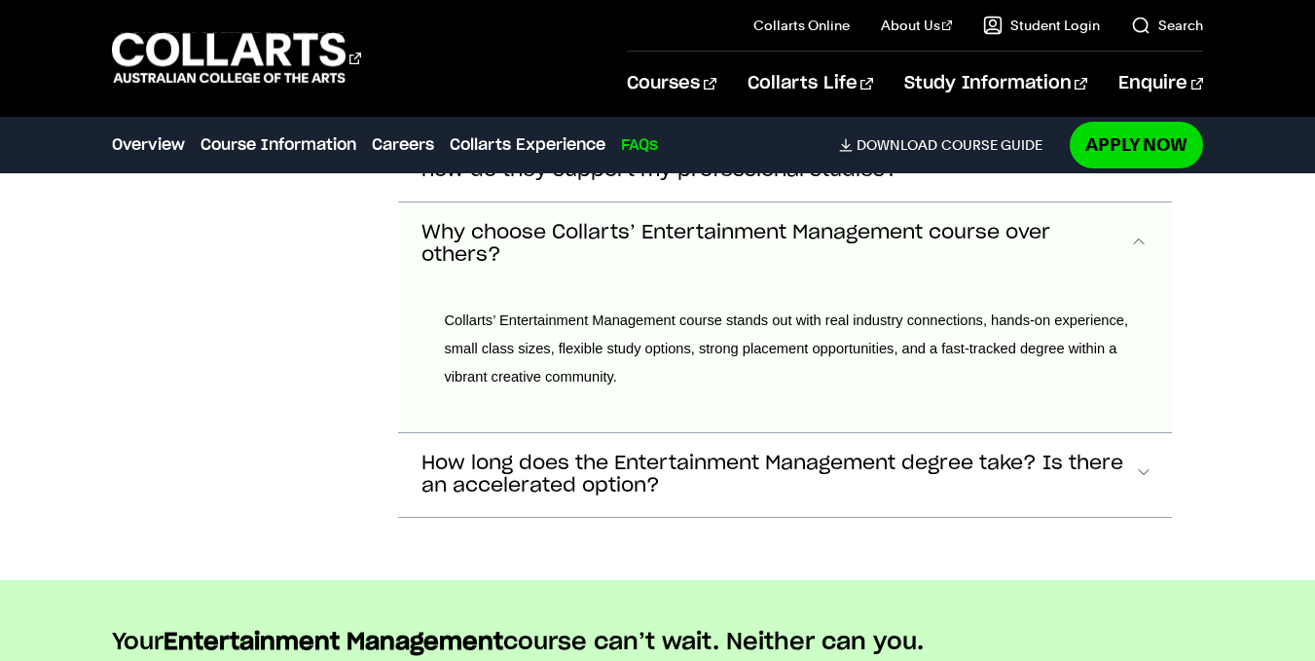
click at [640, 222] on span "Why choose Collarts’ Entertainment Management course over others?" at bounding box center [775, 244] width 709 height 45
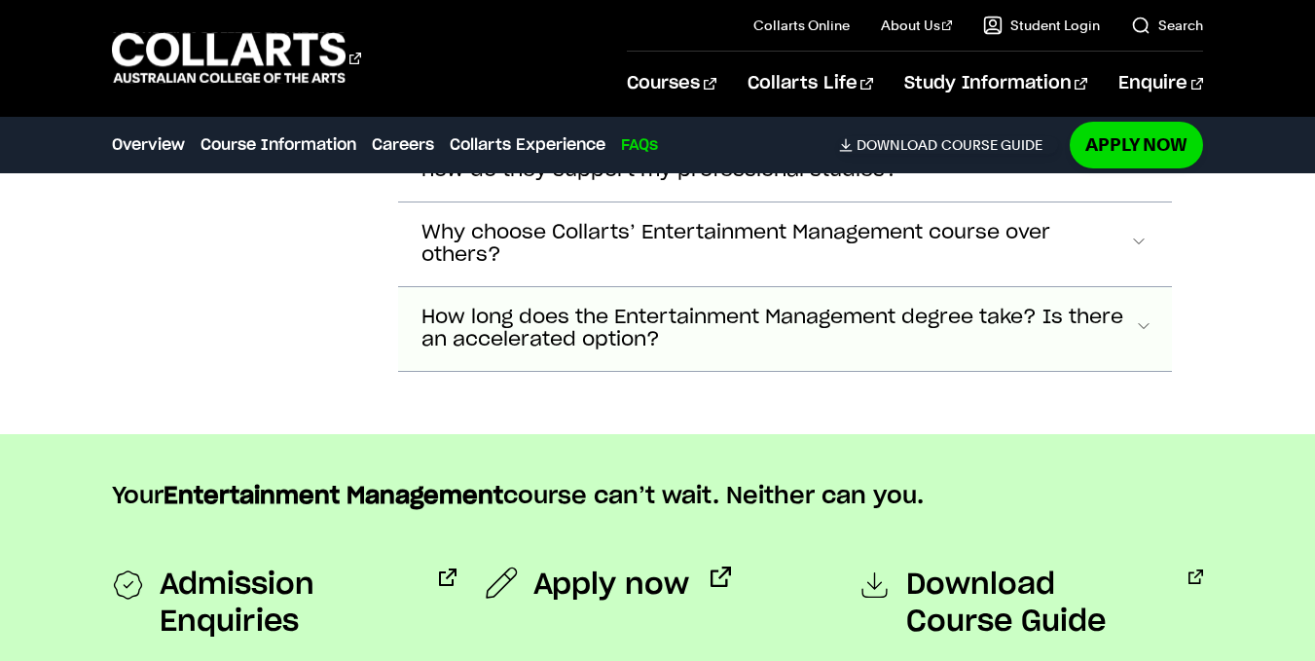
click at [631, 307] on span "How long does the Entertainment Management degree take? Is there an accelerated…" at bounding box center [777, 329] width 713 height 45
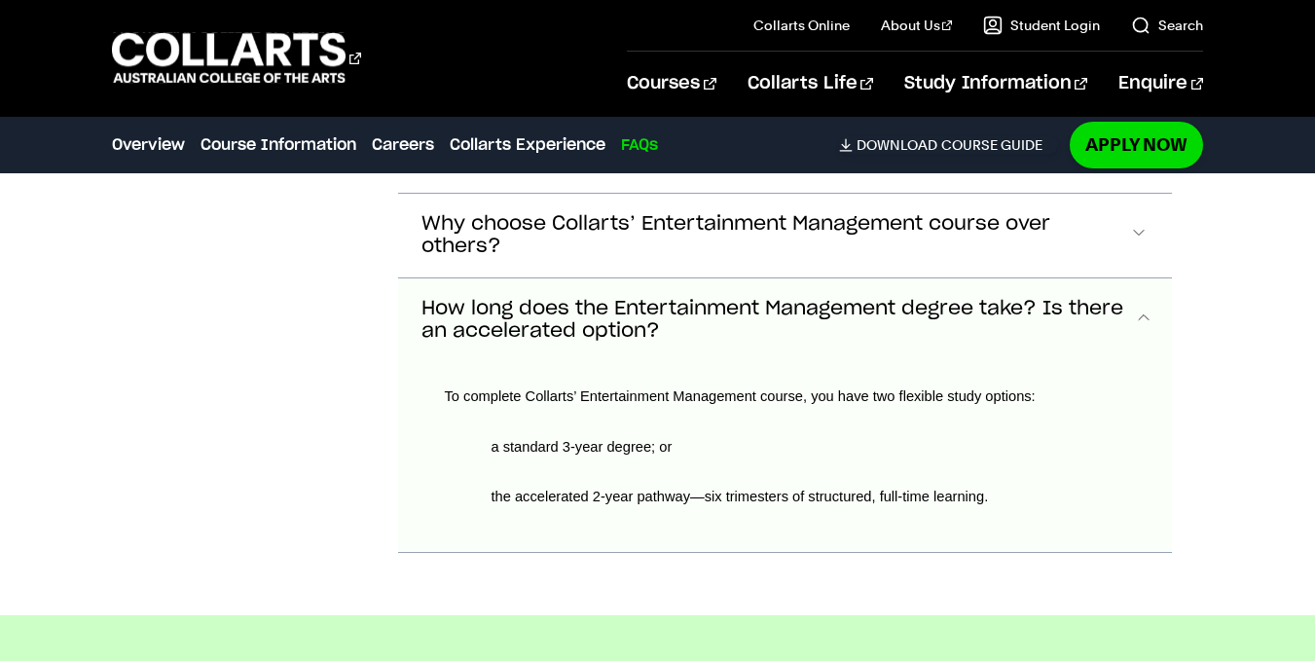
scroll to position [7782, 0]
click at [631, 298] on span "How long does the Entertainment Management degree take? Is there an accelerated…" at bounding box center [777, 320] width 713 height 45
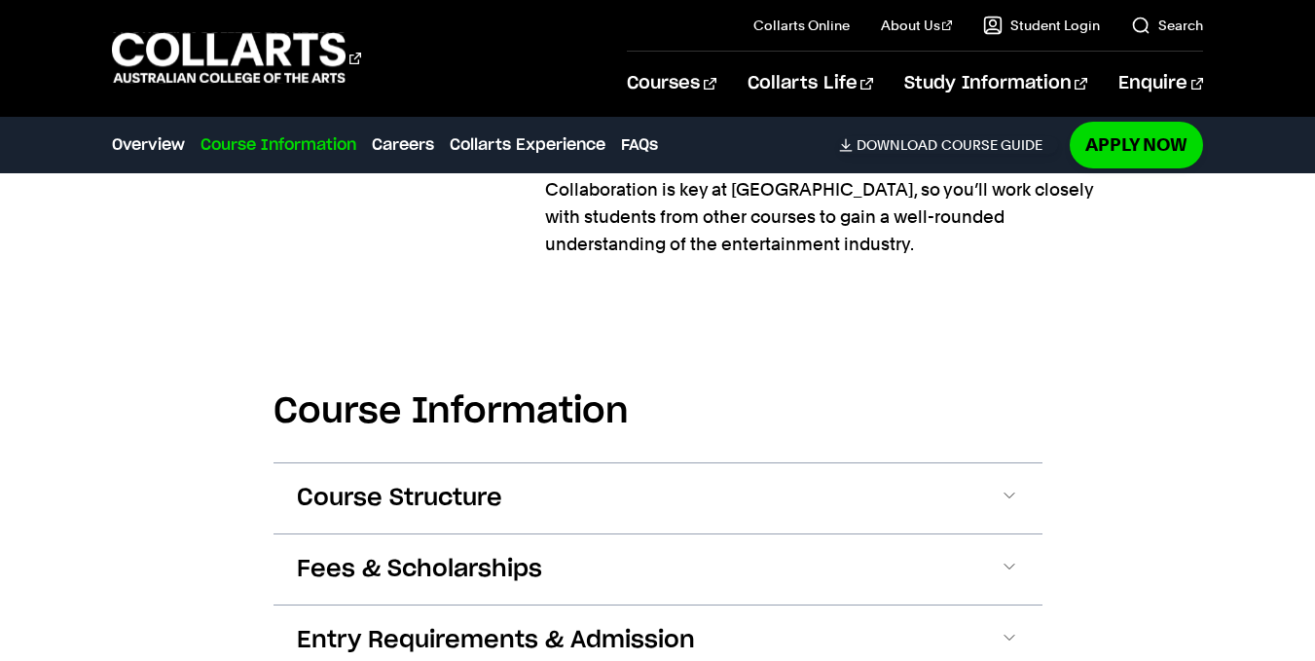
scroll to position [2705, 0]
click at [249, 361] on div "Course Information Course Structure Bachelor of Applied Business (Entertainment…" at bounding box center [657, 553] width 1315 height 511
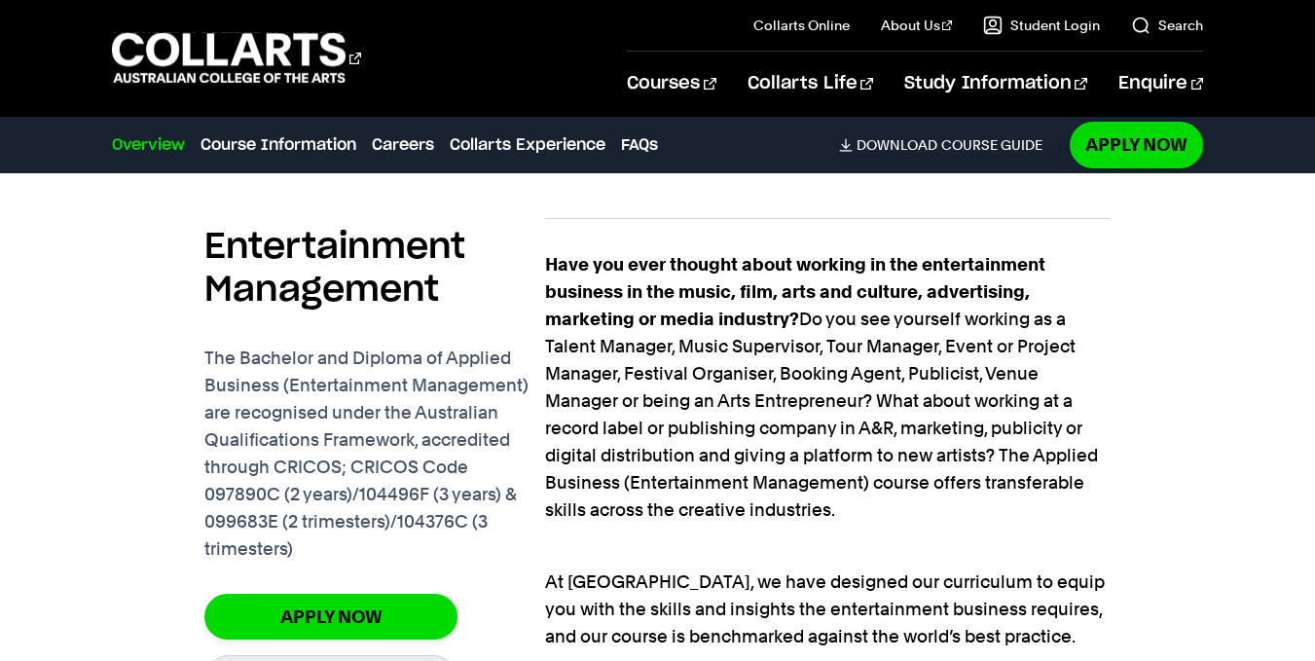
scroll to position [1259, 0]
click at [665, 439] on p "Have you ever thought about working in the entertainment business in the music,…" at bounding box center [827, 388] width 565 height 273
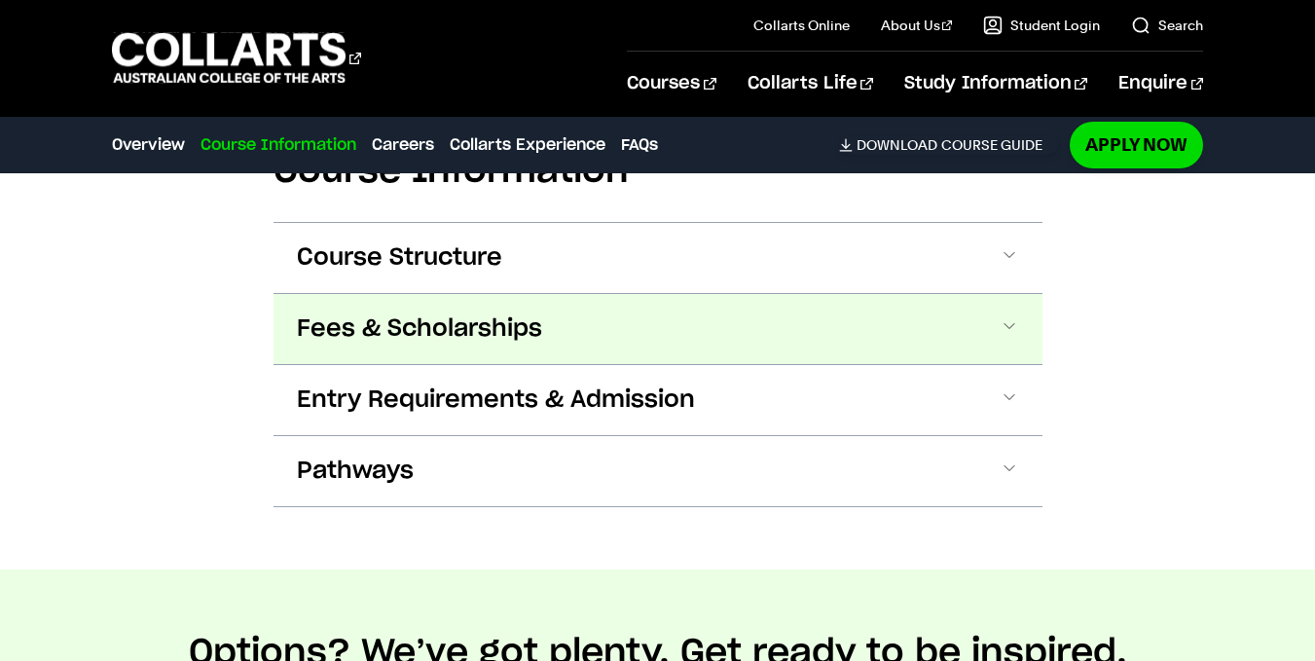
scroll to position [2945, 0]
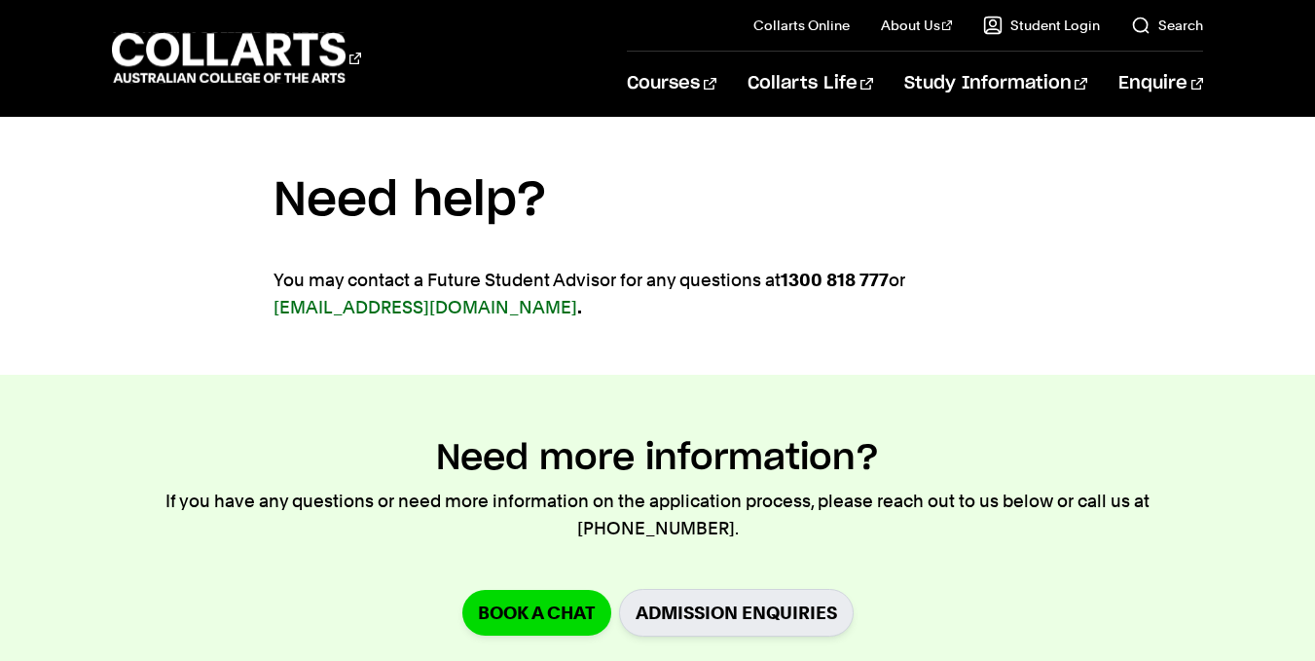
scroll to position [4168, 0]
